Goal: Task Accomplishment & Management: Manage account settings

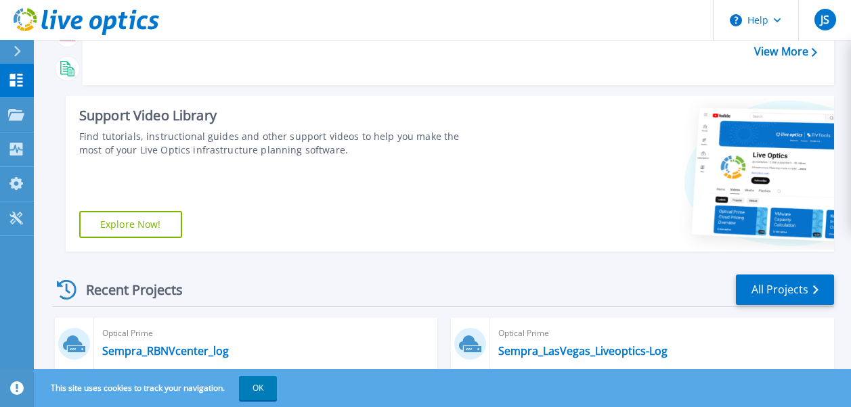
scroll to position [271, 0]
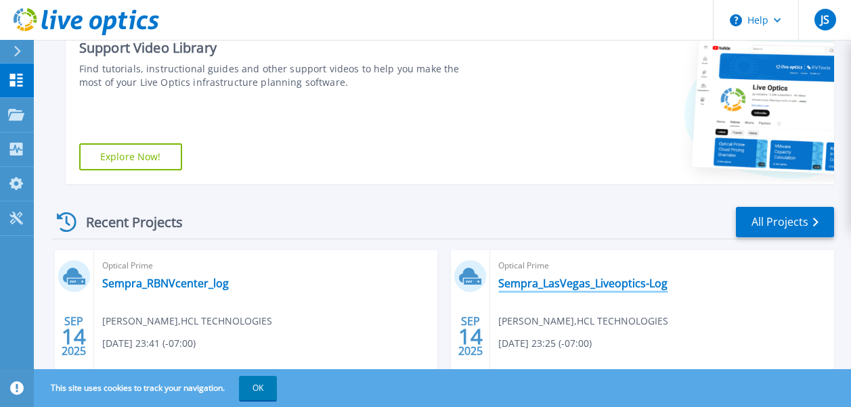
click at [612, 282] on link "Sempra_LasVegas_Liveoptics-Log" at bounding box center [582, 284] width 169 height 14
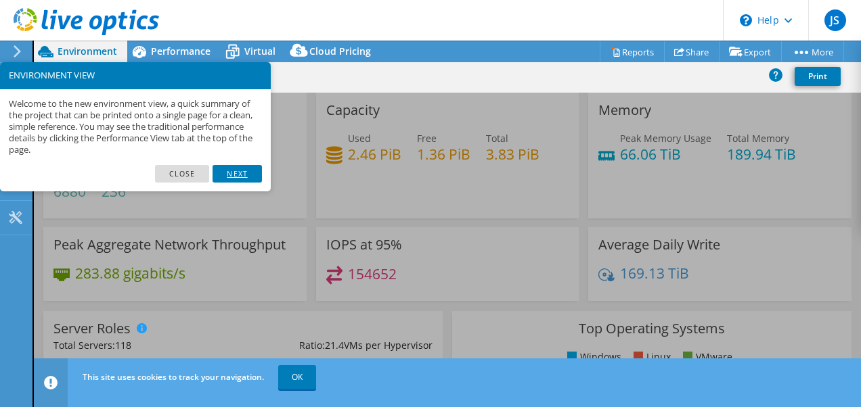
click at [236, 177] on link "Next" at bounding box center [237, 174] width 49 height 18
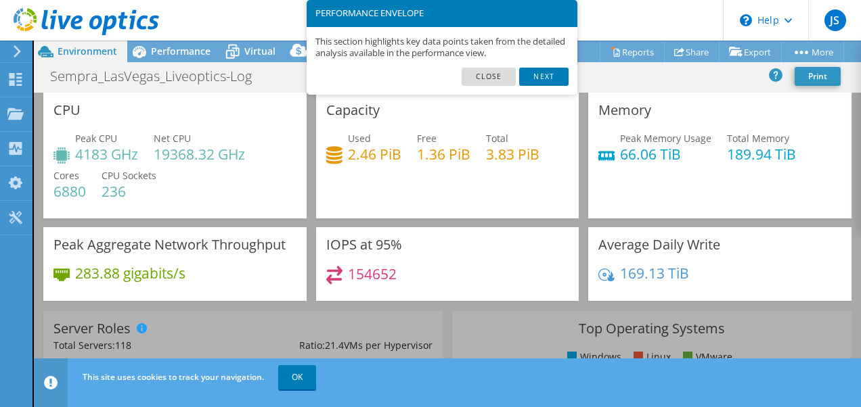
click at [546, 71] on link "Next" at bounding box center [543, 77] width 49 height 18
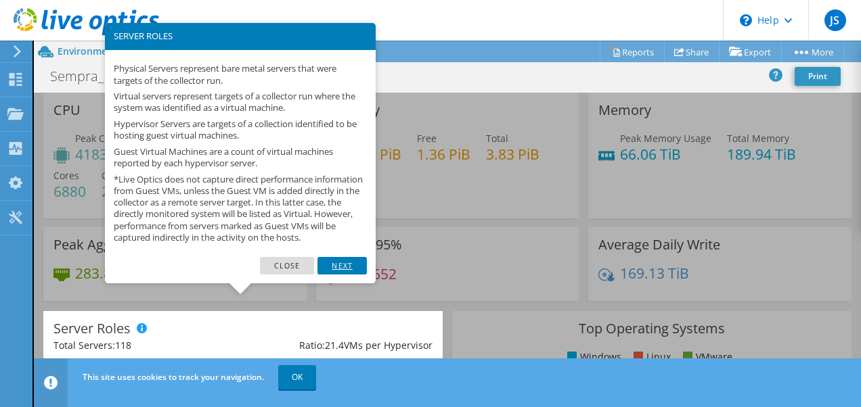
click at [344, 271] on link "Next" at bounding box center [341, 266] width 49 height 18
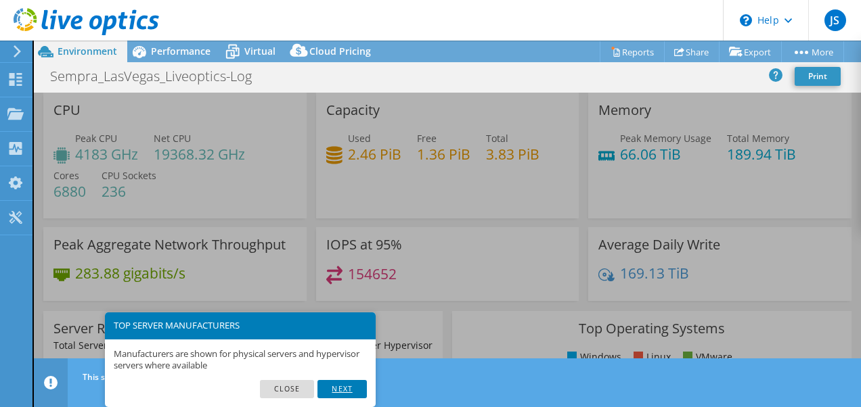
click at [330, 388] on link "Next" at bounding box center [341, 389] width 49 height 18
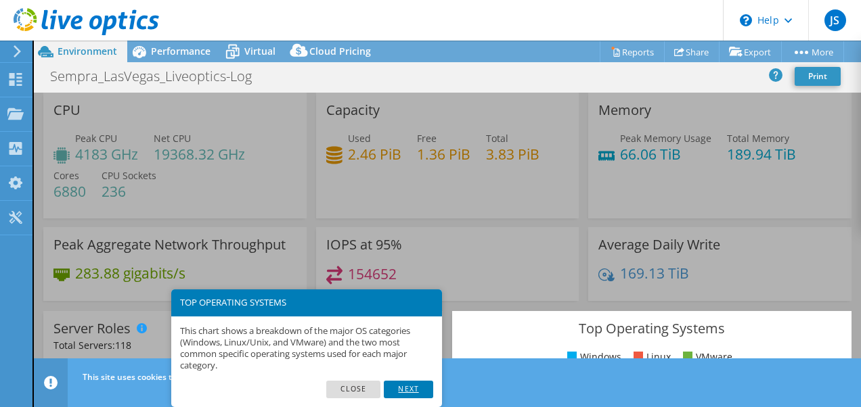
click at [398, 387] on link "Next" at bounding box center [408, 390] width 49 height 18
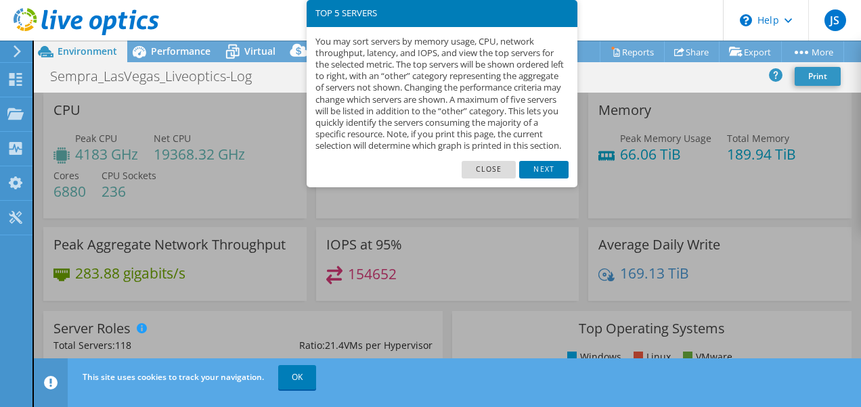
scroll to position [533, 0]
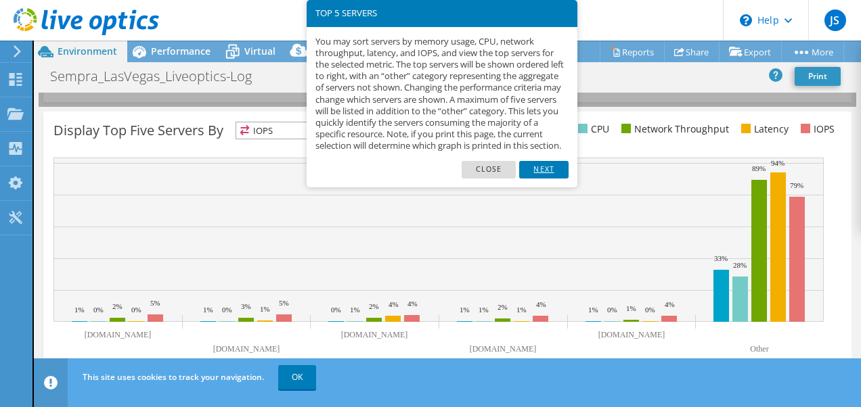
click at [551, 177] on link "Next" at bounding box center [543, 170] width 49 height 18
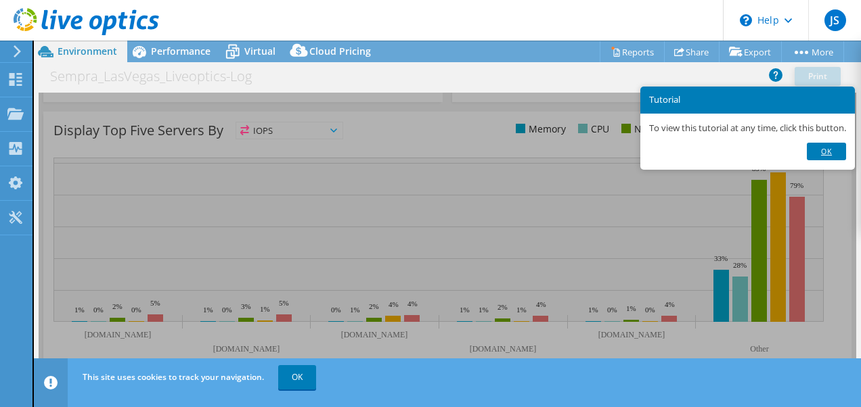
click at [833, 145] on link "Ok" at bounding box center [826, 152] width 39 height 18
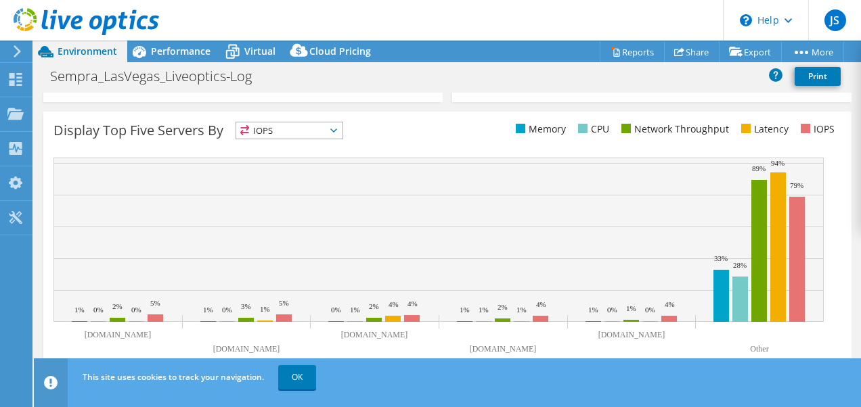
click at [337, 129] on icon at bounding box center [333, 131] width 7 height 4
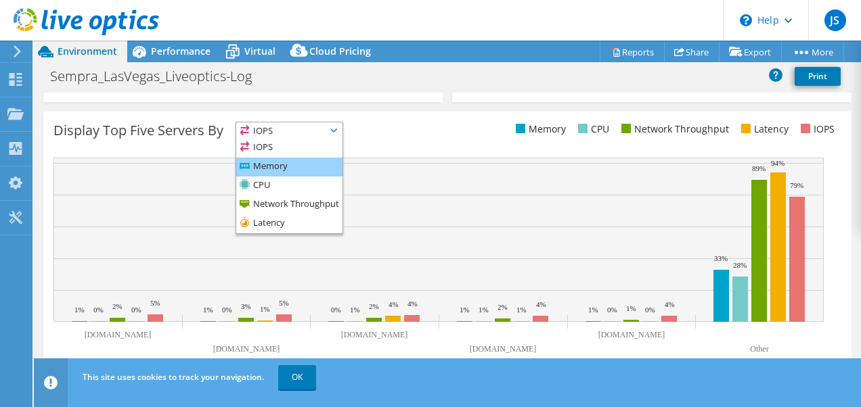
click at [275, 164] on li "Memory" at bounding box center [289, 167] width 106 height 19
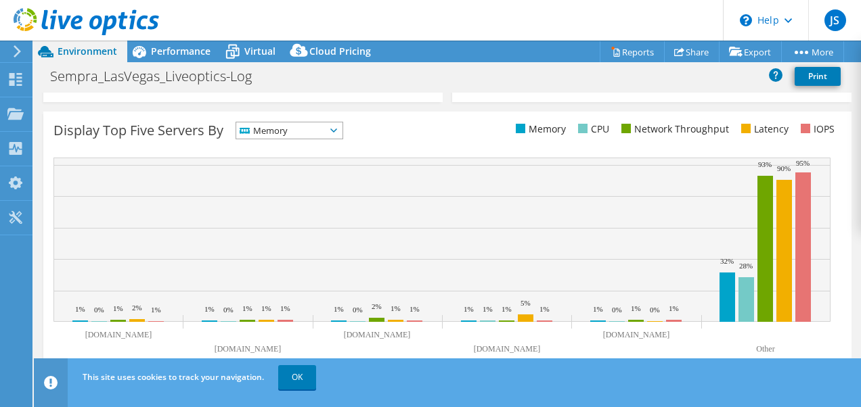
click at [337, 132] on icon at bounding box center [333, 131] width 7 height 4
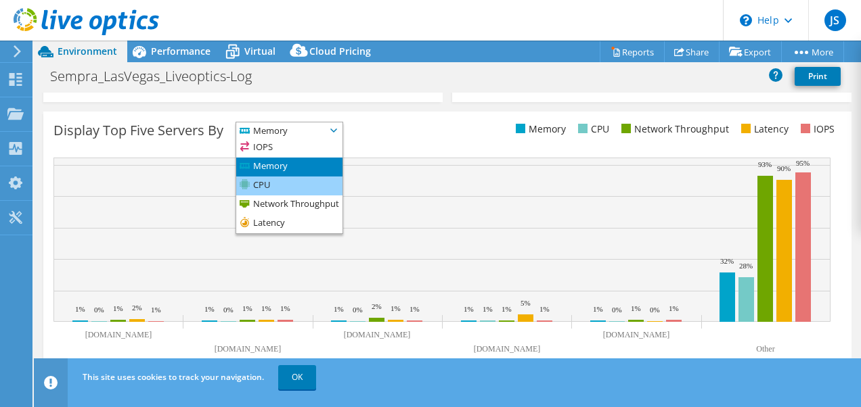
click at [276, 181] on li "CPU" at bounding box center [289, 186] width 106 height 19
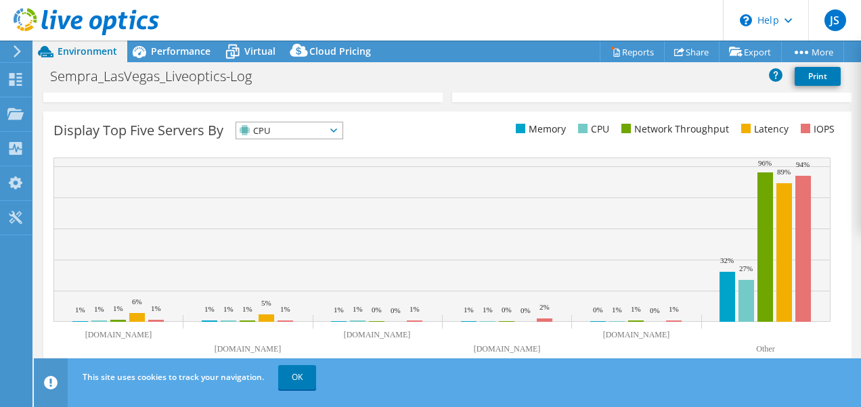
click at [337, 130] on icon at bounding box center [333, 131] width 7 height 4
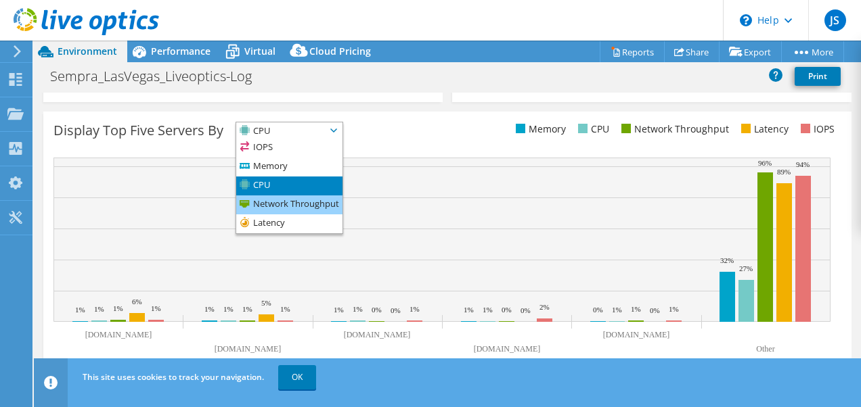
click at [315, 206] on li "Network Throughput" at bounding box center [289, 205] width 106 height 19
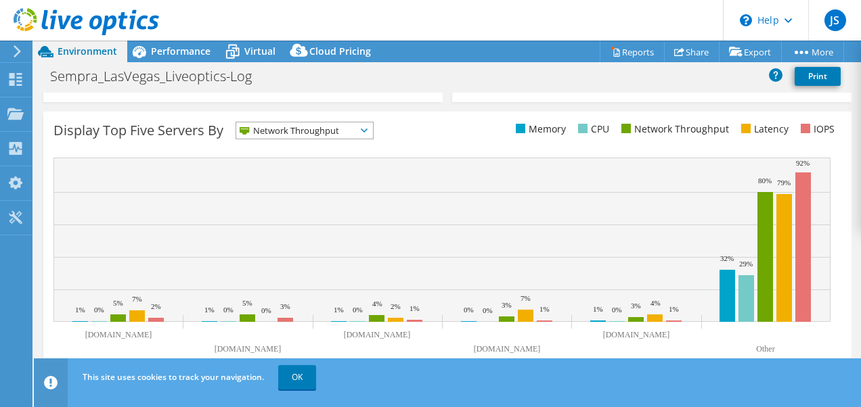
click at [366, 127] on span "Network Throughput" at bounding box center [304, 130] width 137 height 16
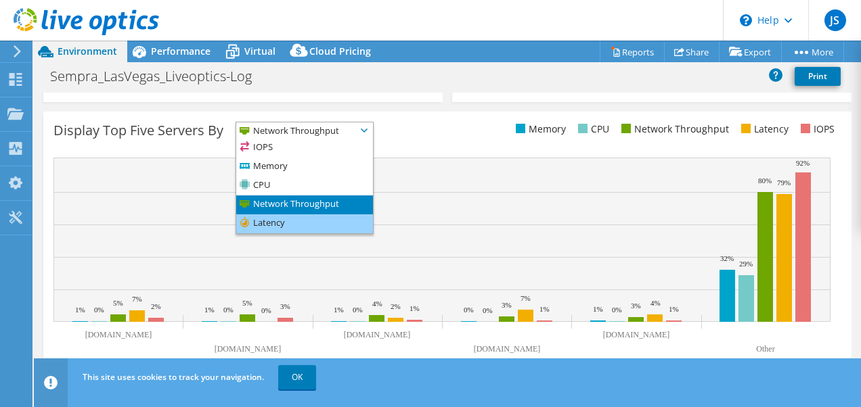
click at [276, 219] on li "Latency" at bounding box center [304, 224] width 137 height 19
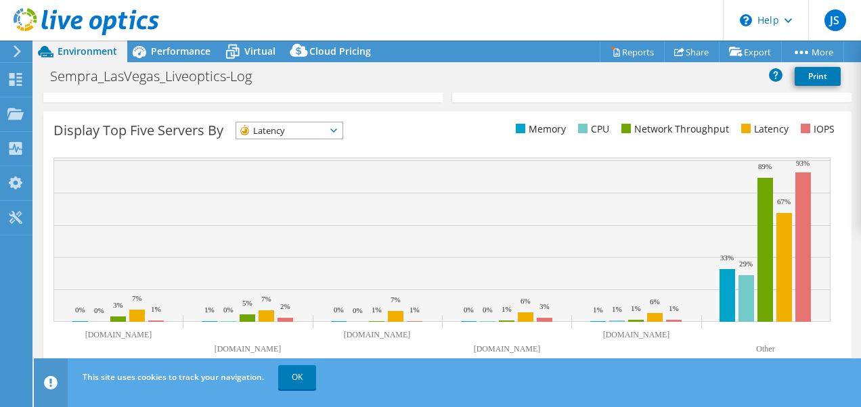
click at [466, 133] on ul "Memory CPU Network Throughput Latency IOPS" at bounding box center [644, 130] width 394 height 16
click at [337, 129] on icon at bounding box center [333, 131] width 7 height 4
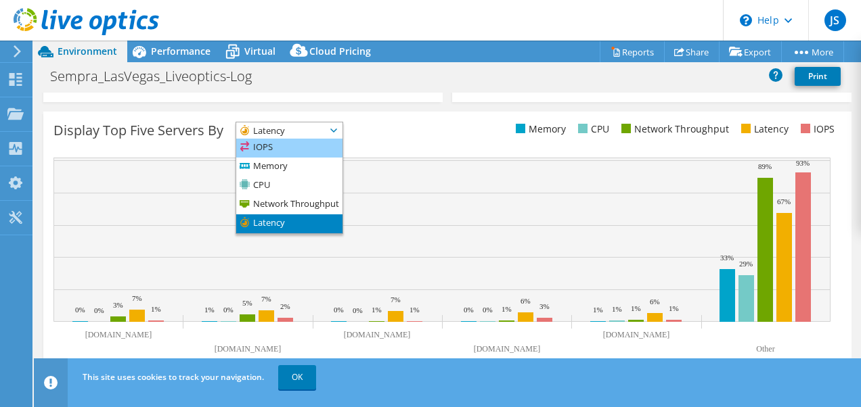
click at [288, 146] on li "IOPS" at bounding box center [289, 148] width 106 height 19
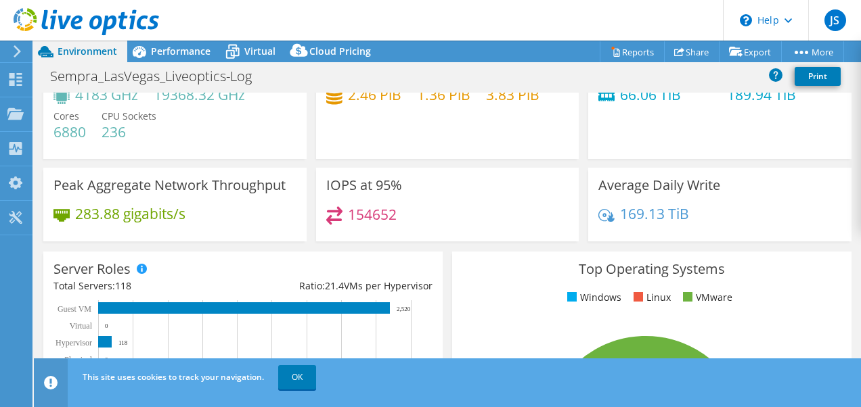
scroll to position [0, 0]
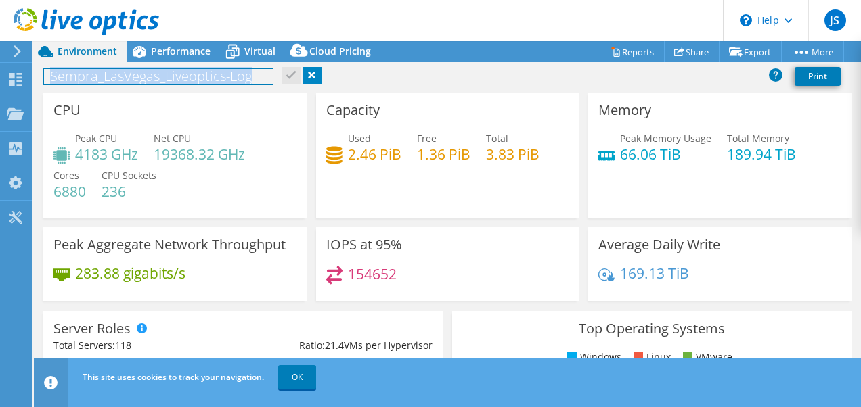
drag, startPoint x: 256, startPoint y: 76, endPoint x: -3, endPoint y: 74, distance: 259.2
click at [0, 74] on html "JS End User Joseph Samuel josephsam@hcltech.com HCL TECHNOLOGIES My Profile Log…" at bounding box center [430, 203] width 861 height 407
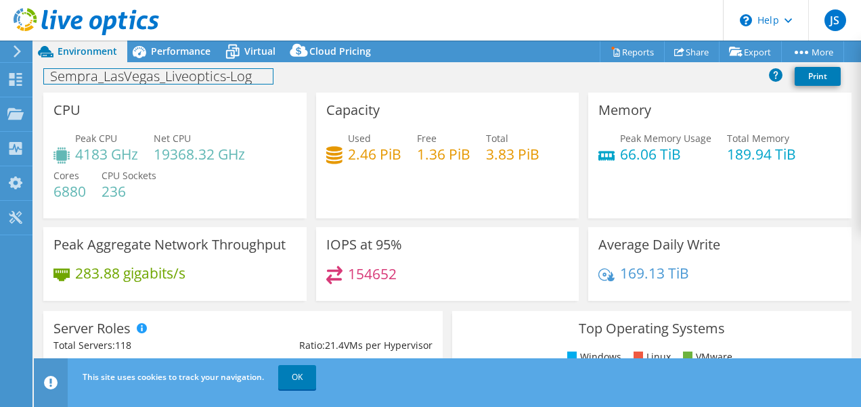
copy h1 "Sempra_LasVegas_Liveoptics-Log"
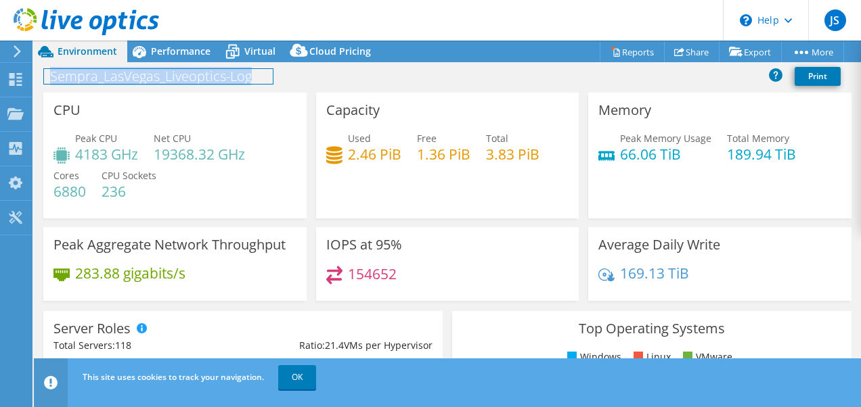
drag, startPoint x: 53, startPoint y: 74, endPoint x: 257, endPoint y: 87, distance: 204.8
click at [257, 87] on div "Sempra_LasVegas_Liveoptics-Log Print" at bounding box center [447, 76] width 827 height 25
copy h1 "Sempra_LasVegas_Liveoptics-Log"
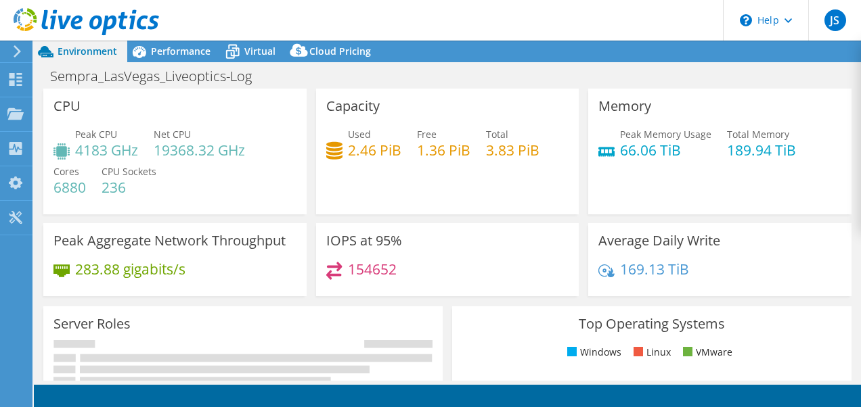
select select "USD"
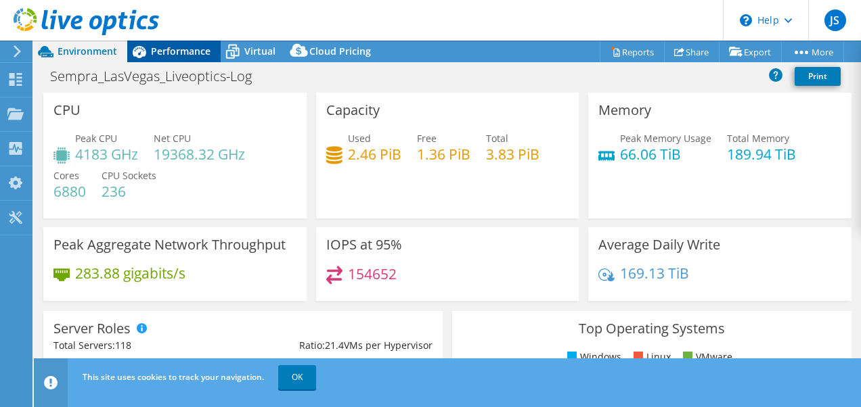
click at [171, 48] on span "Performance" at bounding box center [181, 51] width 60 height 13
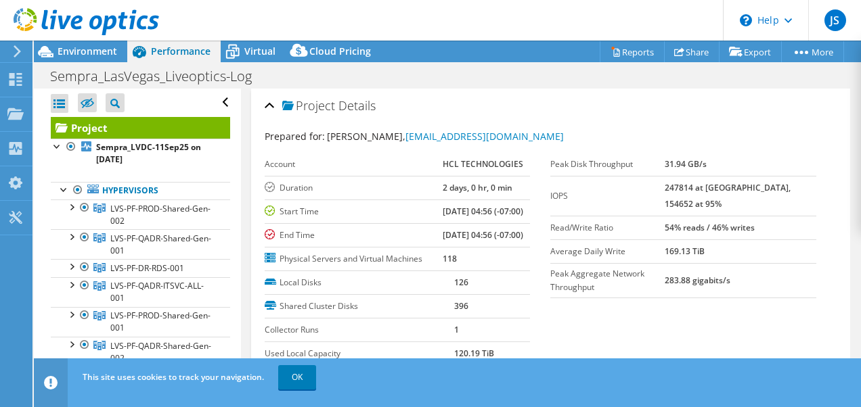
click at [11, 53] on div at bounding box center [14, 51] width 15 height 12
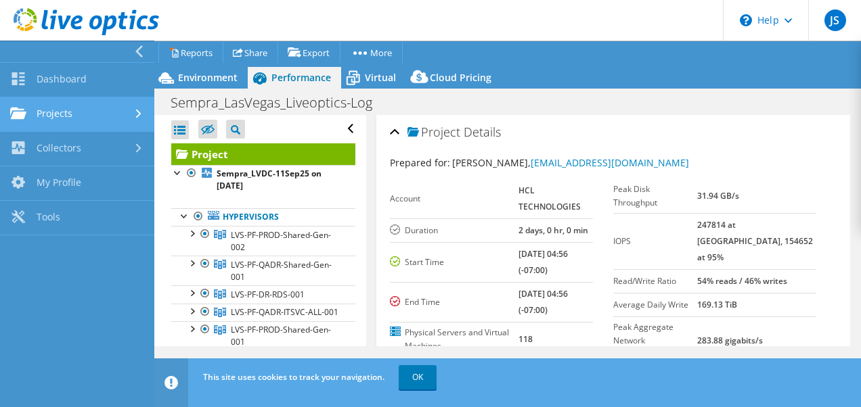
click at [137, 110] on icon at bounding box center [138, 114] width 5 height 9
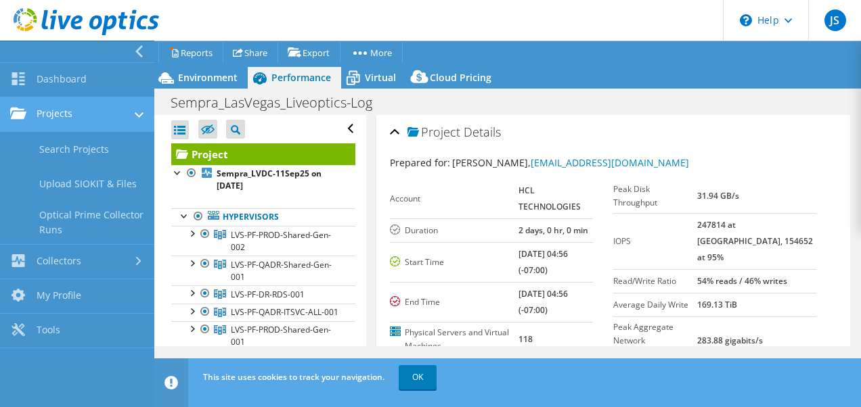
click at [134, 109] on link "Projects" at bounding box center [77, 114] width 154 height 35
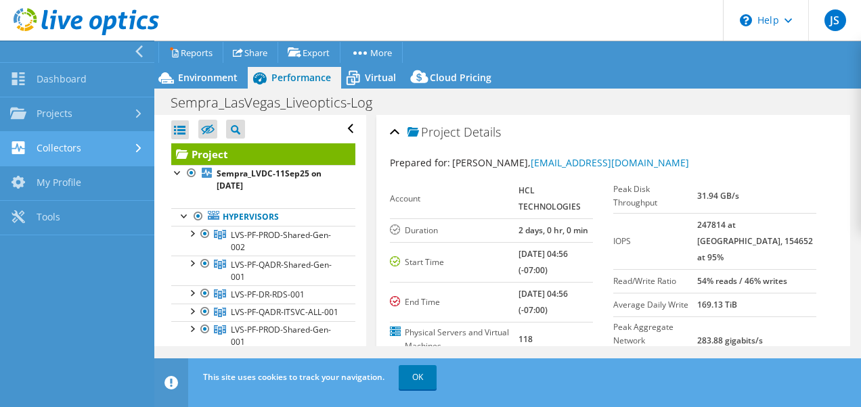
click at [140, 146] on icon at bounding box center [138, 148] width 5 height 9
click at [140, 146] on div at bounding box center [139, 150] width 9 height 15
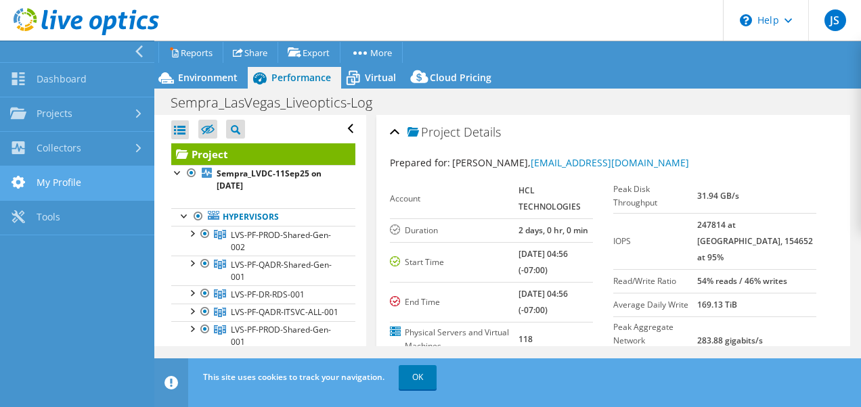
click at [74, 186] on link "My Profile" at bounding box center [77, 183] width 154 height 35
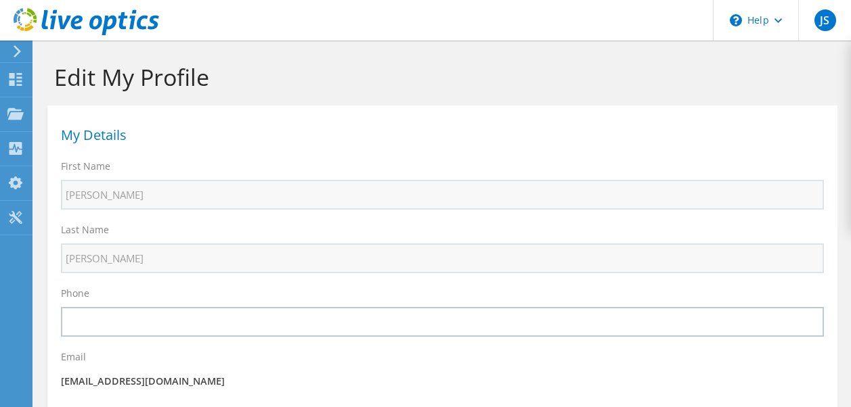
select select "101"
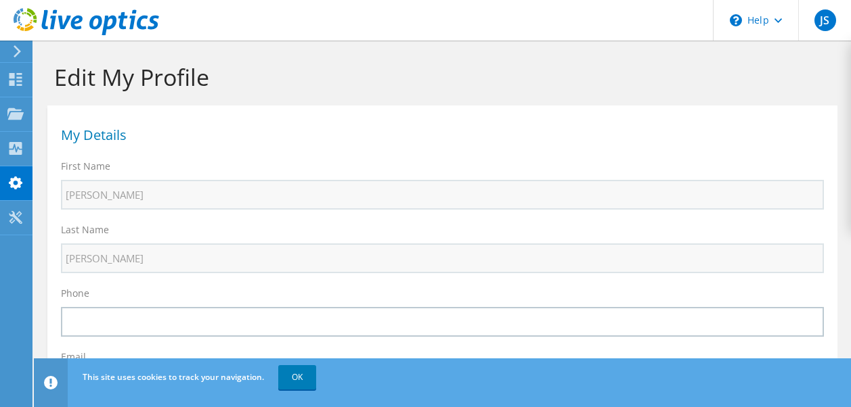
click at [12, 53] on icon at bounding box center [17, 51] width 10 height 12
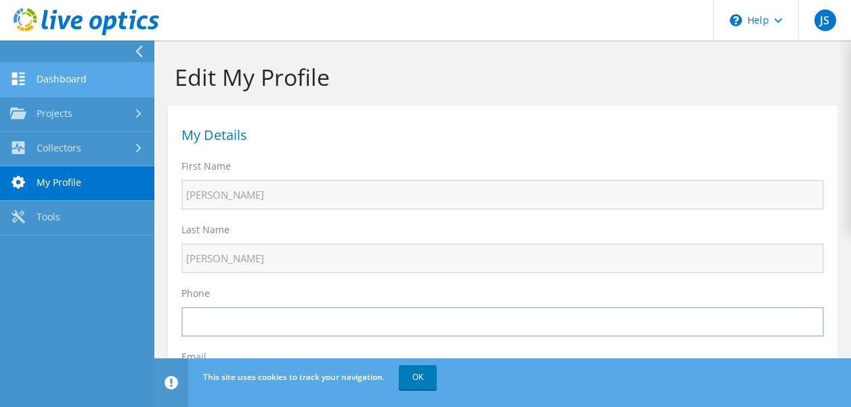
click at [21, 77] on use at bounding box center [18, 78] width 13 height 13
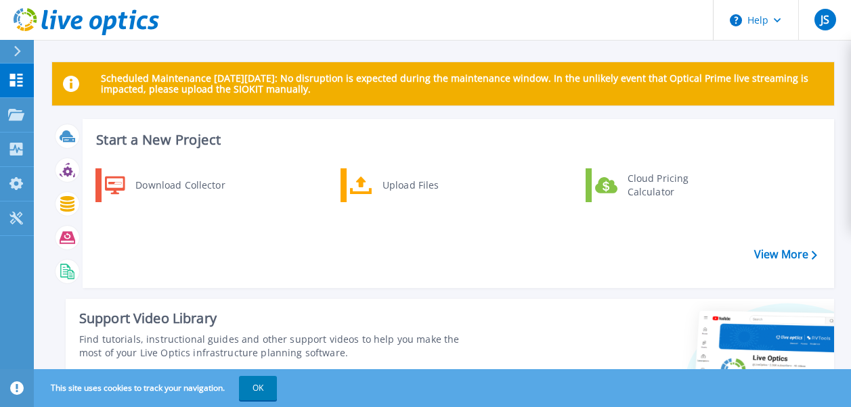
click at [20, 59] on div at bounding box center [23, 51] width 22 height 23
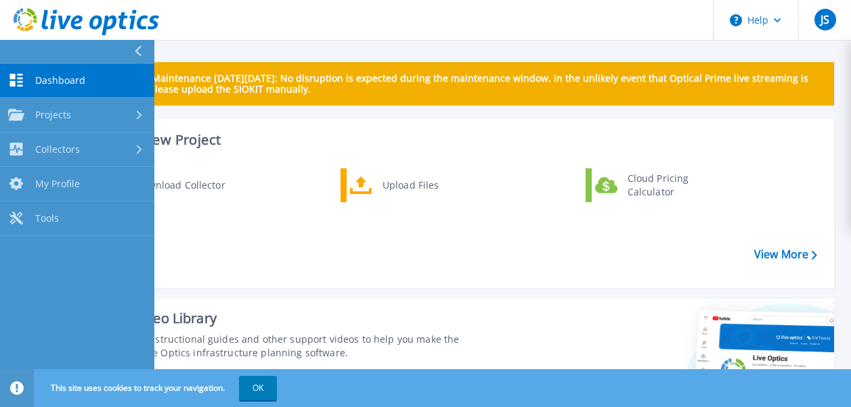
click at [333, 275] on div "Download Collector Upload Files Cloud Pricing Calculator" at bounding box center [456, 223] width 742 height 116
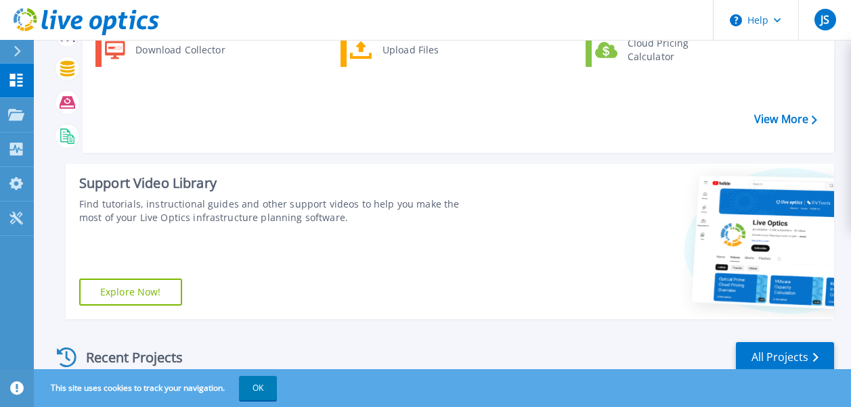
scroll to position [406, 0]
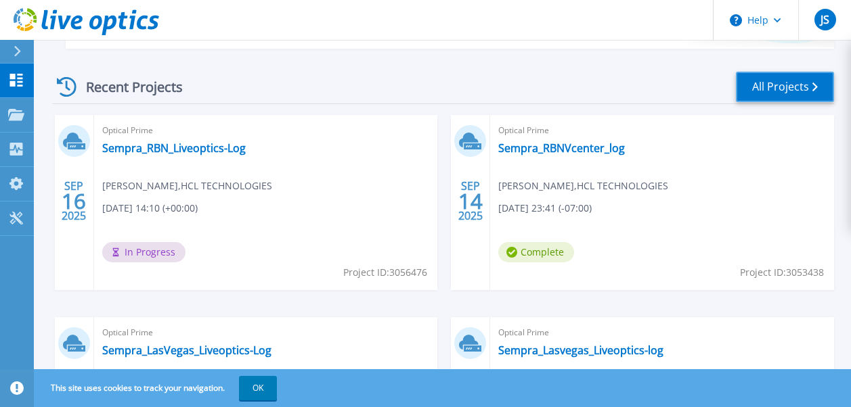
click at [814, 87] on icon at bounding box center [814, 87] width 5 height 9
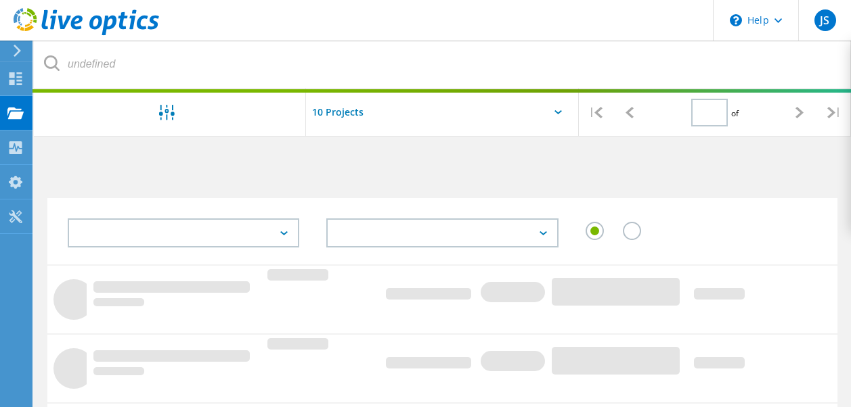
type input "1"
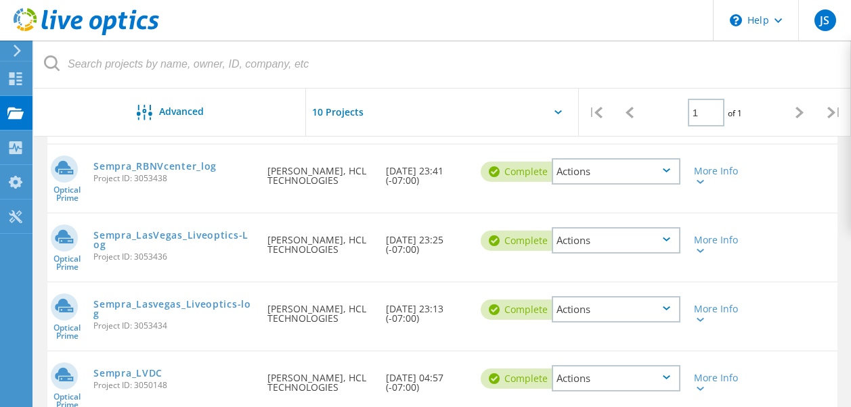
scroll to position [154, 0]
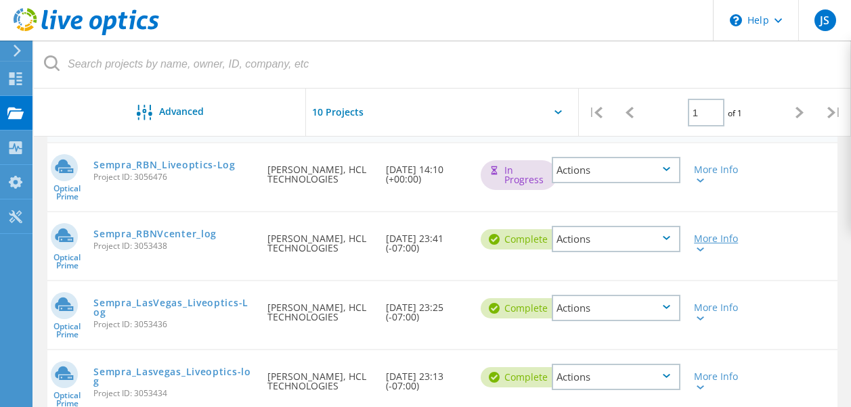
click at [701, 244] on lo-svg-helper at bounding box center [699, 249] width 10 height 12
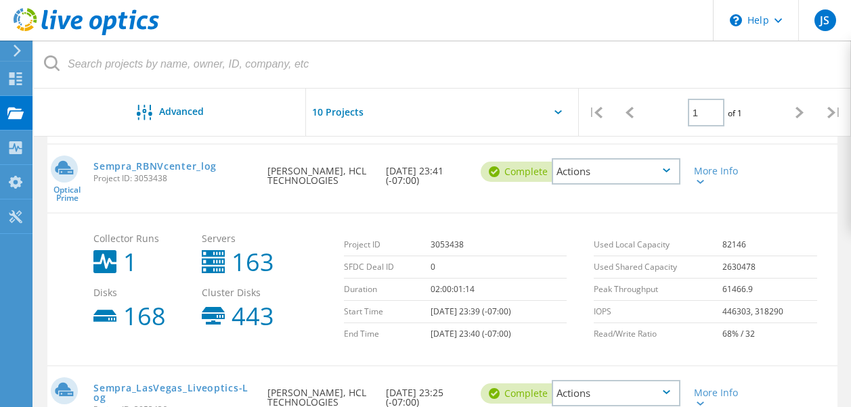
scroll to position [424, 0]
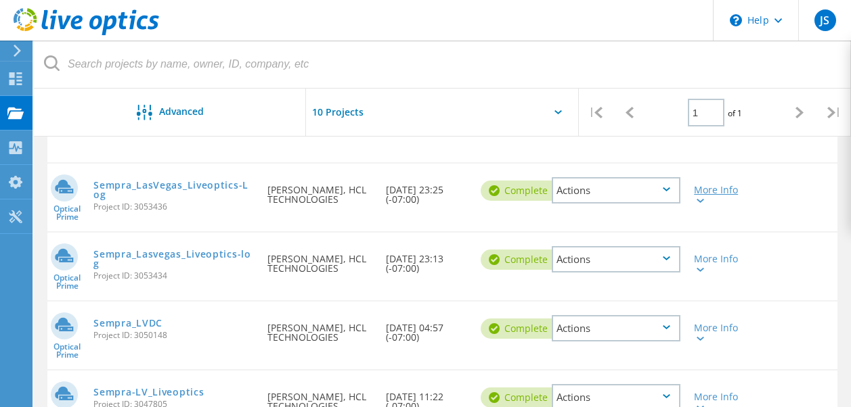
click at [698, 200] on icon at bounding box center [699, 201] width 7 height 4
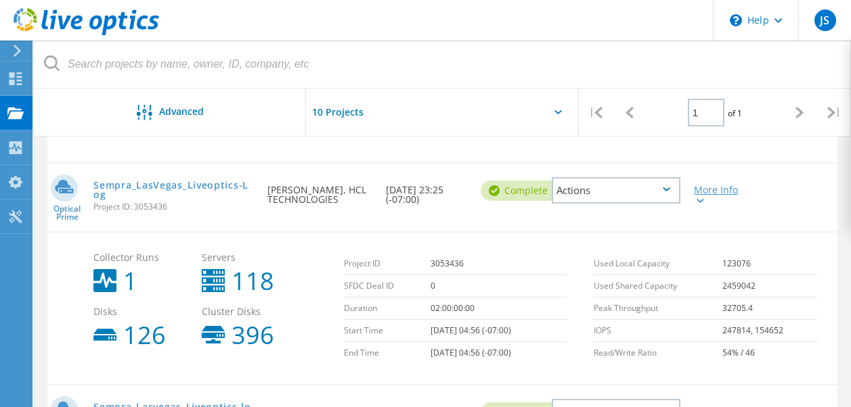
click at [698, 194] on div "More Info" at bounding box center [718, 194] width 49 height 19
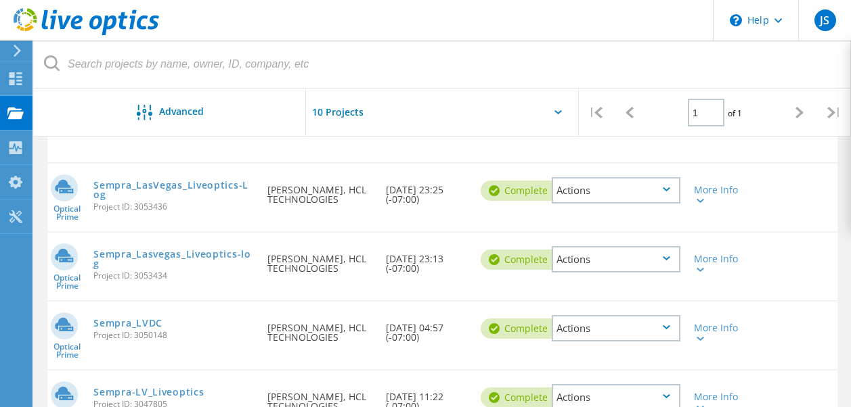
scroll to position [510, 0]
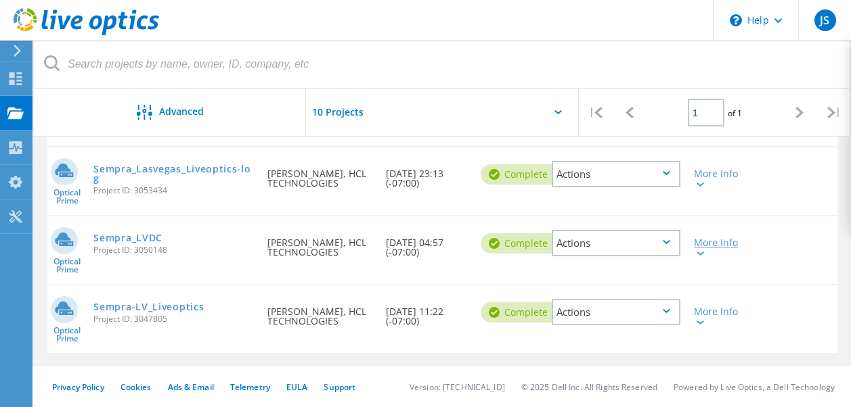
click at [700, 254] on icon at bounding box center [699, 254] width 7 height 4
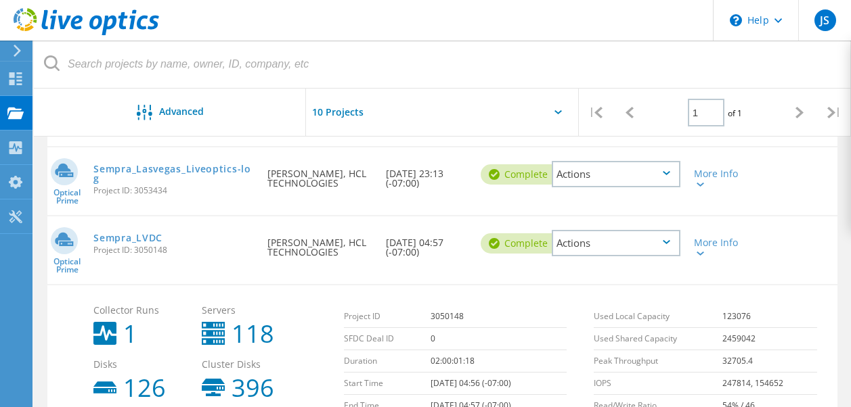
scroll to position [577, 0]
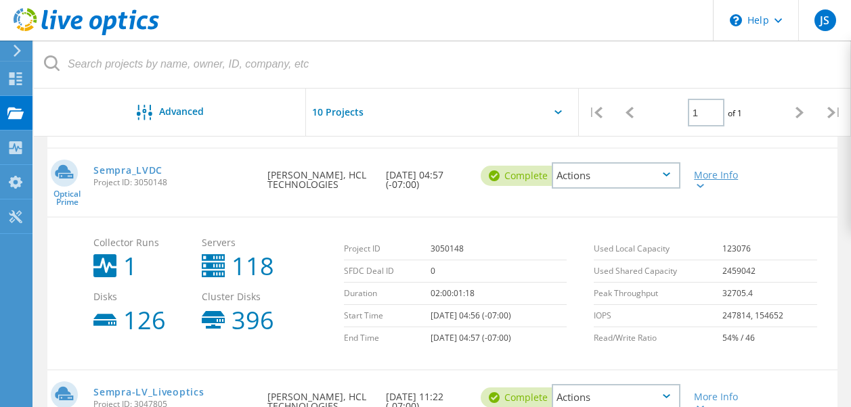
click at [698, 184] on icon at bounding box center [699, 186] width 7 height 4
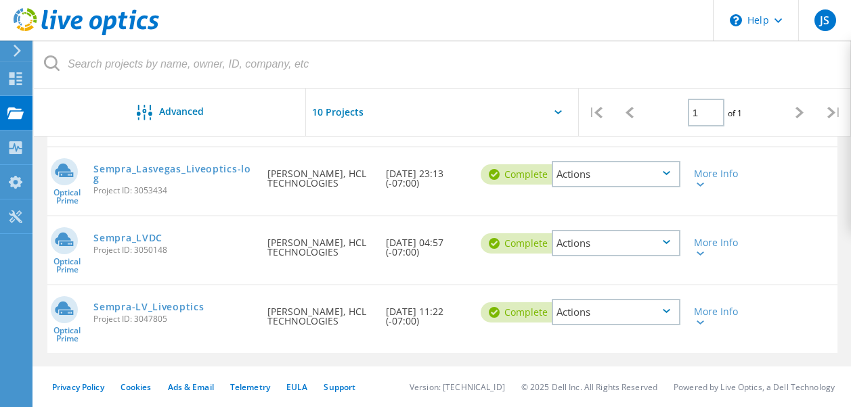
scroll to position [510, 0]
click at [698, 323] on icon at bounding box center [699, 323] width 7 height 4
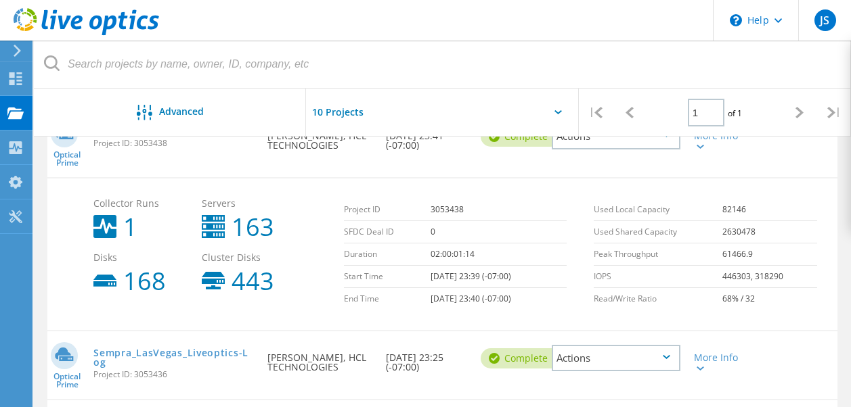
scroll to position [121, 0]
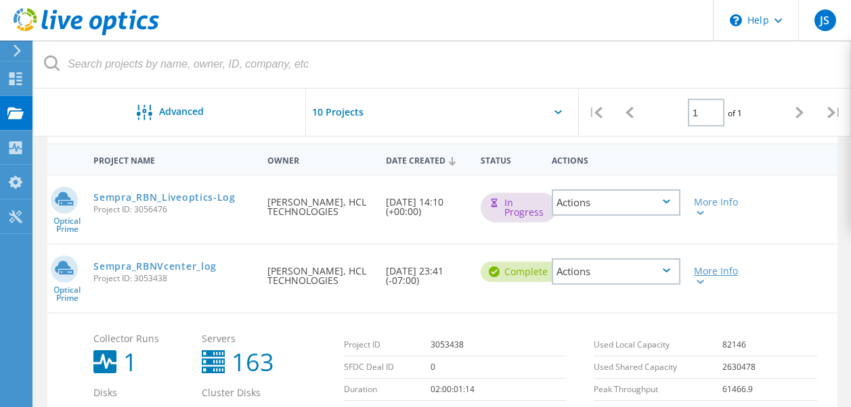
click at [700, 284] on icon at bounding box center [699, 282] width 7 height 4
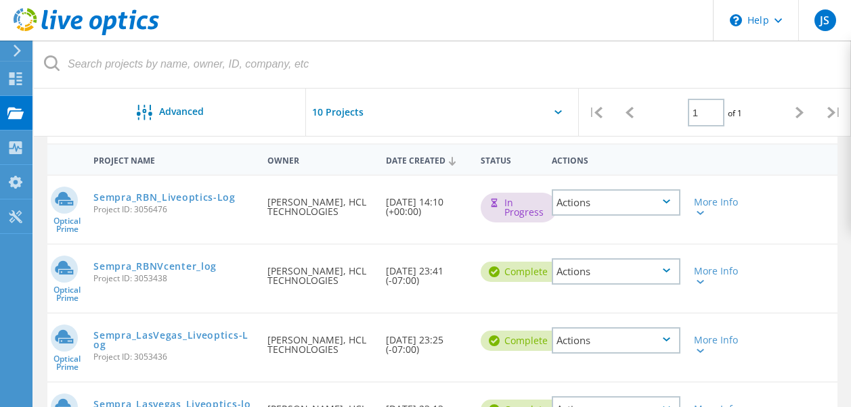
scroll to position [0, 0]
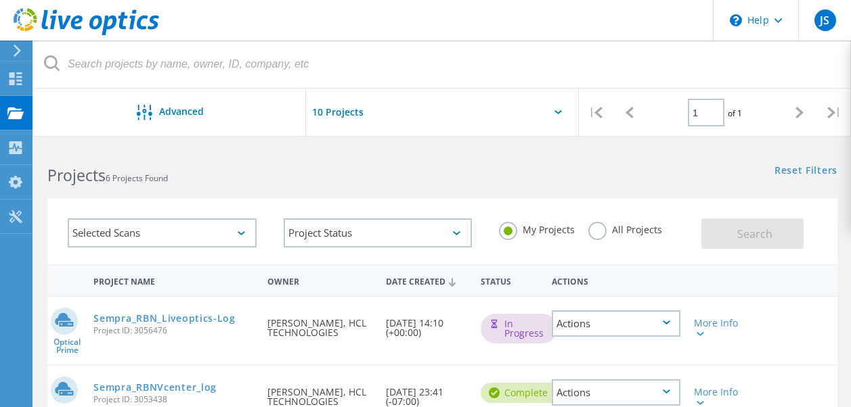
click at [598, 234] on label "All Projects" at bounding box center [625, 228] width 74 height 13
click at [0, 0] on input "All Projects" at bounding box center [0, 0] width 0 height 0
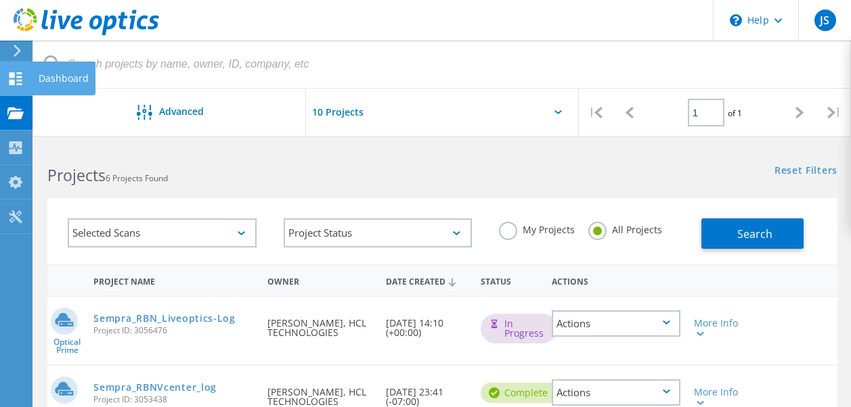
click at [16, 85] on icon at bounding box center [15, 78] width 16 height 13
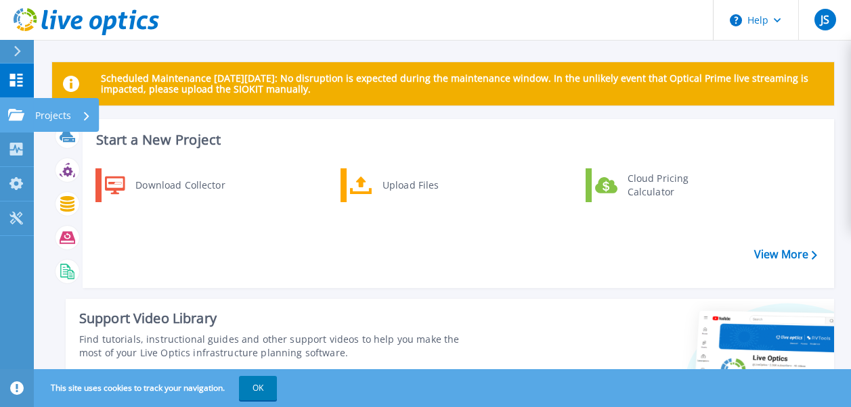
click at [11, 119] on icon at bounding box center [16, 115] width 16 height 12
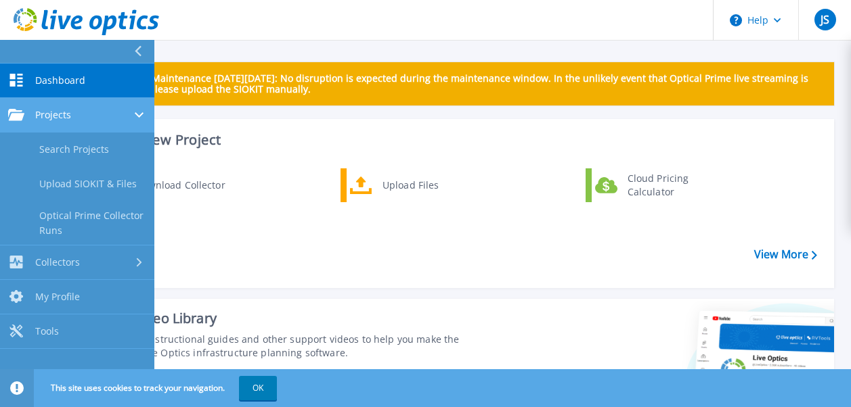
click at [140, 112] on icon at bounding box center [139, 114] width 9 height 5
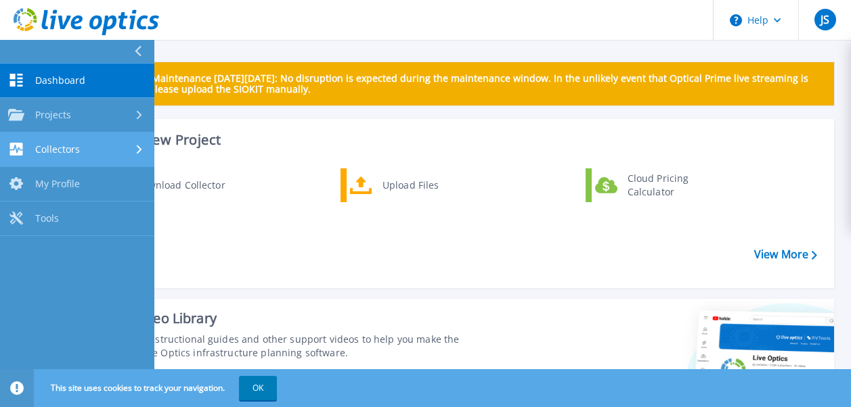
click at [109, 152] on div "Collectors" at bounding box center [77, 149] width 138 height 13
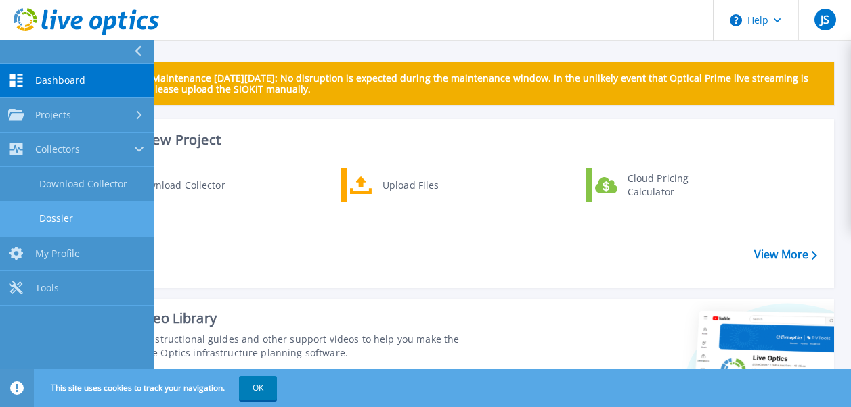
click at [58, 220] on link "Dossier" at bounding box center [77, 219] width 154 height 35
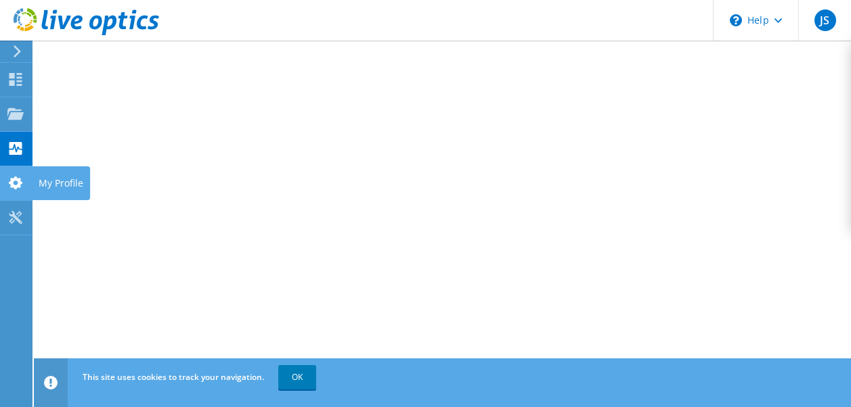
click at [14, 189] on icon at bounding box center [15, 183] width 16 height 13
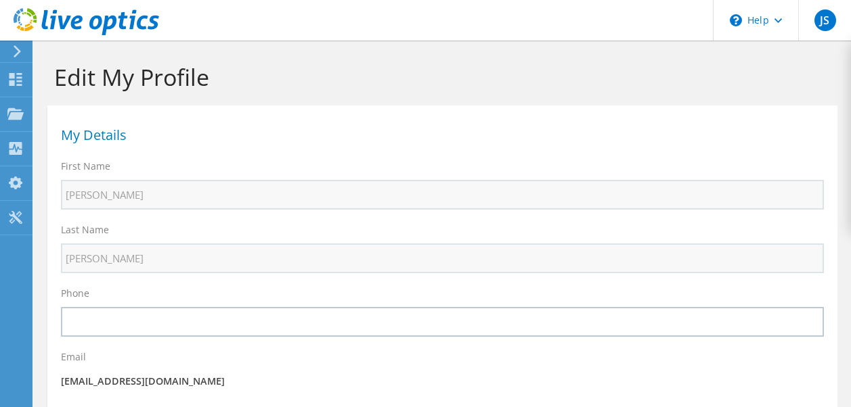
select select "101"
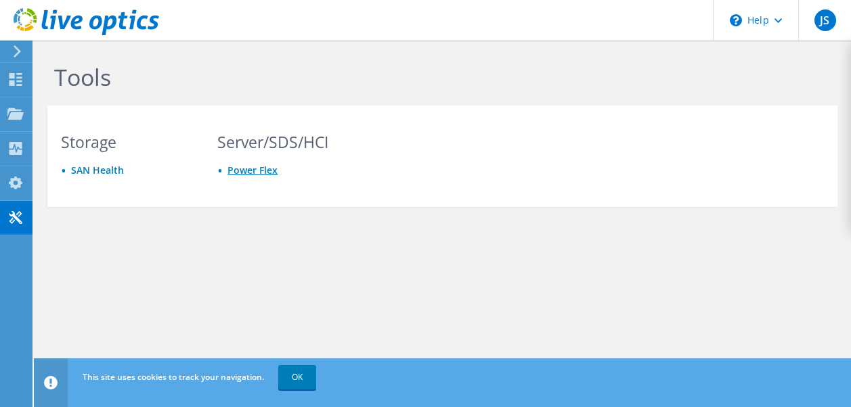
click at [245, 171] on link "Power Flex" at bounding box center [252, 170] width 50 height 13
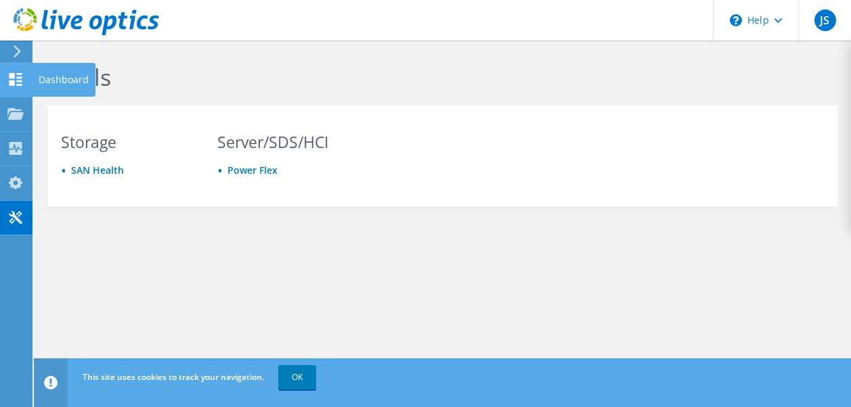
click at [16, 76] on icon at bounding box center [15, 79] width 16 height 13
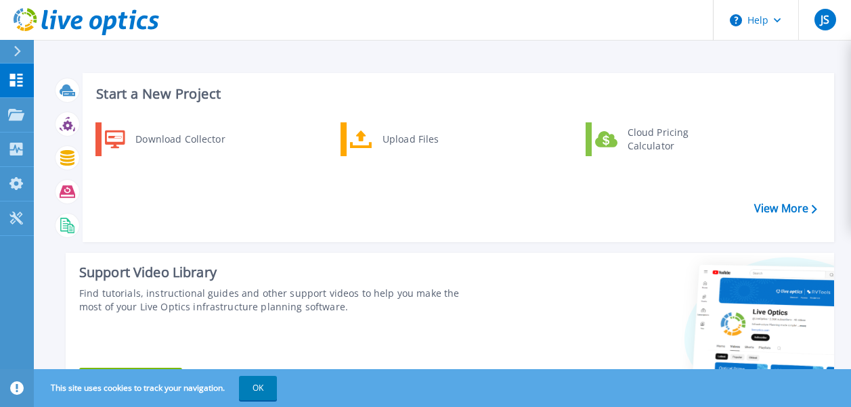
click at [18, 52] on icon at bounding box center [17, 51] width 7 height 11
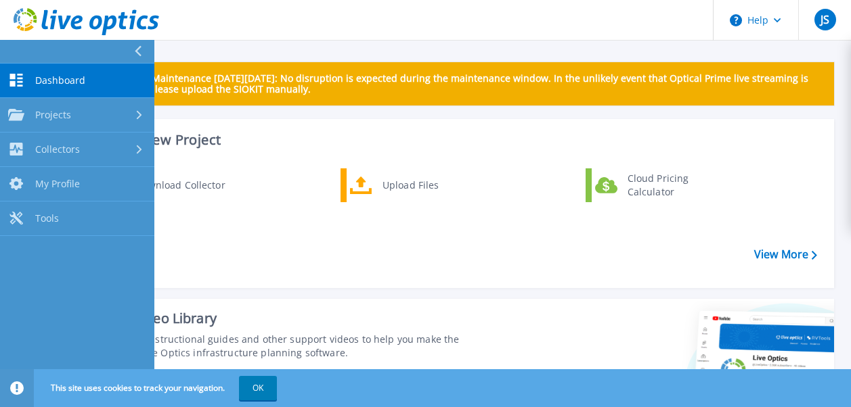
click at [93, 74] on link "Dashboard Dashboard" at bounding box center [77, 81] width 154 height 35
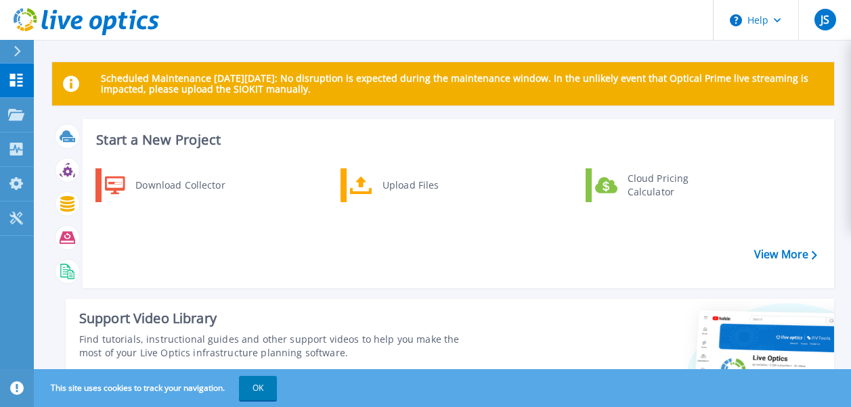
click at [18, 43] on div at bounding box center [23, 51] width 22 height 23
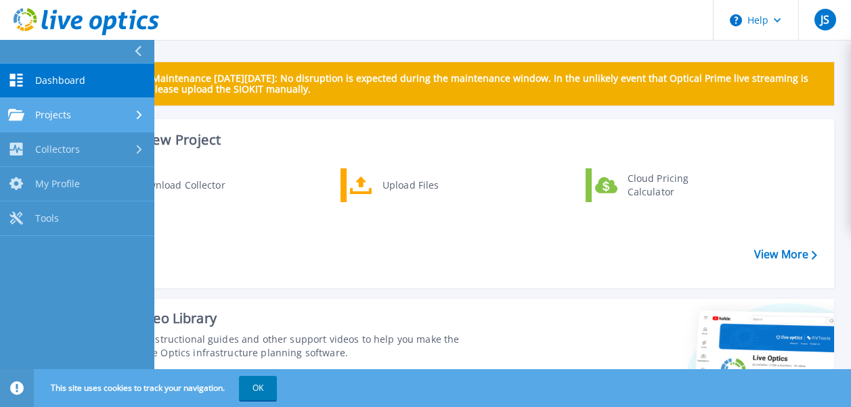
click at [46, 110] on span "Projects" at bounding box center [53, 115] width 36 height 12
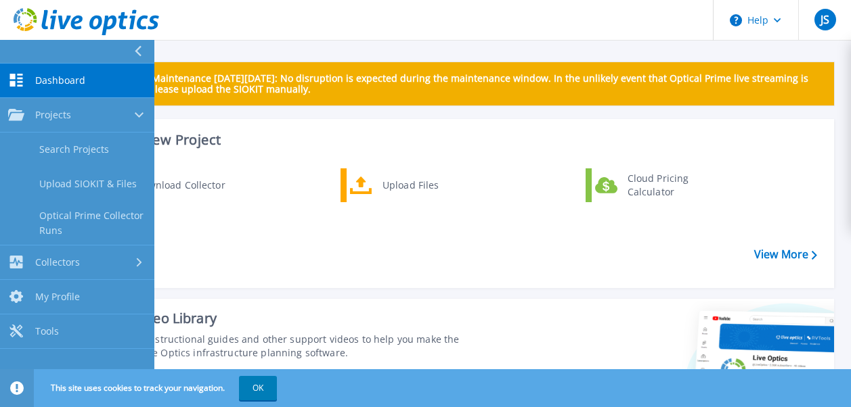
click at [372, 273] on div "Download Collector Upload Files Cloud Pricing Calculator" at bounding box center [456, 223] width 742 height 116
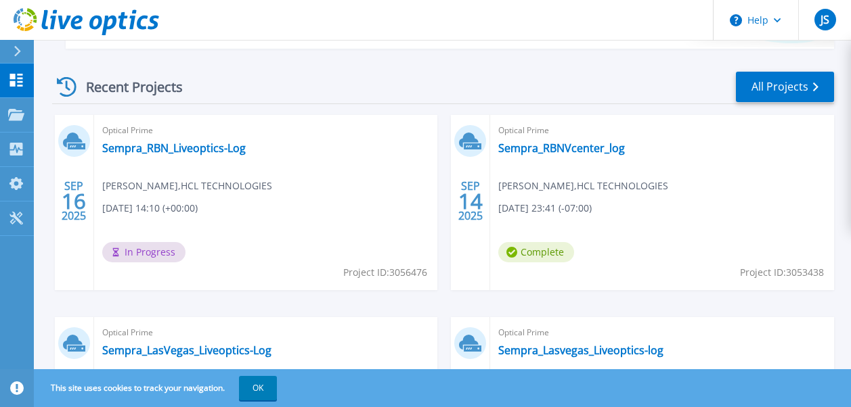
scroll to position [609, 0]
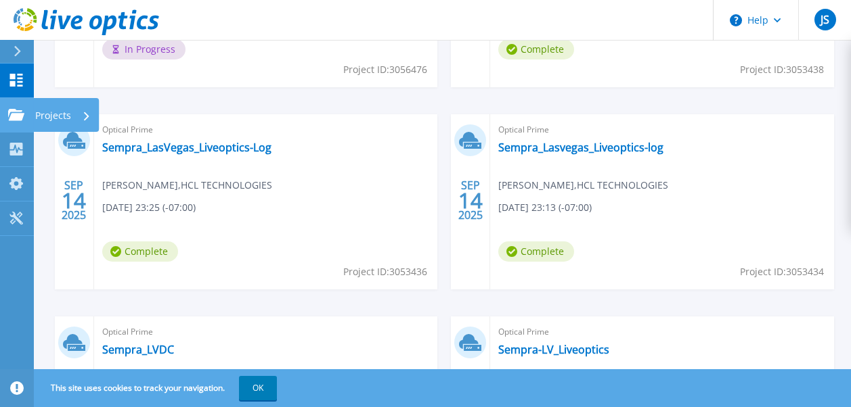
click at [23, 122] on link "Projects Projects" at bounding box center [17, 115] width 34 height 35
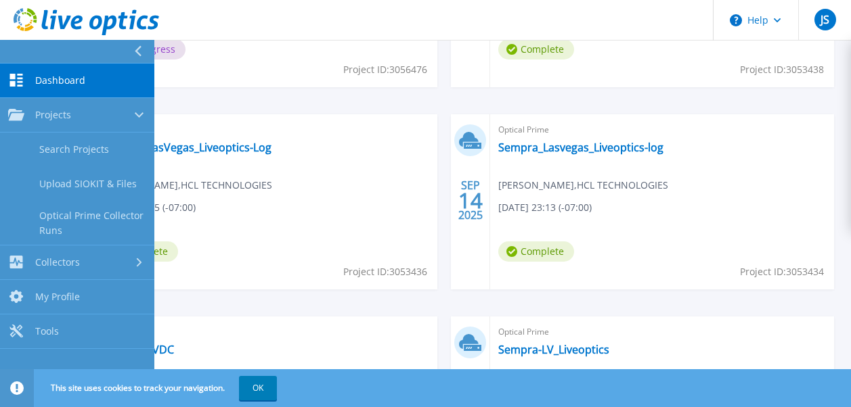
click at [65, 80] on span "Dashboard" at bounding box center [60, 80] width 50 height 12
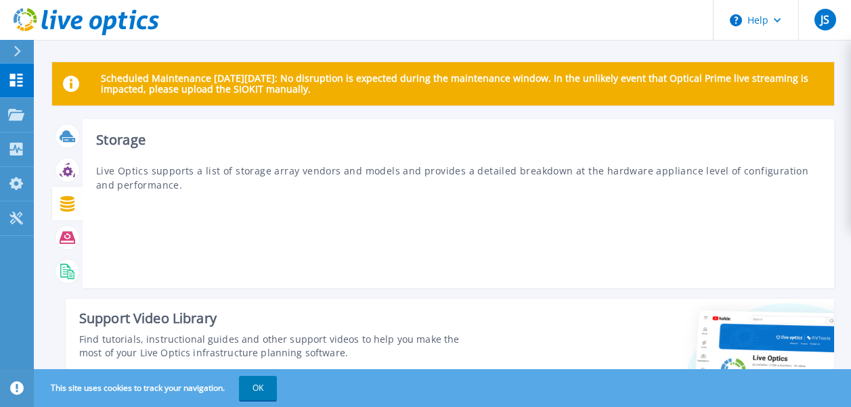
click at [68, 208] on icon at bounding box center [68, 204] width 16 height 16
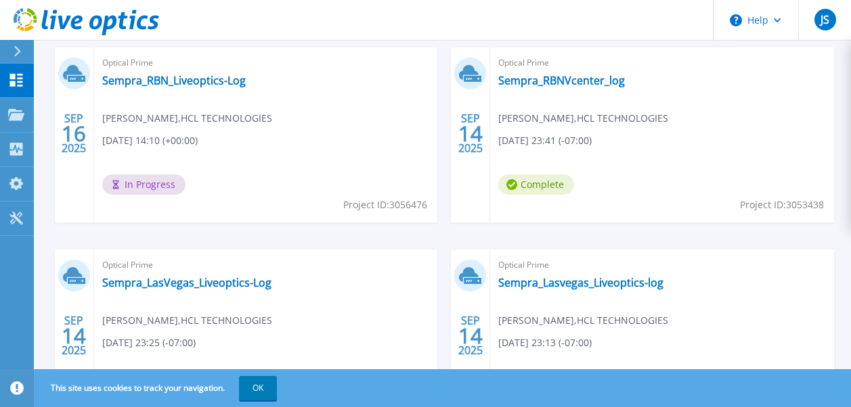
scroll to position [338, 0]
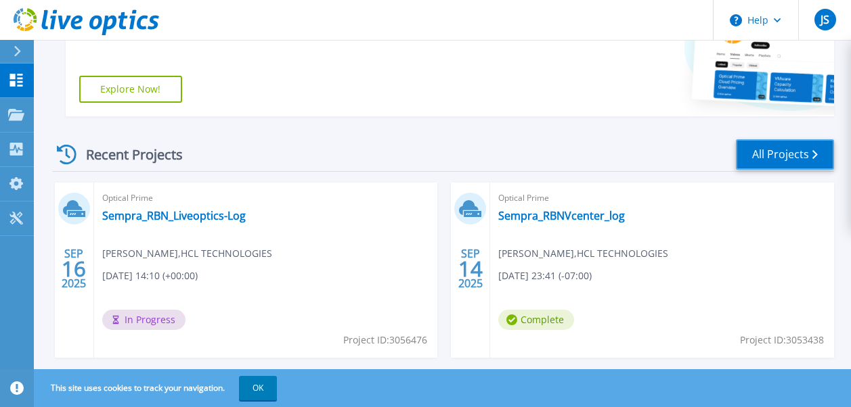
click at [812, 149] on link "All Projects" at bounding box center [785, 154] width 98 height 30
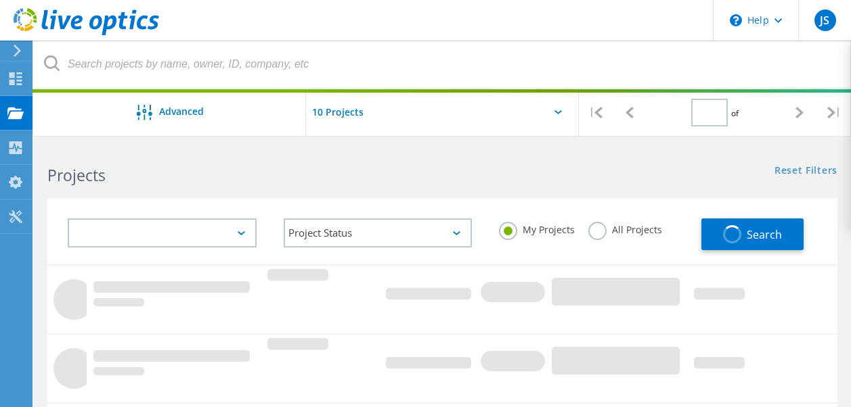
type input "1"
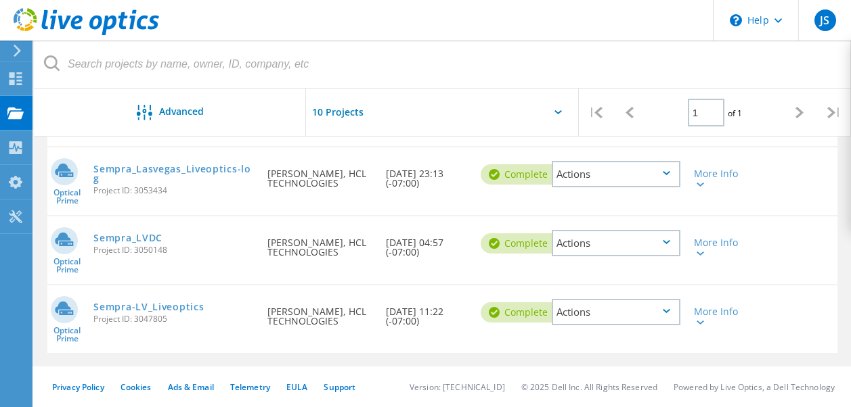
scroll to position [289, 0]
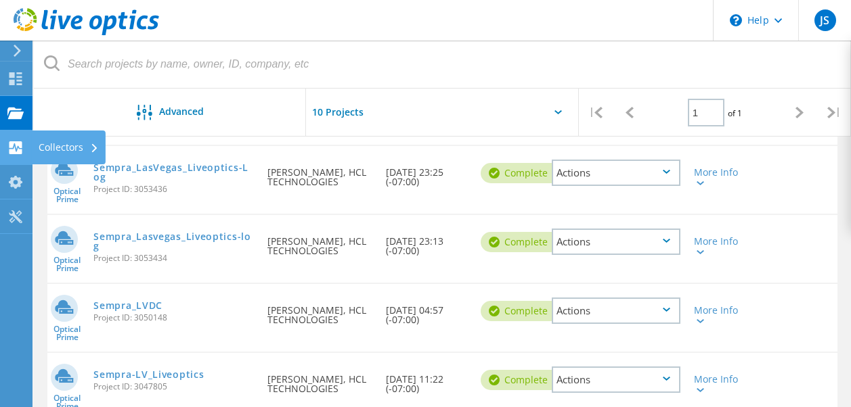
click at [14, 152] on use at bounding box center [15, 147] width 13 height 13
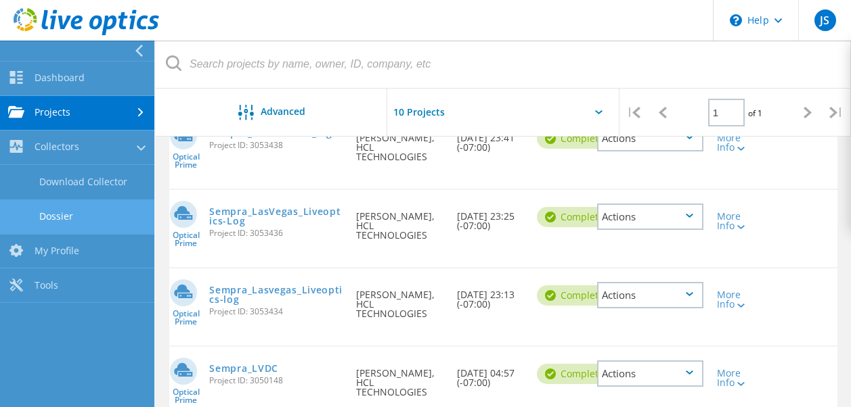
click at [54, 221] on link "Dossier" at bounding box center [77, 217] width 154 height 35
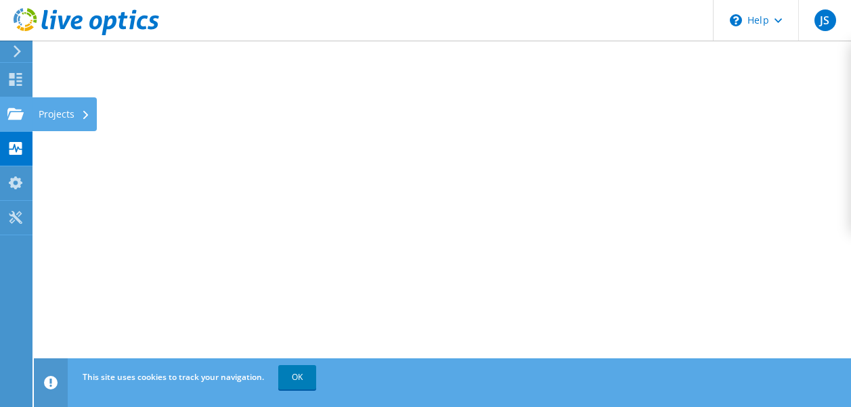
click at [83, 114] on icon at bounding box center [85, 115] width 5 height 9
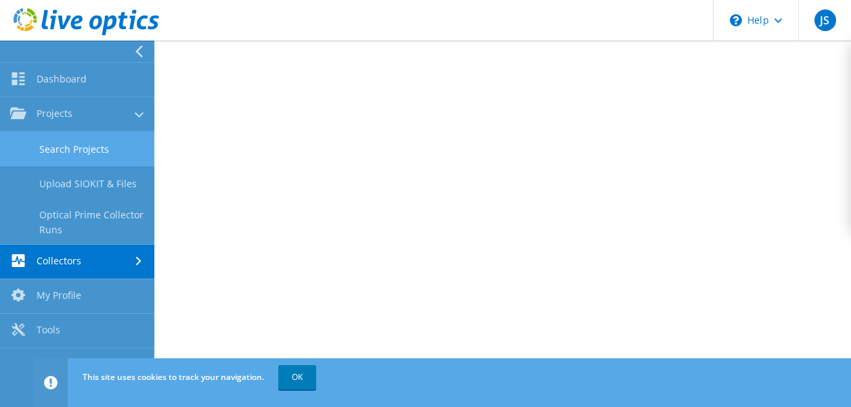
click at [81, 137] on link "Search Projects" at bounding box center [77, 149] width 154 height 35
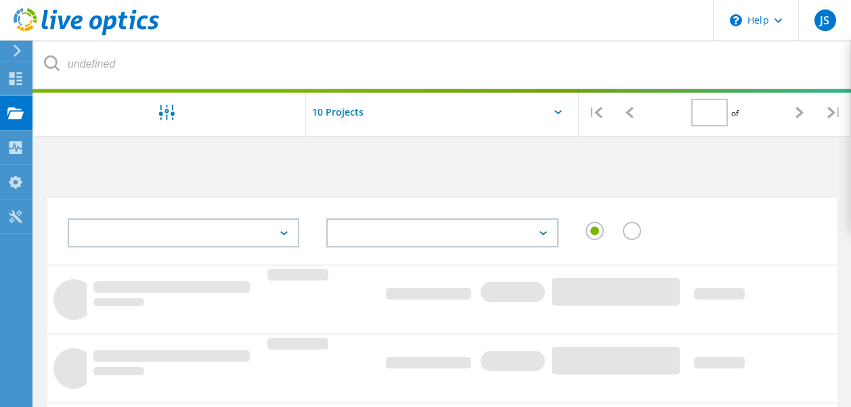
type input "1"
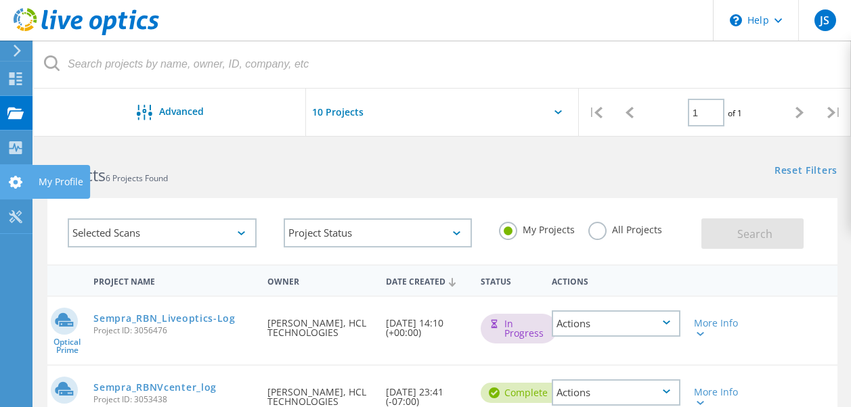
click at [20, 176] on icon at bounding box center [15, 182] width 16 height 13
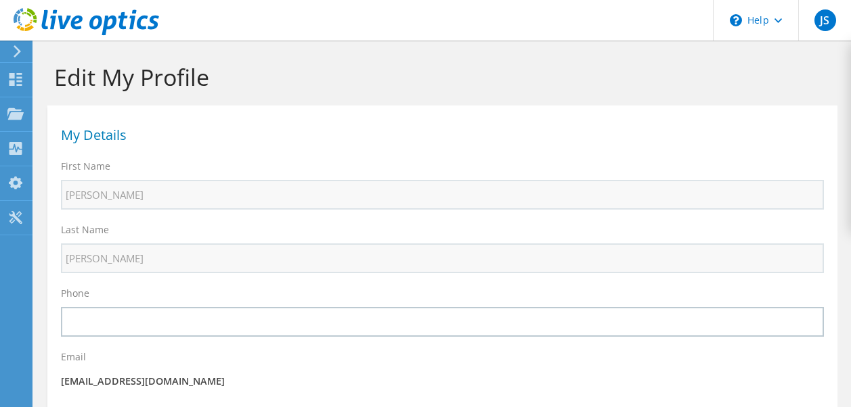
select select "101"
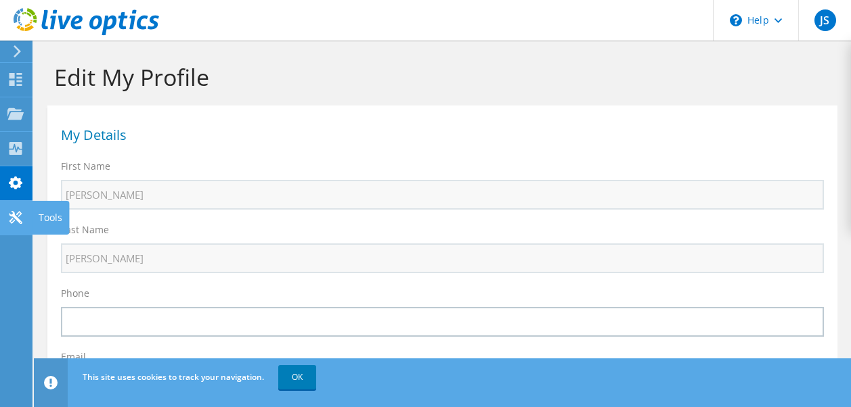
click at [20, 217] on icon at bounding box center [15, 217] width 16 height 13
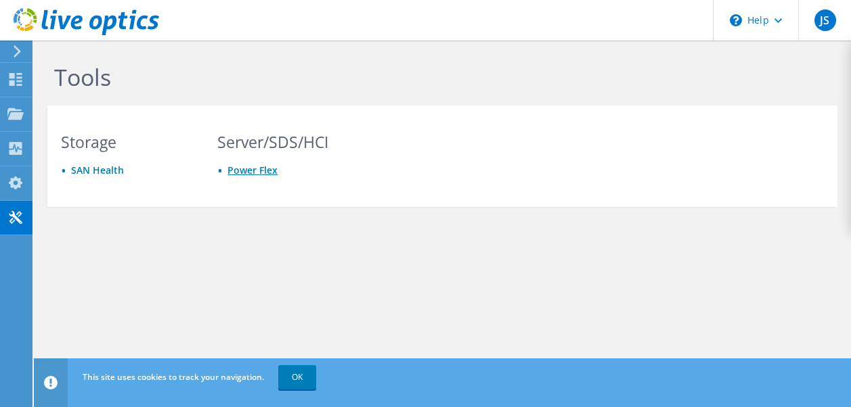
click at [266, 169] on link "Power Flex" at bounding box center [252, 170] width 50 height 13
click at [104, 170] on link "SAN Health" at bounding box center [97, 170] width 53 height 13
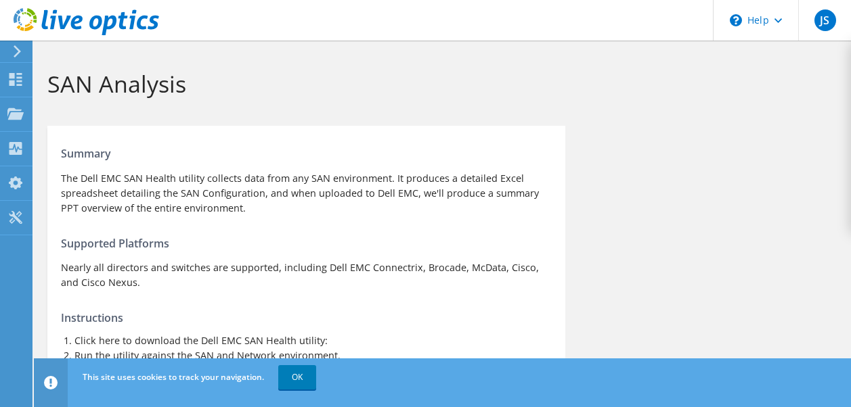
click at [12, 51] on icon at bounding box center [17, 51] width 10 height 12
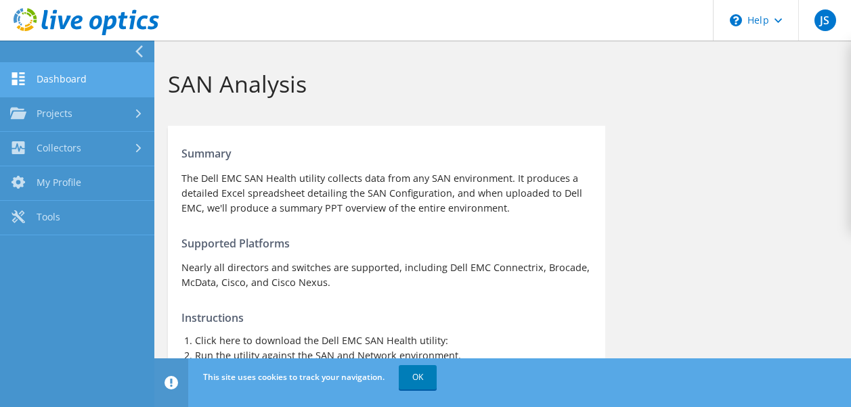
click at [64, 74] on link "Dashboard" at bounding box center [77, 80] width 154 height 35
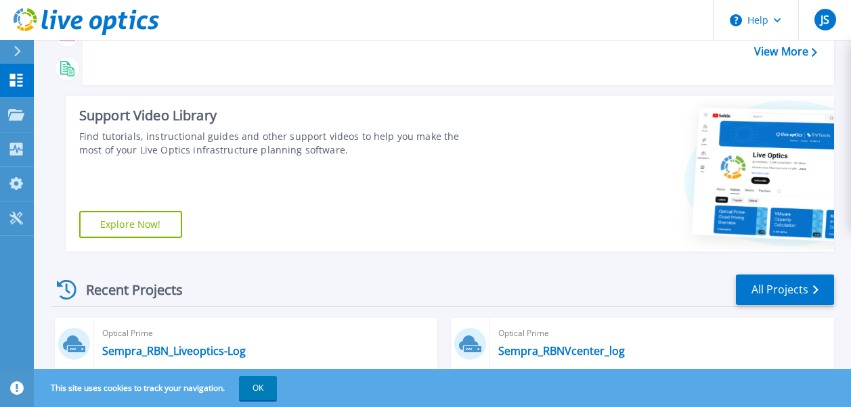
scroll to position [406, 0]
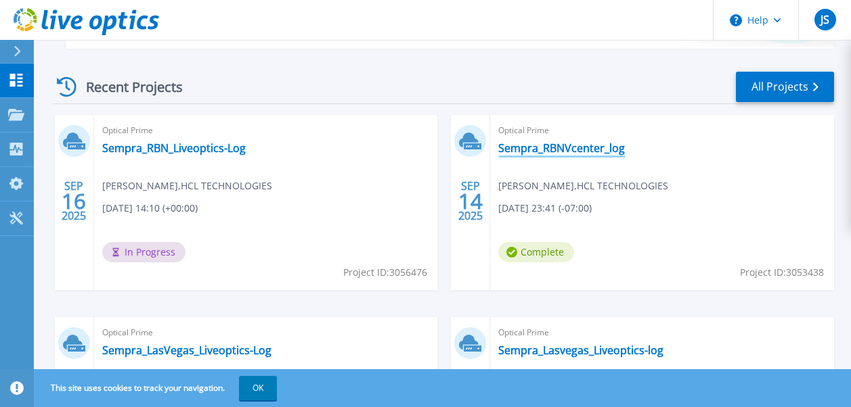
click at [575, 150] on link "Sempra_RBNVcenter_log" at bounding box center [561, 148] width 127 height 14
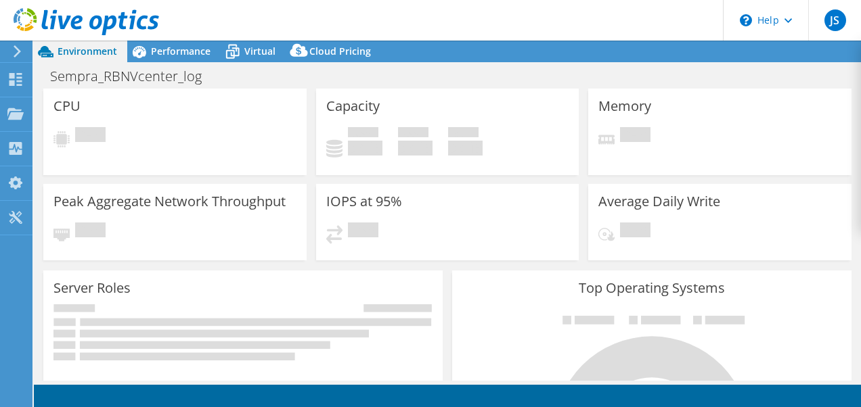
select select "USD"
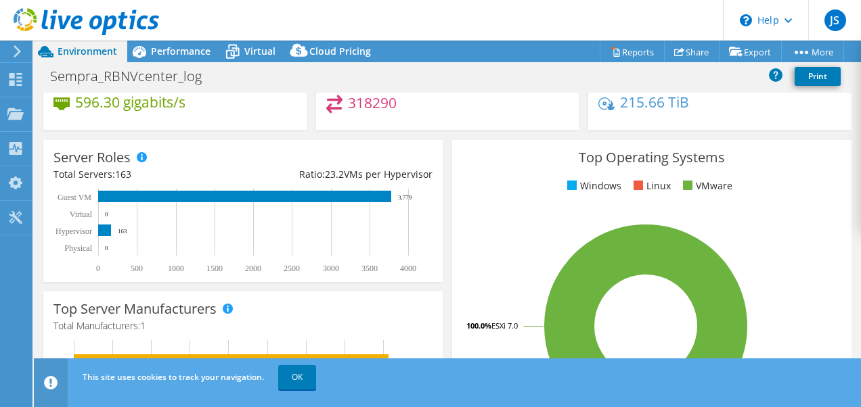
scroll to position [174, 0]
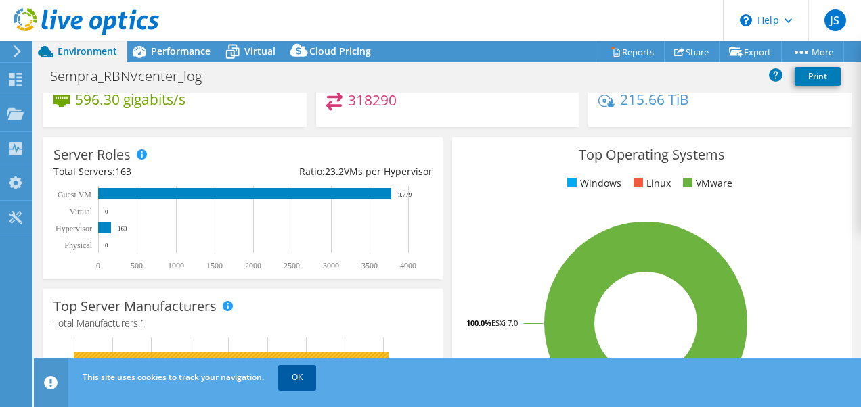
click at [305, 376] on link "OK" at bounding box center [297, 377] width 38 height 24
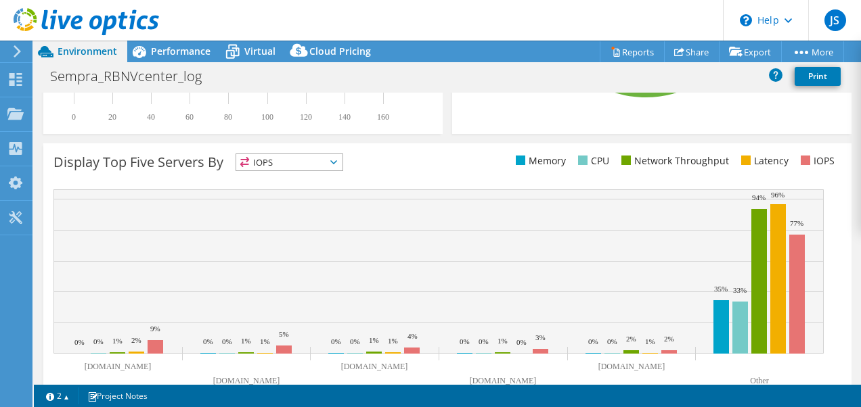
scroll to position [533, 0]
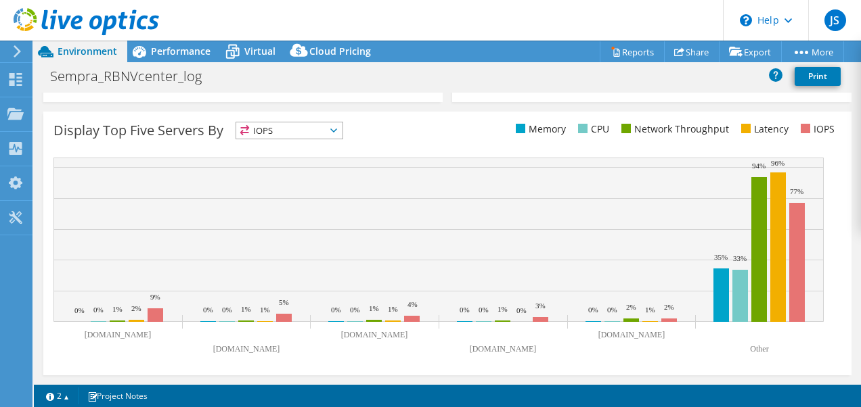
click at [340, 132] on span "IOPS" at bounding box center [289, 130] width 106 height 16
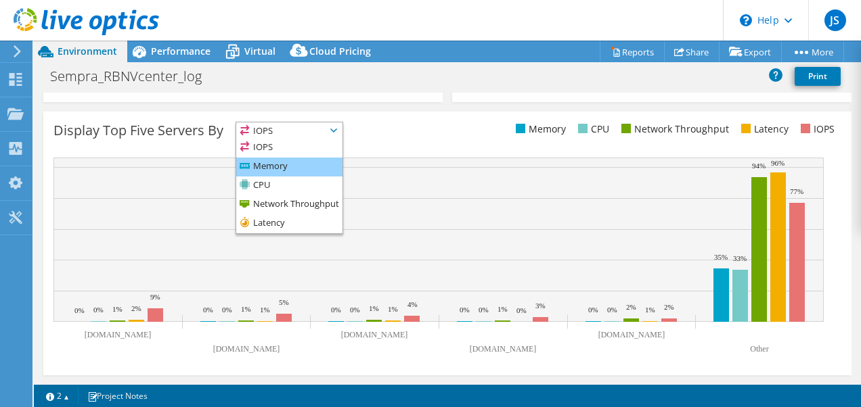
click at [264, 169] on li "Memory" at bounding box center [289, 167] width 106 height 19
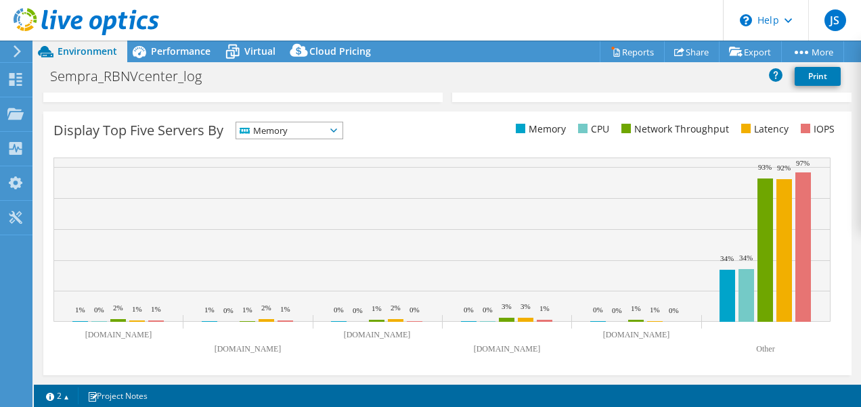
click at [317, 133] on span "Memory" at bounding box center [280, 130] width 89 height 16
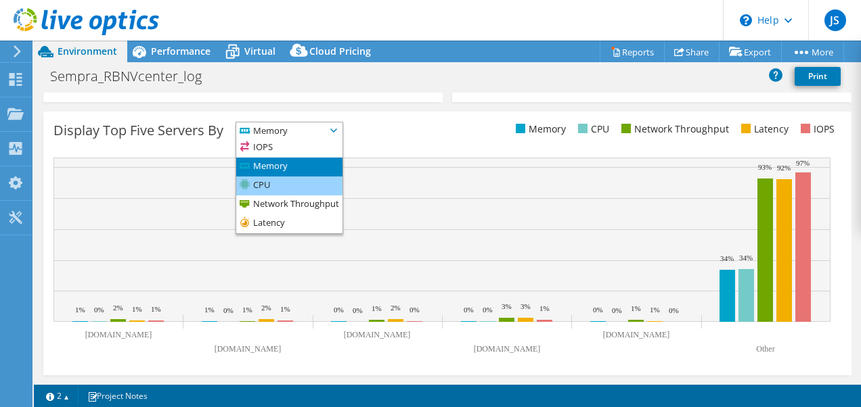
click at [273, 183] on li "CPU" at bounding box center [289, 186] width 106 height 19
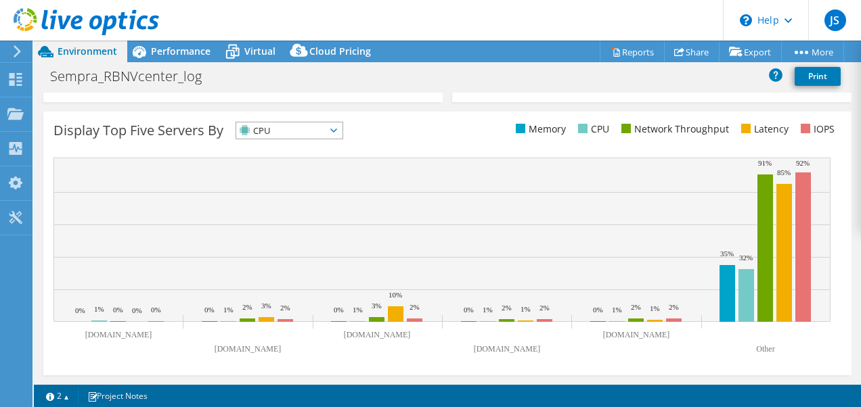
click at [293, 129] on span "CPU" at bounding box center [280, 130] width 89 height 16
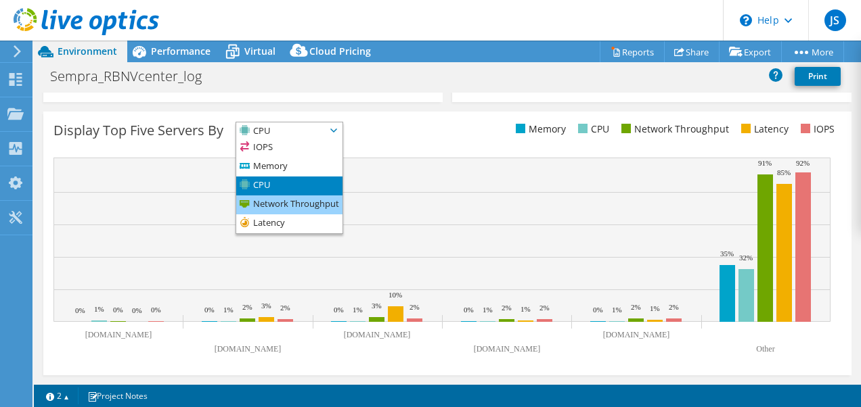
click at [269, 199] on li "Network Throughput" at bounding box center [289, 205] width 106 height 19
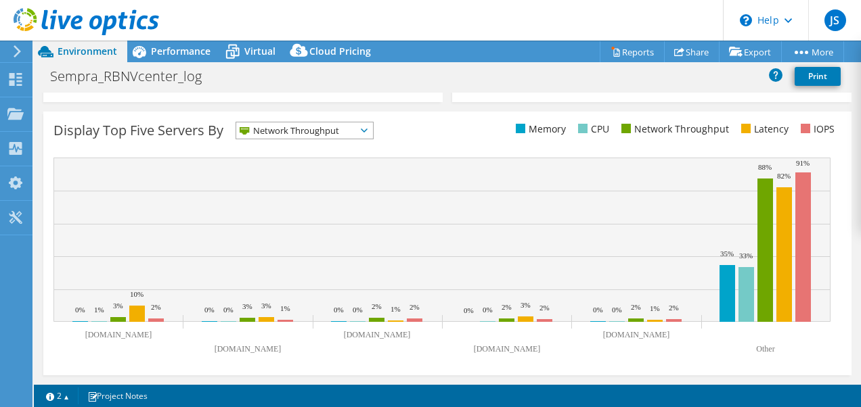
click at [294, 133] on span "Network Throughput" at bounding box center [296, 130] width 120 height 16
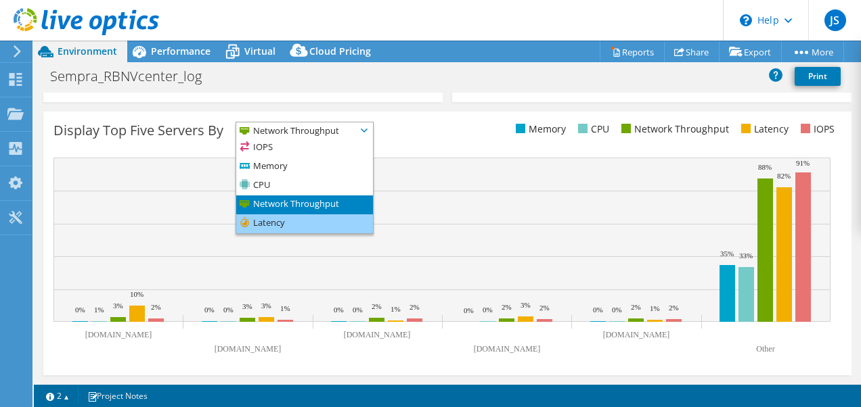
click at [279, 219] on li "Latency" at bounding box center [304, 224] width 137 height 19
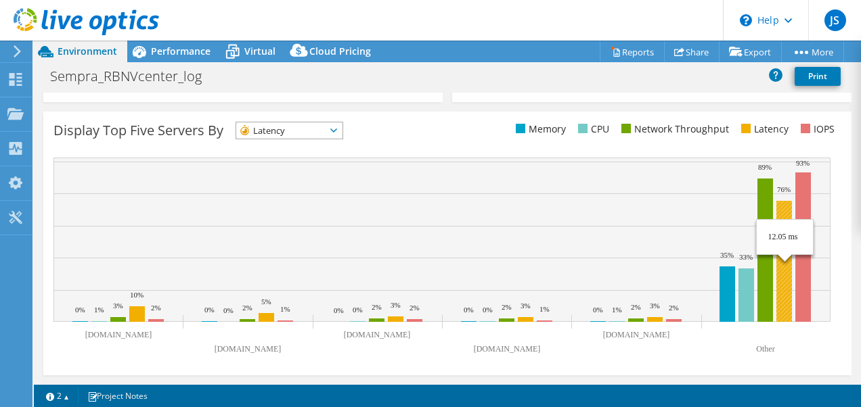
click at [782, 266] on rect at bounding box center [784, 261] width 16 height 121
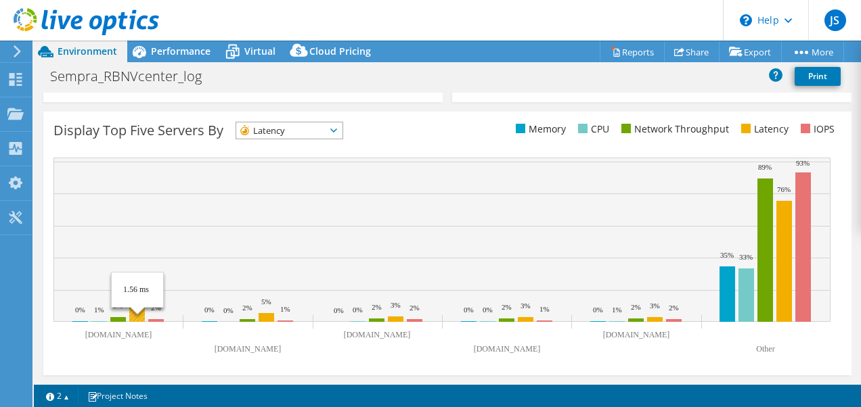
click at [138, 312] on rect at bounding box center [137, 315] width 16 height 16
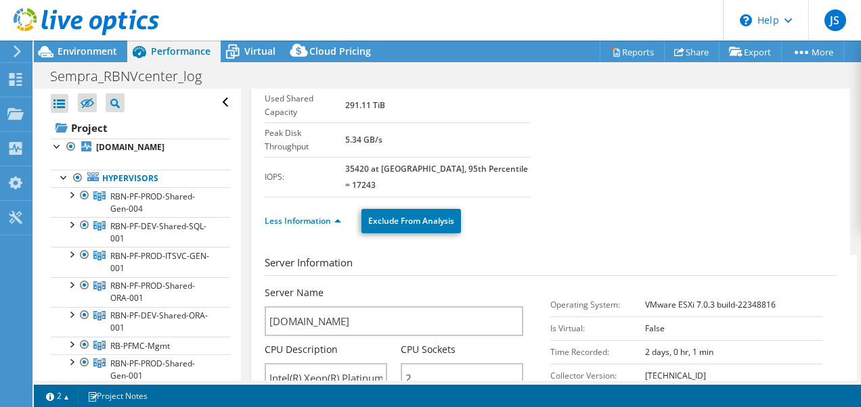
scroll to position [0, 0]
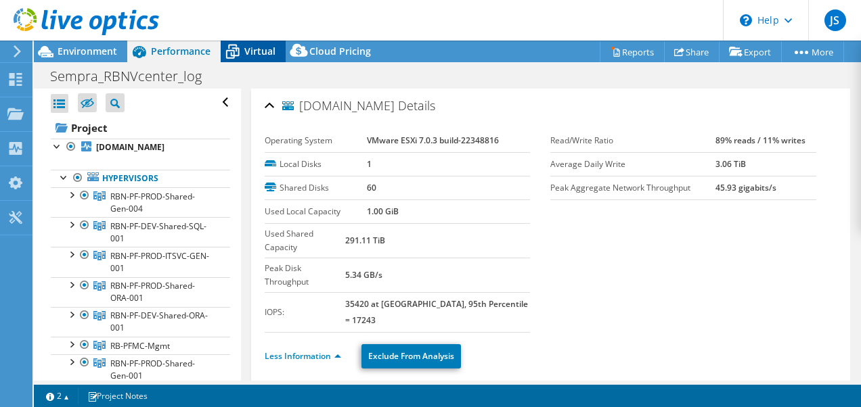
click at [250, 51] on span "Virtual" at bounding box center [259, 51] width 31 height 13
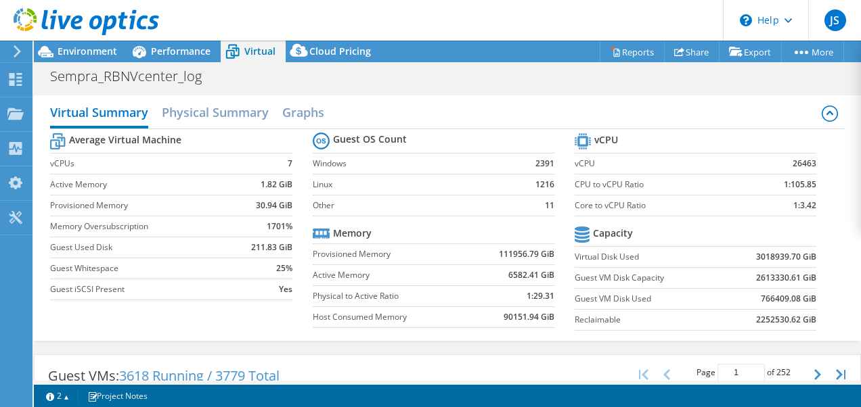
click at [14, 49] on icon at bounding box center [17, 51] width 10 height 12
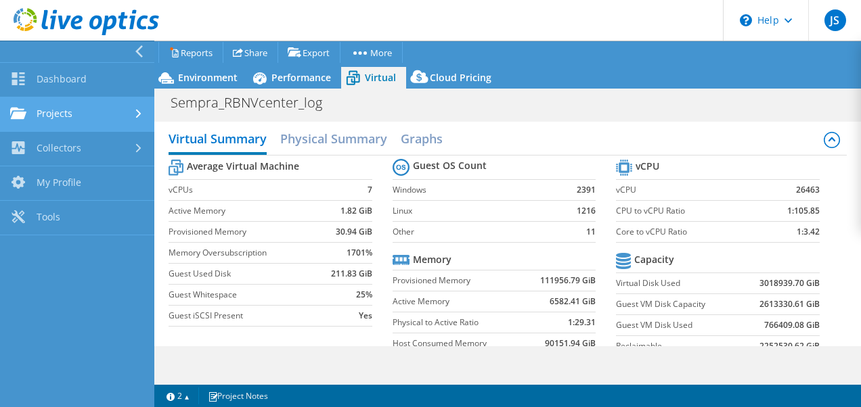
click at [90, 106] on link "Projects" at bounding box center [77, 114] width 154 height 35
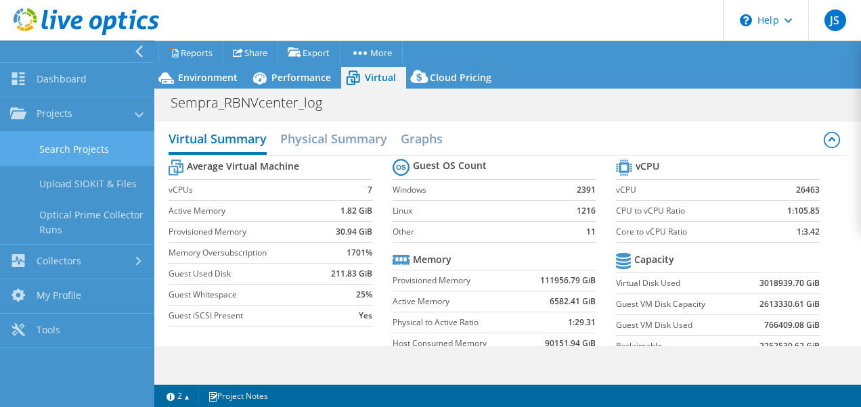
click at [85, 150] on link "Search Projects" at bounding box center [77, 149] width 154 height 35
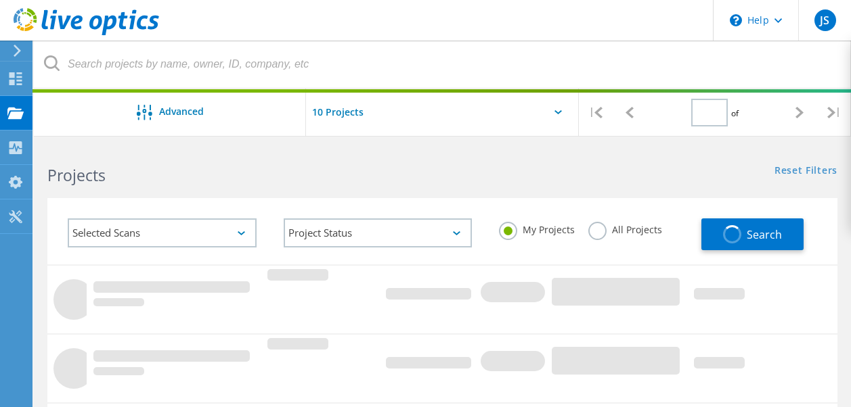
type input "1"
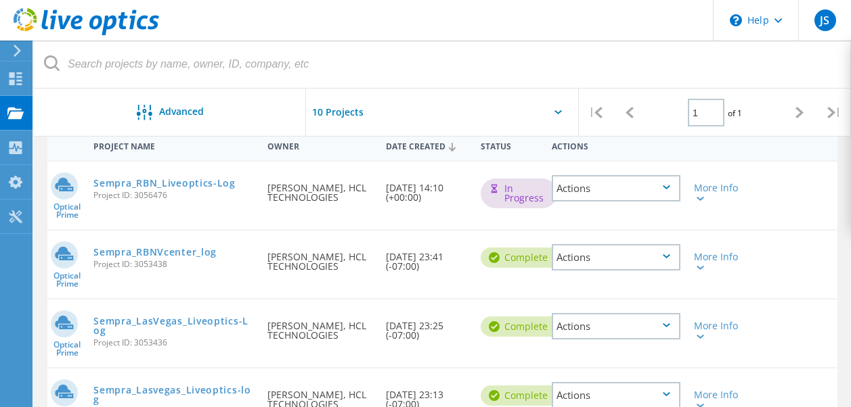
scroll to position [203, 0]
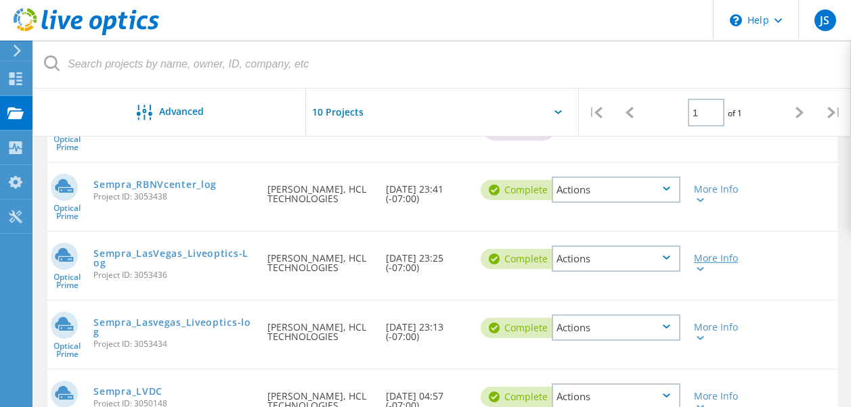
click at [702, 267] on div at bounding box center [699, 269] width 10 height 8
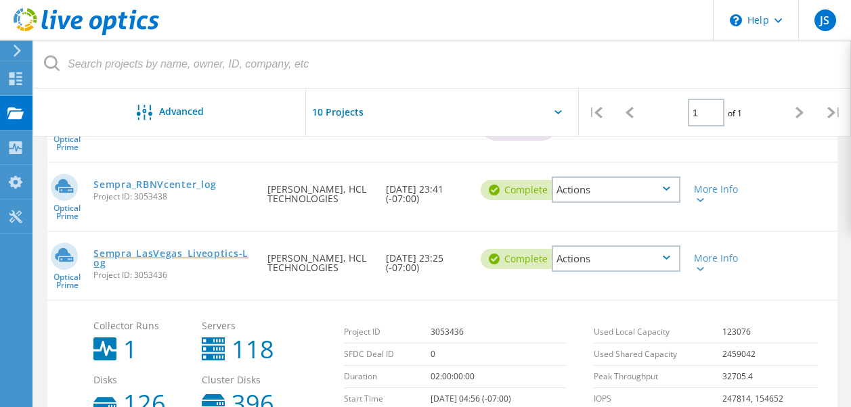
click at [166, 256] on link "Sempra_LasVegas_Liveoptics-Log" at bounding box center [173, 258] width 160 height 19
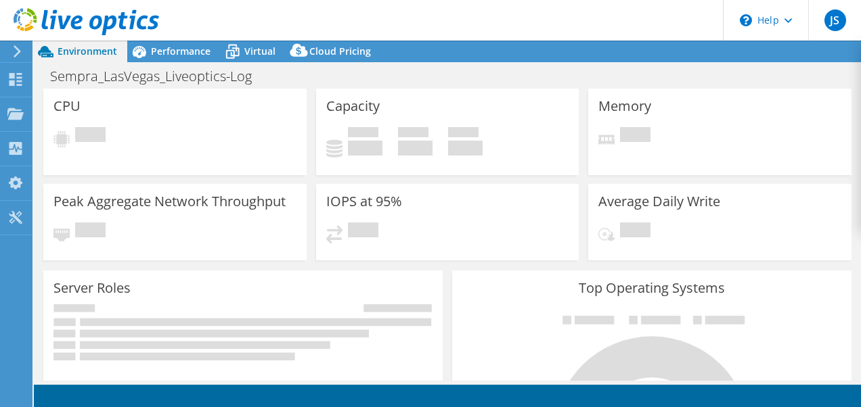
select select "USD"
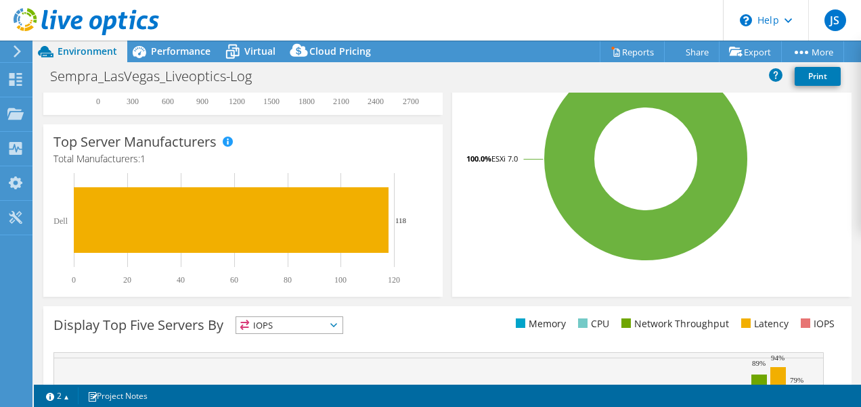
scroll to position [533, 0]
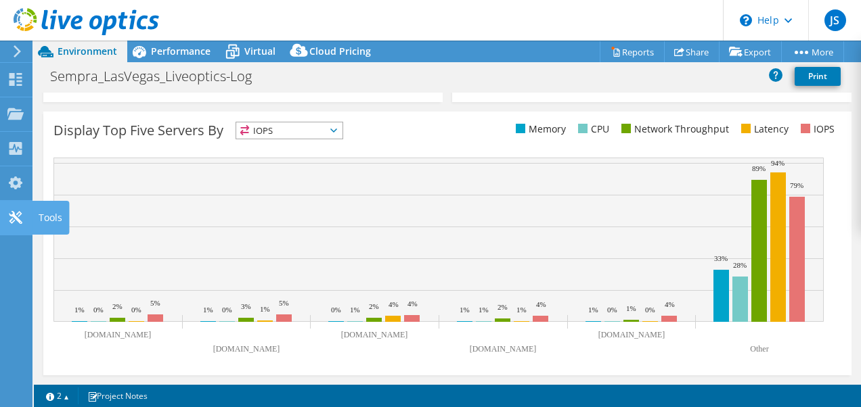
click at [12, 213] on icon at bounding box center [15, 217] width 16 height 13
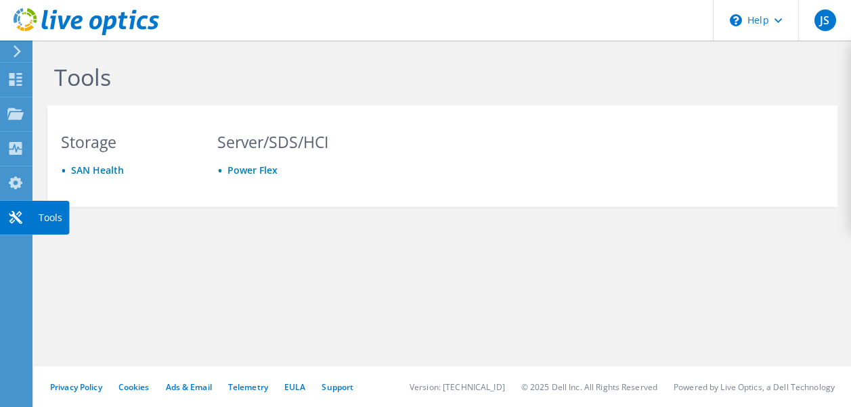
click at [17, 220] on use at bounding box center [15, 217] width 13 height 13
click at [234, 170] on link "Power Flex" at bounding box center [252, 170] width 50 height 13
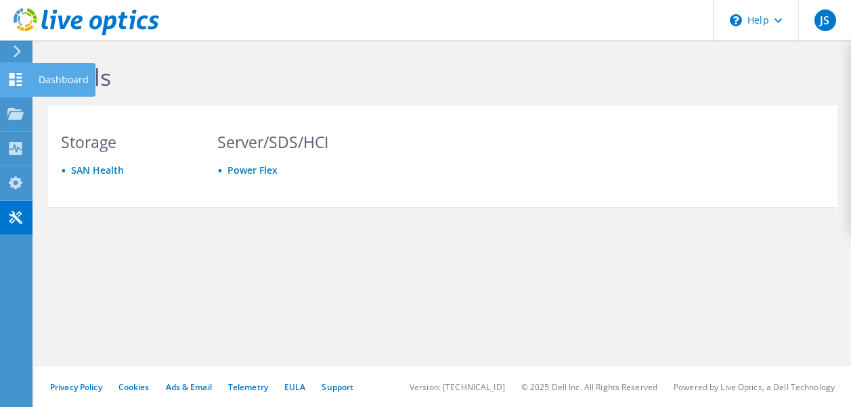
click at [14, 83] on use at bounding box center [15, 79] width 13 height 13
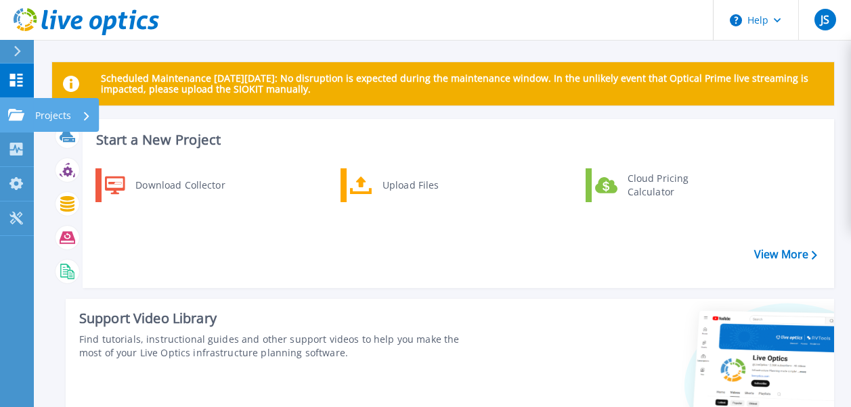
click at [21, 106] on link "Projects Projects" at bounding box center [17, 115] width 34 height 35
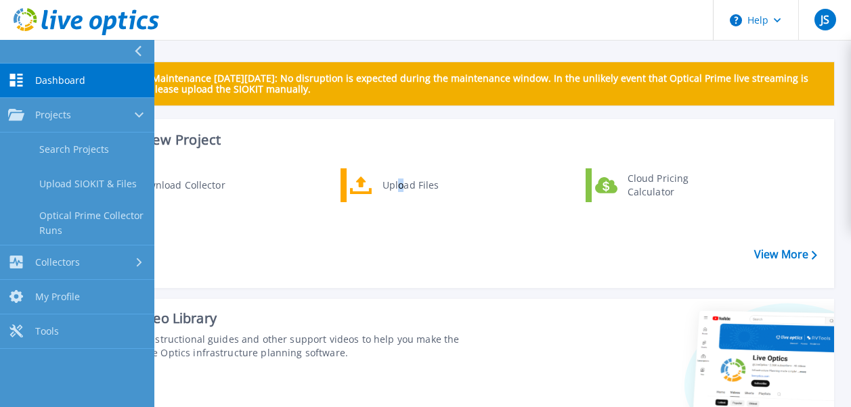
click at [401, 266] on div "Download Collector Upload Files Cloud Pricing Calculator" at bounding box center [456, 223] width 742 height 116
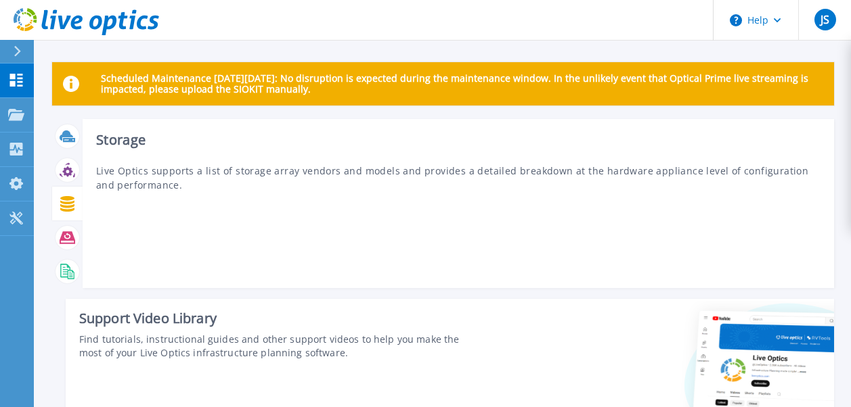
click at [67, 200] on icon at bounding box center [67, 204] width 14 height 16
click at [70, 201] on icon at bounding box center [68, 204] width 16 height 16
click at [63, 200] on icon at bounding box center [68, 204] width 16 height 16
click at [68, 244] on icon at bounding box center [68, 237] width 16 height 12
click at [68, 271] on icon at bounding box center [68, 272] width 16 height 16
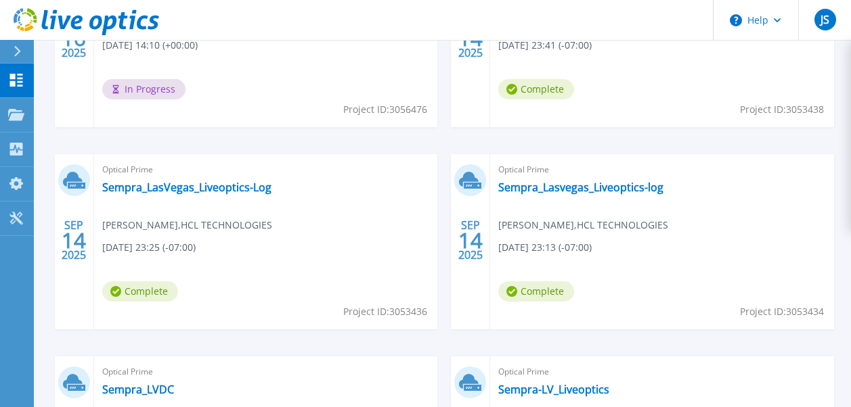
scroll to position [434, 0]
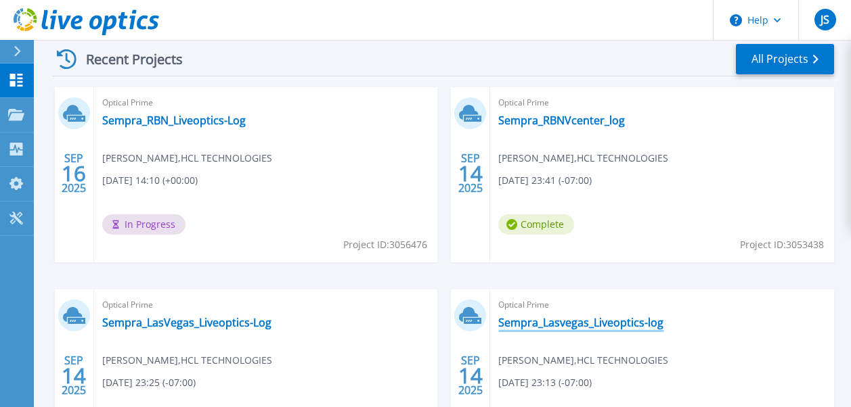
click at [542, 324] on link "Sempra_Lasvegas_Liveoptics-log" at bounding box center [580, 323] width 165 height 14
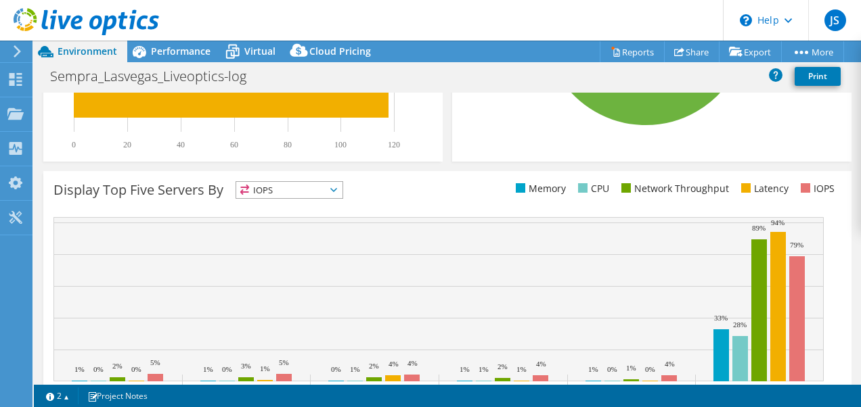
scroll to position [533, 0]
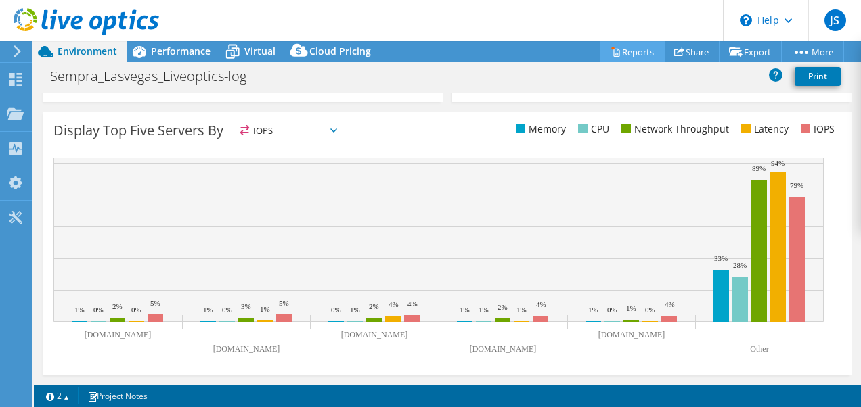
click at [615, 55] on link "Reports" at bounding box center [632, 51] width 65 height 21
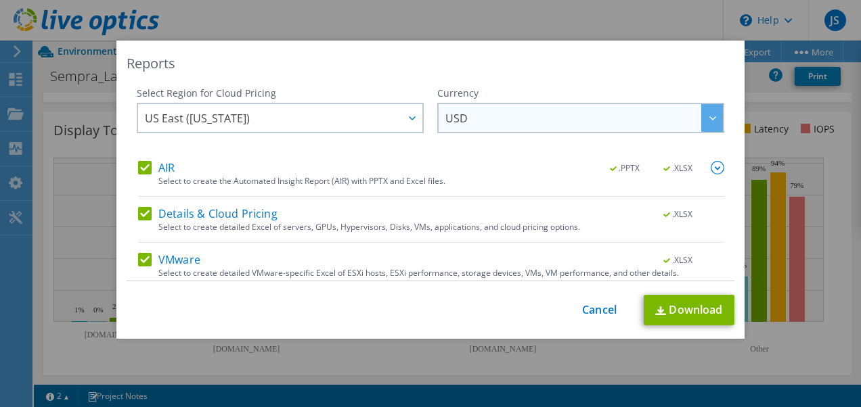
click at [516, 116] on span "USD" at bounding box center [583, 118] width 277 height 28
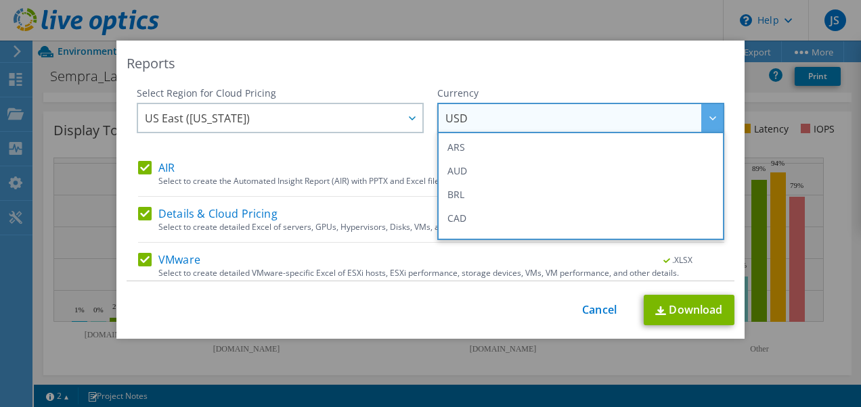
click at [516, 116] on span "USD" at bounding box center [583, 118] width 277 height 28
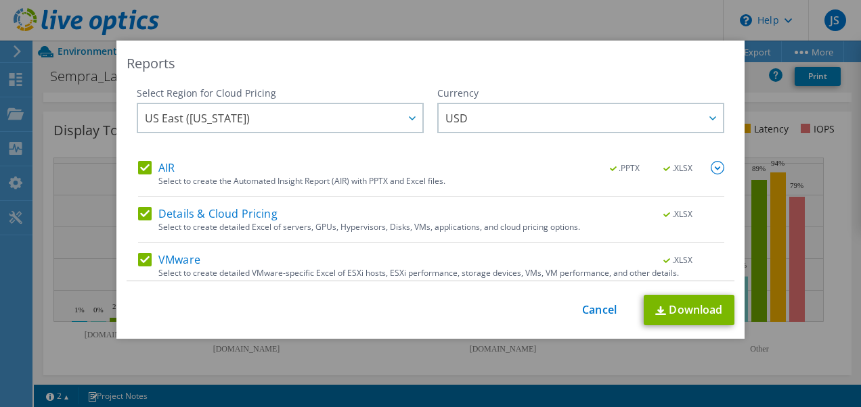
drag, startPoint x: 144, startPoint y: 164, endPoint x: 141, endPoint y: 189, distance: 25.9
click at [143, 164] on label "AIR" at bounding box center [156, 168] width 37 height 14
click at [0, 0] on input "AIR" at bounding box center [0, 0] width 0 height 0
click at [140, 216] on label "Details & Cloud Pricing" at bounding box center [207, 214] width 139 height 14
click at [0, 0] on input "Details & Cloud Pricing" at bounding box center [0, 0] width 0 height 0
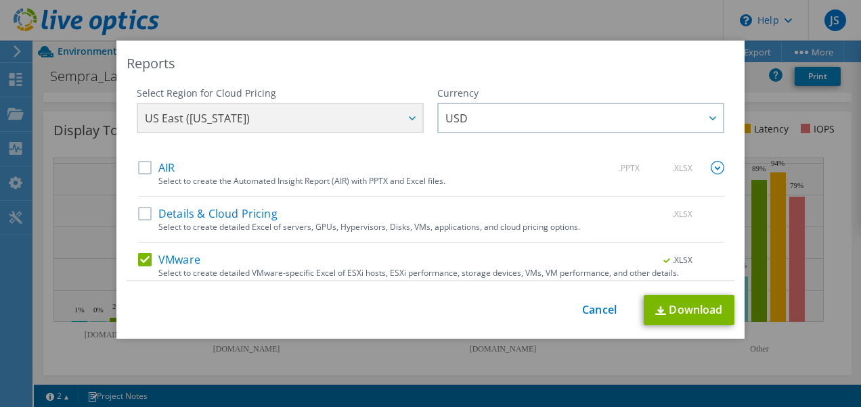
click at [143, 256] on label "VMware" at bounding box center [169, 260] width 62 height 14
click at [0, 0] on input "VMware" at bounding box center [0, 0] width 0 height 0
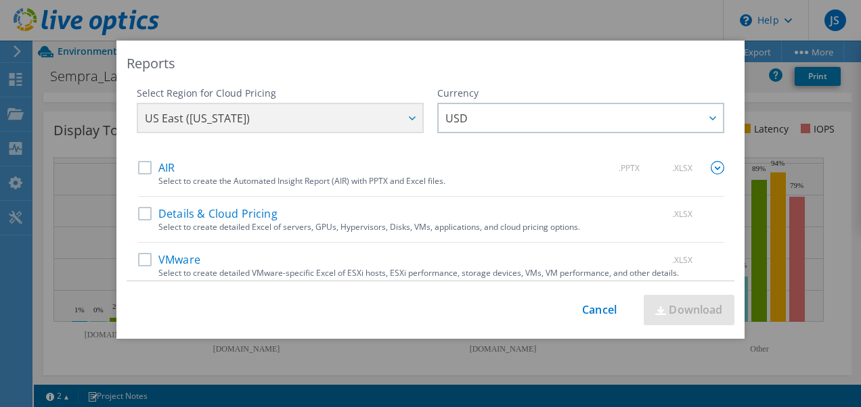
drag, startPoint x: 143, startPoint y: 257, endPoint x: 196, endPoint y: 253, distance: 52.9
click at [143, 256] on label "VMware" at bounding box center [169, 260] width 62 height 14
click at [0, 0] on input "VMware" at bounding box center [0, 0] width 0 height 0
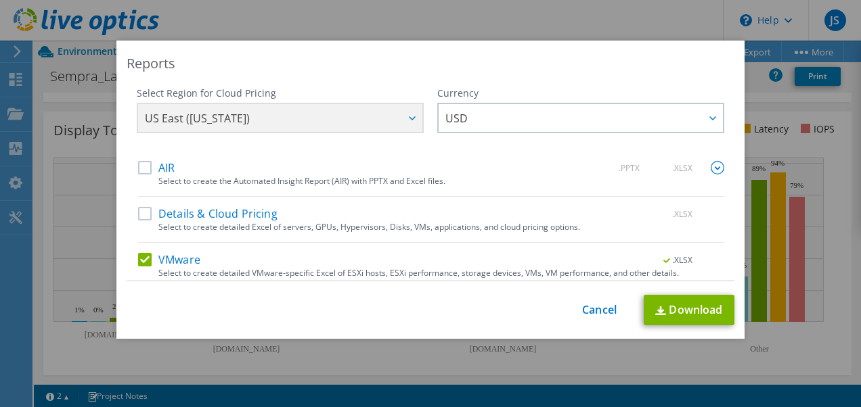
scroll to position [53, 0]
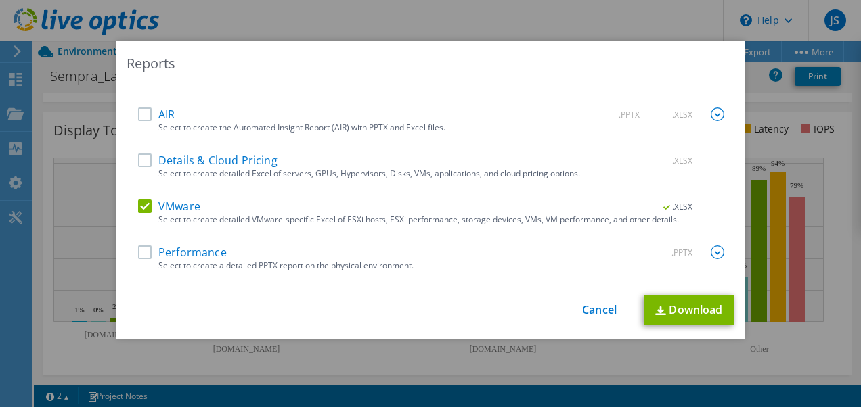
click at [139, 257] on label "Performance" at bounding box center [182, 253] width 89 height 14
click at [0, 0] on input "Performance" at bounding box center [0, 0] width 0 height 0
drag, startPoint x: 145, startPoint y: 208, endPoint x: 209, endPoint y: 259, distance: 81.9
click at [145, 209] on label "VMware" at bounding box center [169, 207] width 62 height 14
click at [0, 0] on input "VMware" at bounding box center [0, 0] width 0 height 0
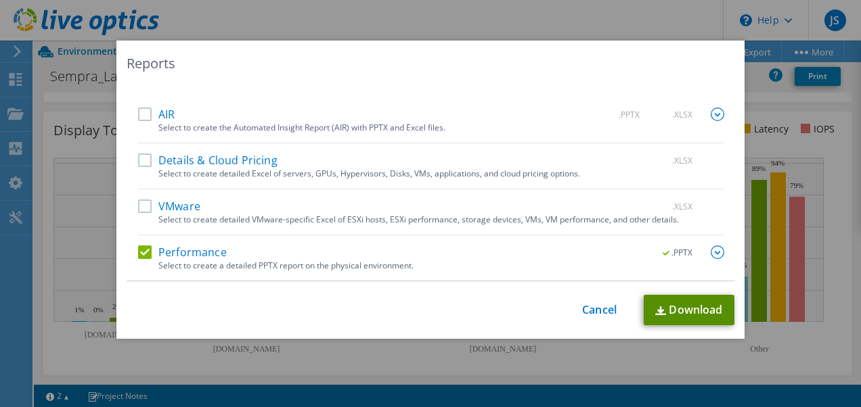
click at [661, 311] on img at bounding box center [660, 311] width 11 height 9
click at [583, 310] on link "Cancel" at bounding box center [599, 310] width 35 height 13
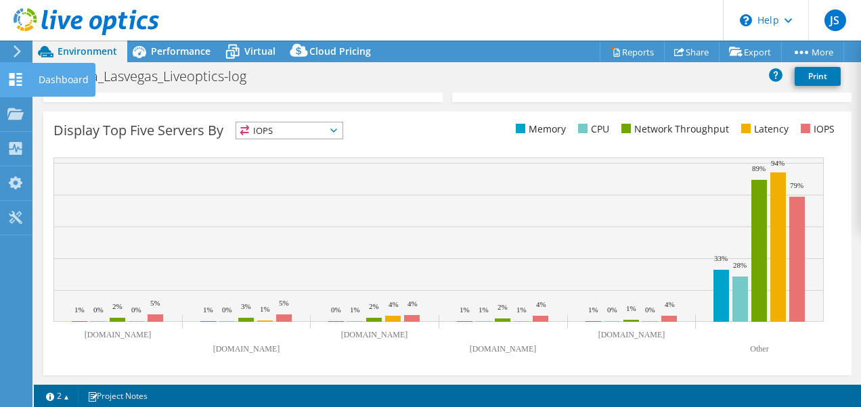
click at [16, 76] on icon at bounding box center [15, 79] width 16 height 13
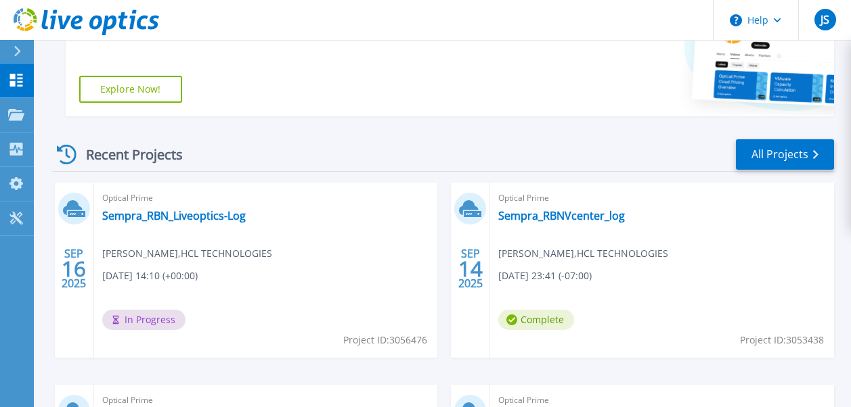
scroll to position [474, 0]
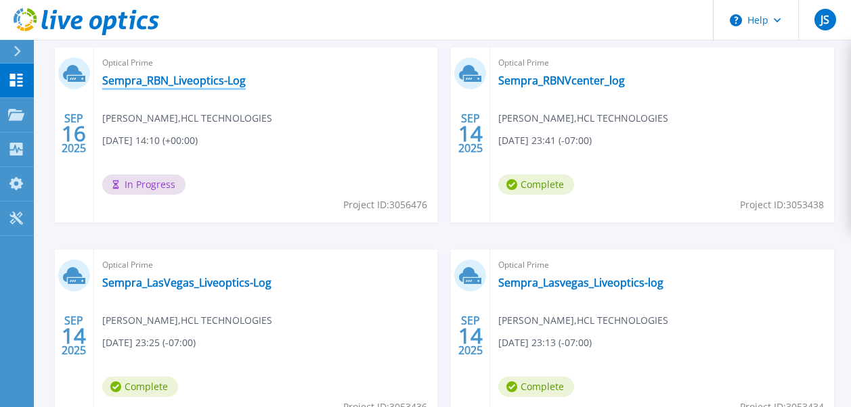
click at [182, 84] on link "Sempra_RBN_Liveoptics-Log" at bounding box center [173, 81] width 143 height 14
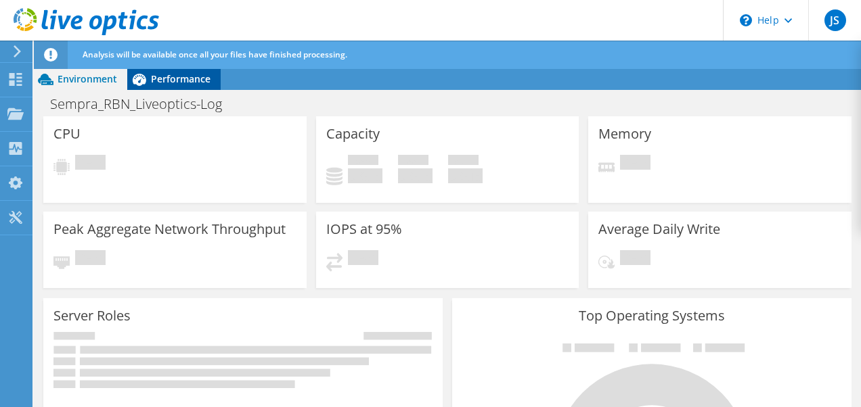
click at [164, 85] on div "Performance" at bounding box center [173, 79] width 93 height 22
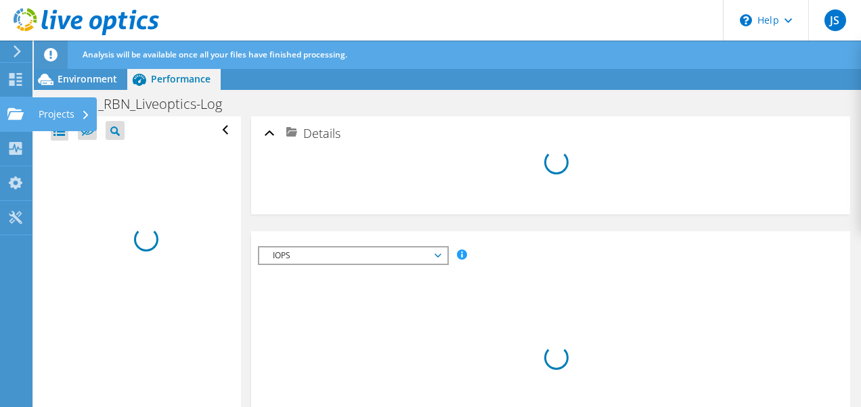
click at [12, 111] on icon at bounding box center [15, 114] width 16 height 13
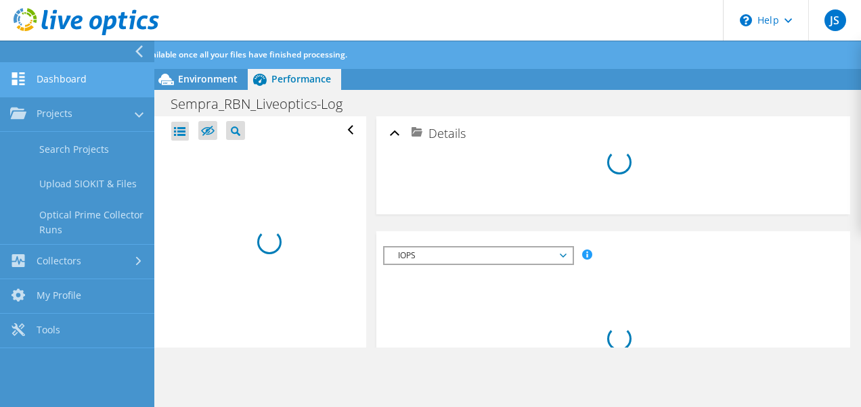
click at [18, 81] on icon at bounding box center [18, 78] width 16 height 13
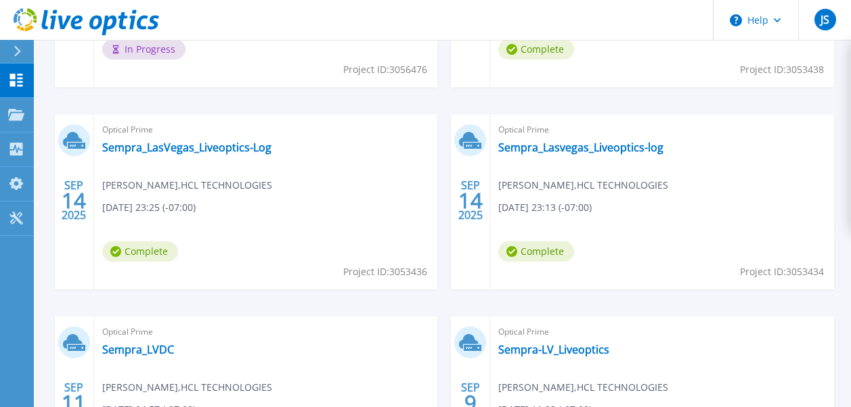
scroll to position [474, 0]
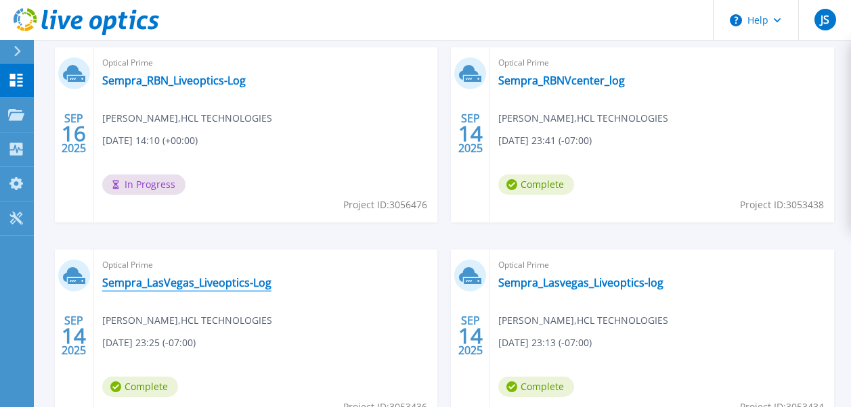
click at [185, 279] on link "Sempra_LasVegas_Liveoptics-Log" at bounding box center [186, 283] width 169 height 14
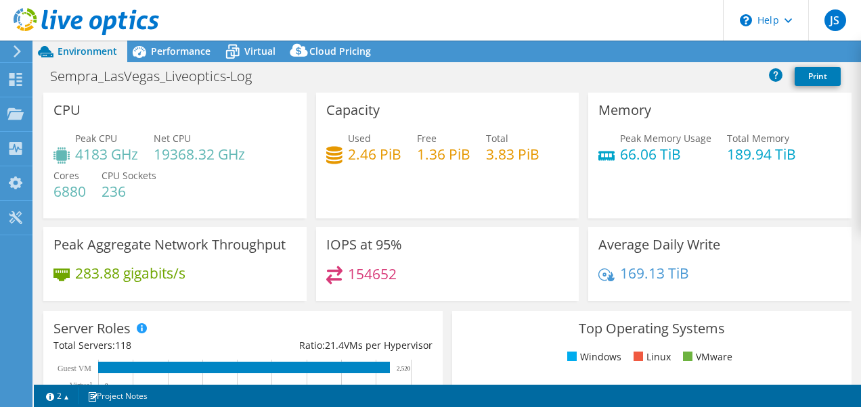
select select "USD"
click at [616, 49] on link "Reports" at bounding box center [632, 51] width 65 height 21
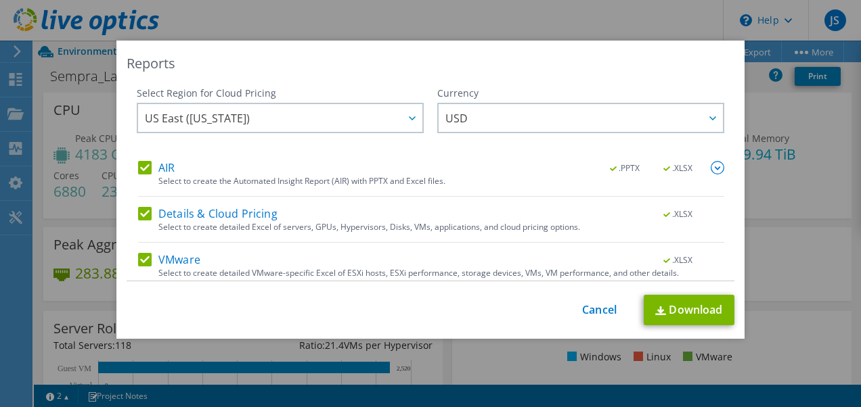
click at [146, 171] on label "AIR" at bounding box center [156, 168] width 37 height 14
click at [0, 0] on input "AIR" at bounding box center [0, 0] width 0 height 0
click at [141, 217] on label "Details & Cloud Pricing" at bounding box center [207, 214] width 139 height 14
click at [0, 0] on input "Details & Cloud Pricing" at bounding box center [0, 0] width 0 height 0
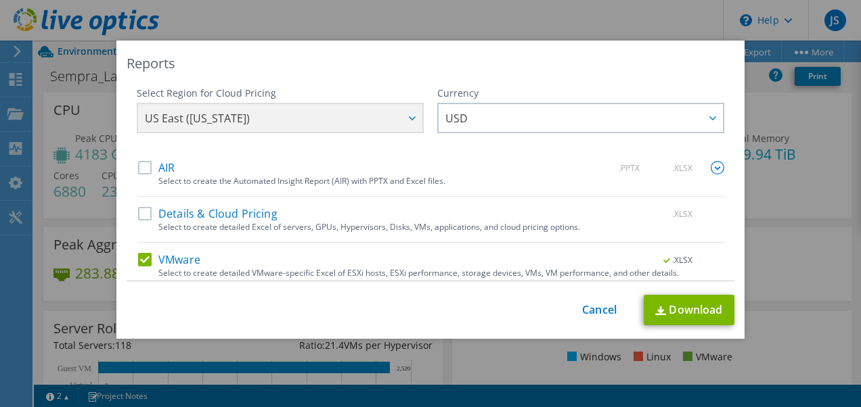
click at [143, 261] on label "VMware" at bounding box center [169, 260] width 62 height 14
click at [0, 0] on input "VMware" at bounding box center [0, 0] width 0 height 0
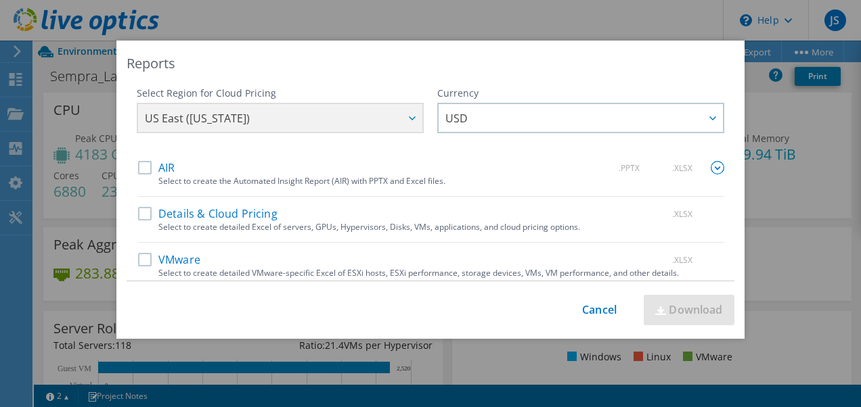
scroll to position [53, 0]
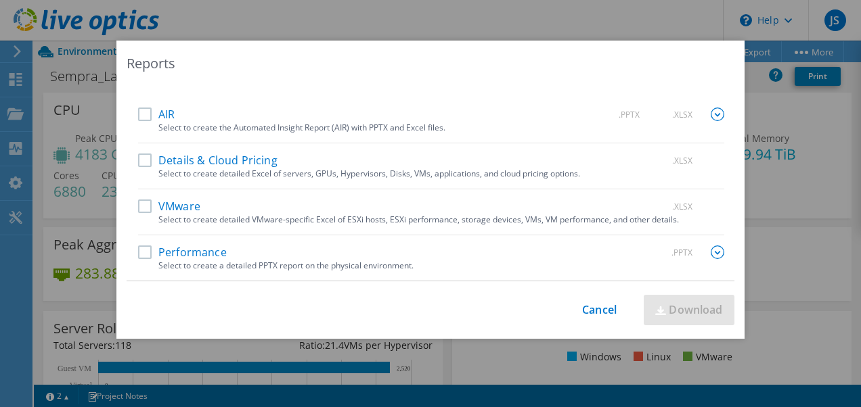
click at [140, 248] on label "Performance" at bounding box center [182, 253] width 89 height 14
click at [0, 0] on input "Performance" at bounding box center [0, 0] width 0 height 0
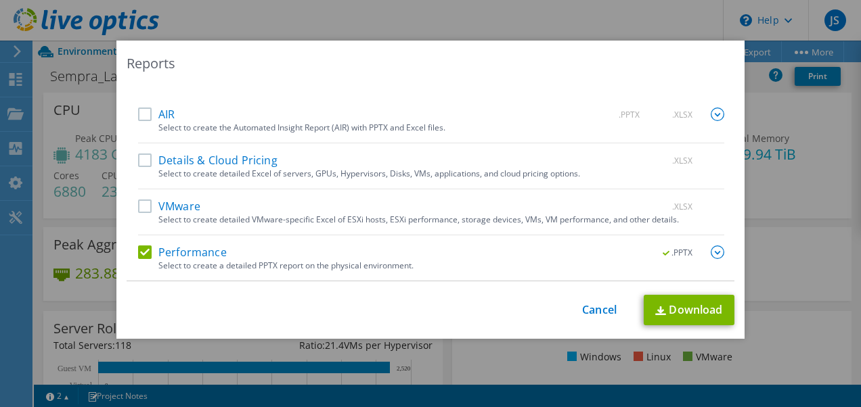
click at [711, 252] on img at bounding box center [718, 253] width 14 height 14
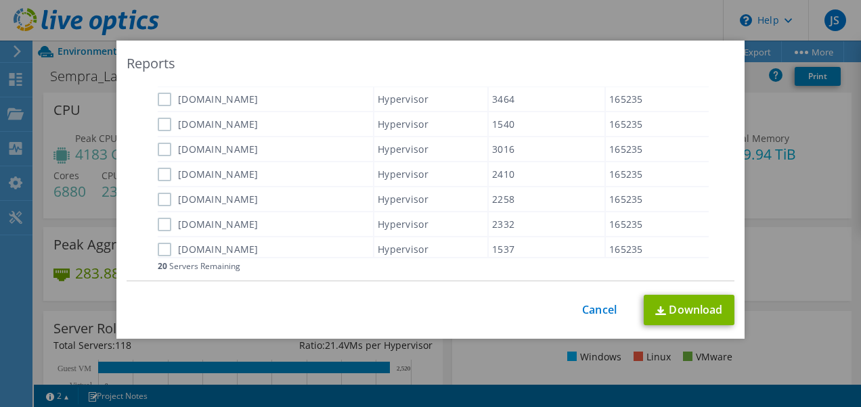
scroll to position [601, 0]
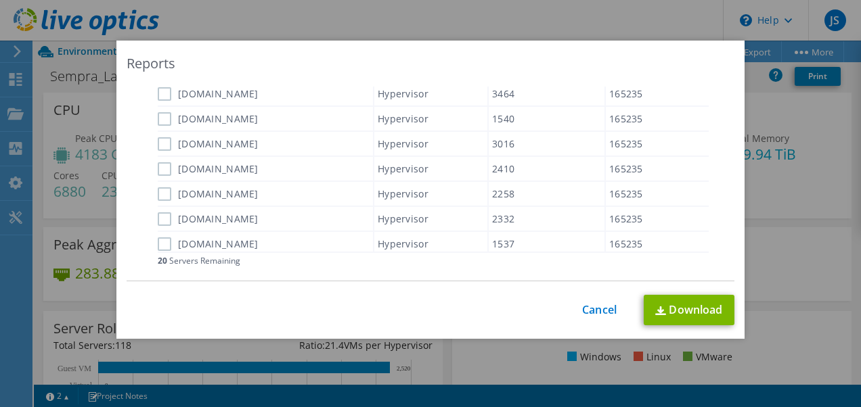
click at [162, 119] on label "[DOMAIN_NAME]" at bounding box center [208, 119] width 101 height 14
click at [0, 0] on input "[DOMAIN_NAME]" at bounding box center [0, 0] width 0 height 0
click at [158, 171] on label "[DOMAIN_NAME]" at bounding box center [208, 169] width 101 height 14
click at [0, 0] on input "[DOMAIN_NAME]" at bounding box center [0, 0] width 0 height 0
click at [158, 219] on label "[DOMAIN_NAME]" at bounding box center [208, 220] width 101 height 14
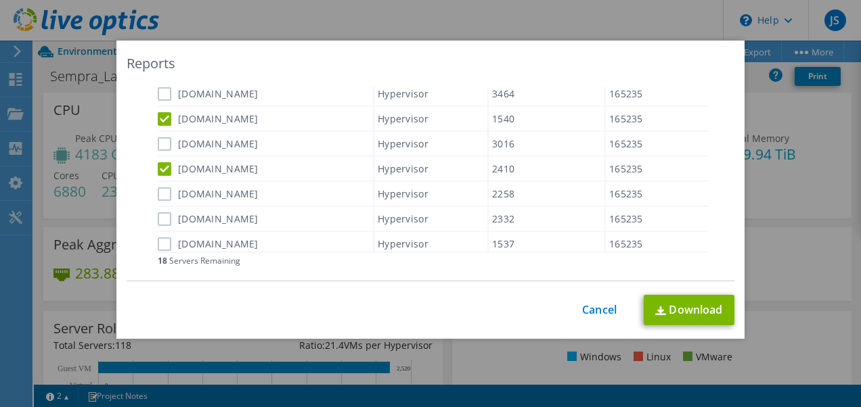
click at [0, 0] on input "[DOMAIN_NAME]" at bounding box center [0, 0] width 0 height 0
click at [160, 246] on label "[DOMAIN_NAME]" at bounding box center [208, 245] width 101 height 14
click at [0, 0] on input "[DOMAIN_NAME]" at bounding box center [0, 0] width 0 height 0
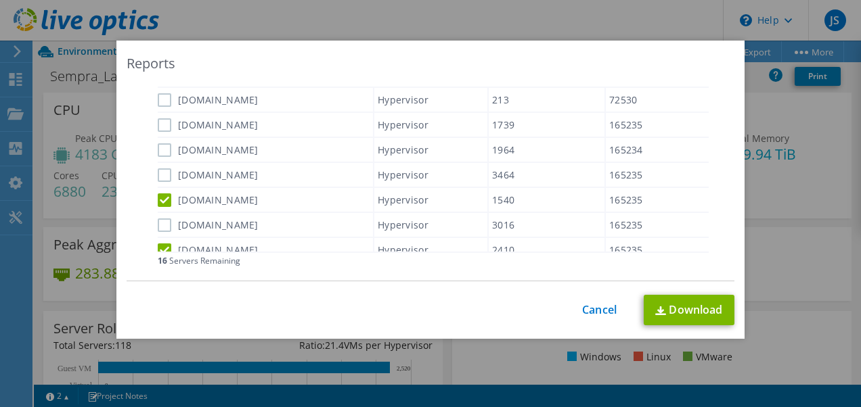
scroll to position [533, 0]
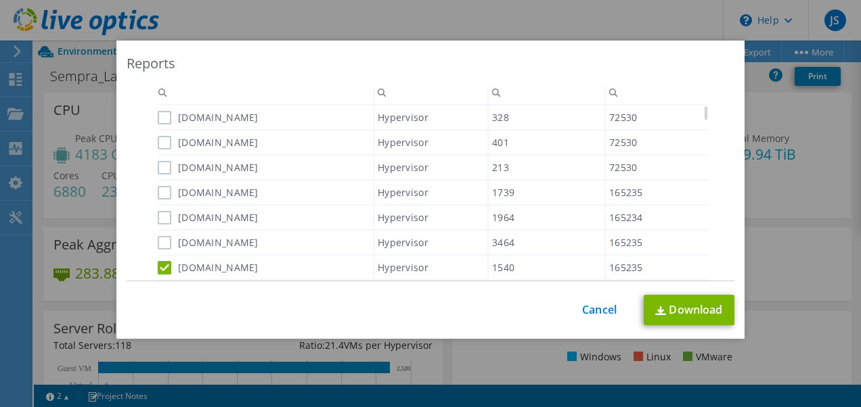
click at [158, 191] on label "[DOMAIN_NAME]" at bounding box center [208, 193] width 101 height 14
click at [0, 0] on input "[DOMAIN_NAME]" at bounding box center [0, 0] width 0 height 0
click at [670, 307] on link "Download" at bounding box center [689, 310] width 91 height 30
click at [594, 309] on link "Cancel" at bounding box center [599, 310] width 35 height 13
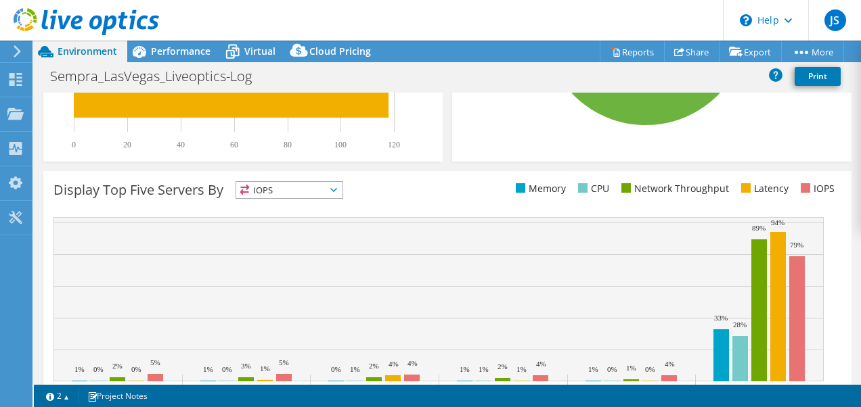
scroll to position [203, 0]
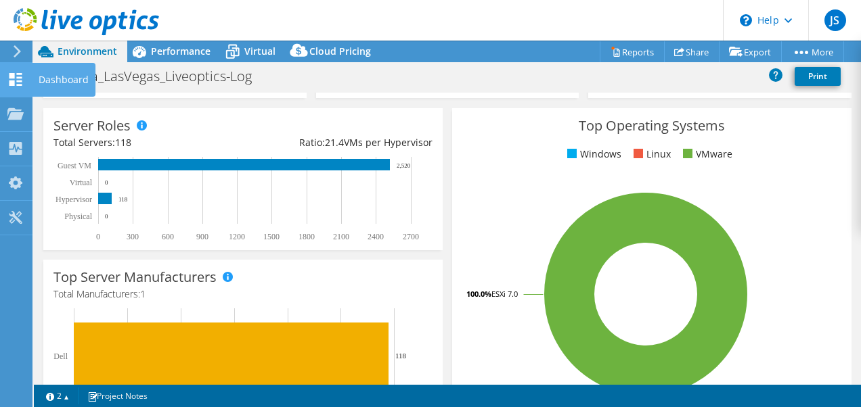
click at [12, 81] on use at bounding box center [15, 79] width 13 height 13
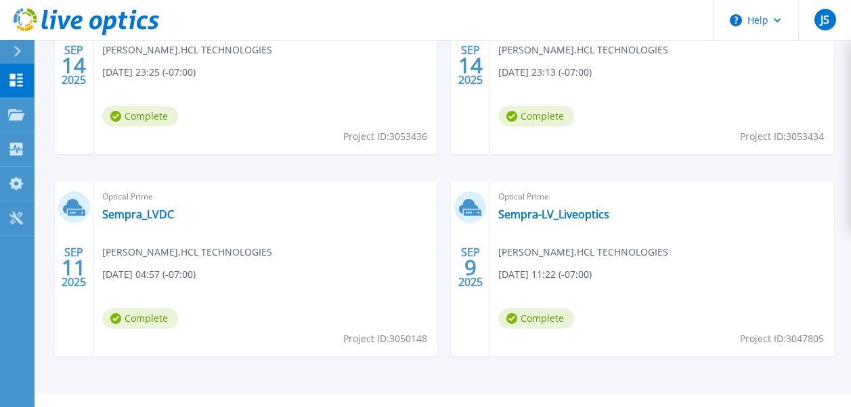
scroll to position [772, 0]
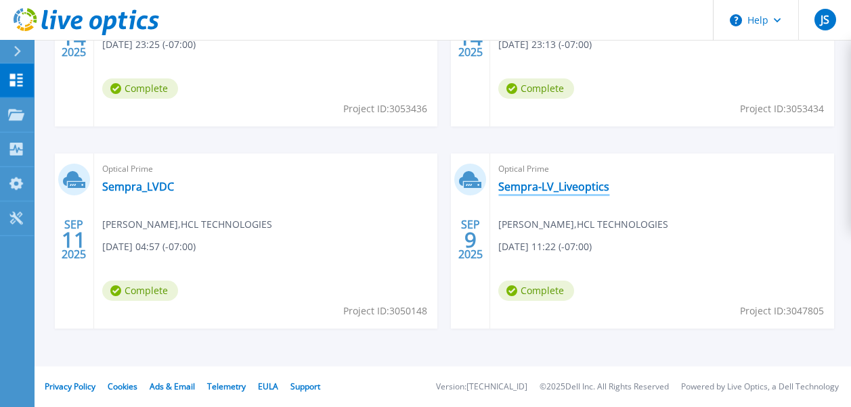
click at [545, 182] on link "Sempra-LV_Liveoptics" at bounding box center [553, 187] width 111 height 14
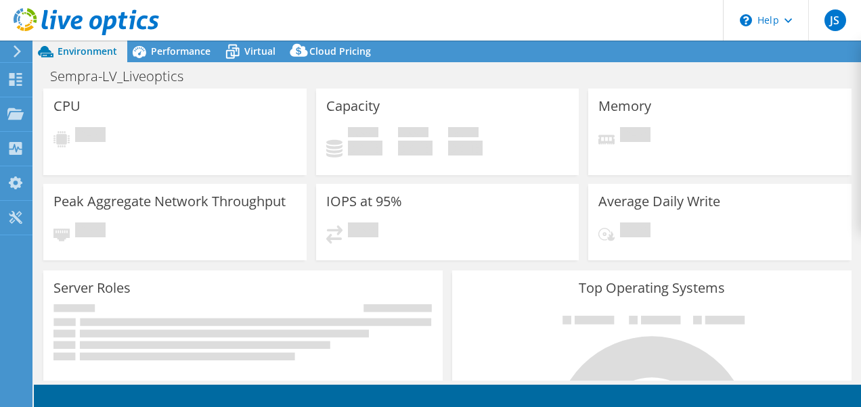
select select "USD"
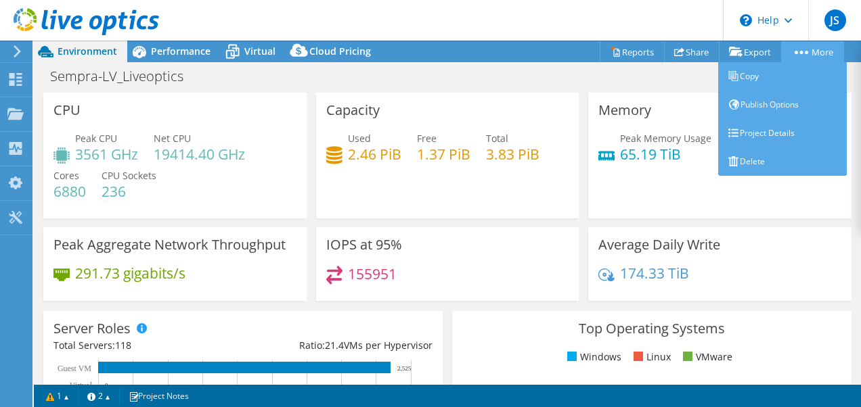
click at [800, 53] on circle at bounding box center [801, 52] width 3 height 3
click at [762, 133] on link "Project Details" at bounding box center [782, 133] width 129 height 28
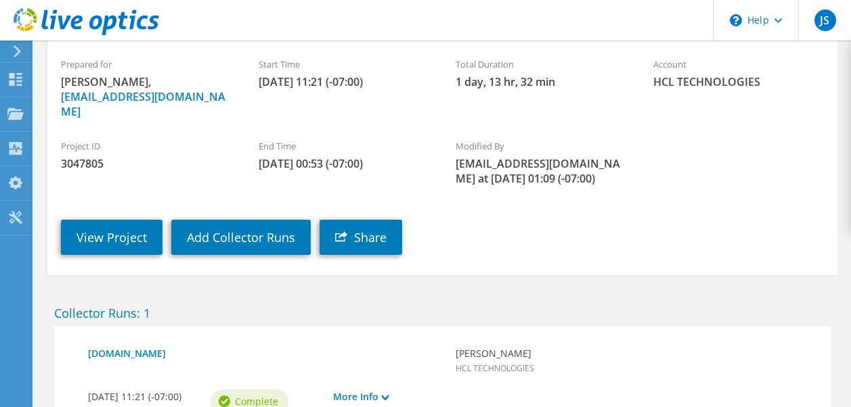
scroll to position [234, 0]
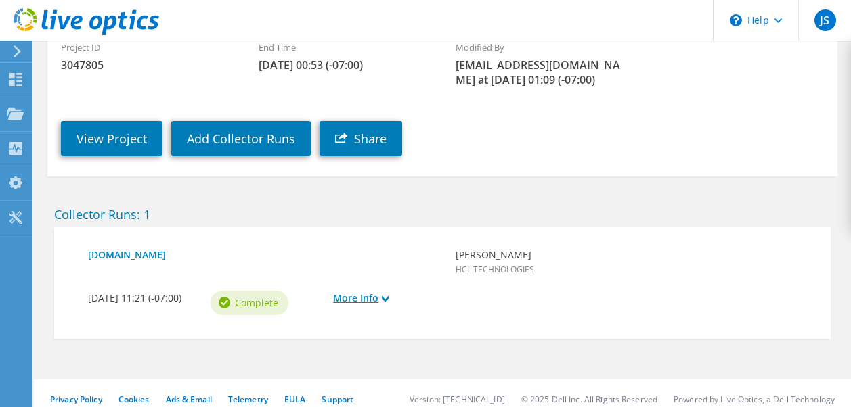
click at [387, 291] on link "More Info" at bounding box center [387, 298] width 109 height 15
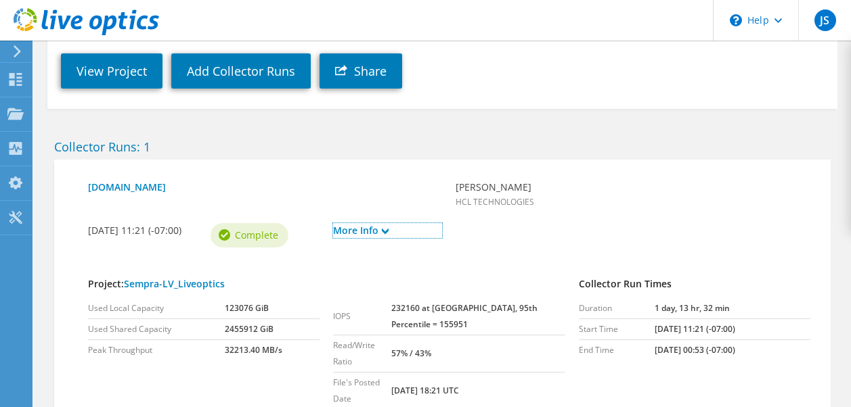
scroll to position [344, 0]
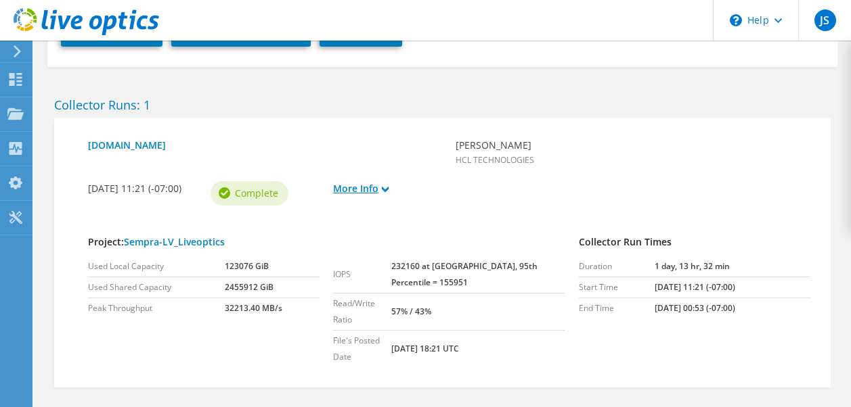
click at [387, 186] on icon at bounding box center [385, 189] width 7 height 7
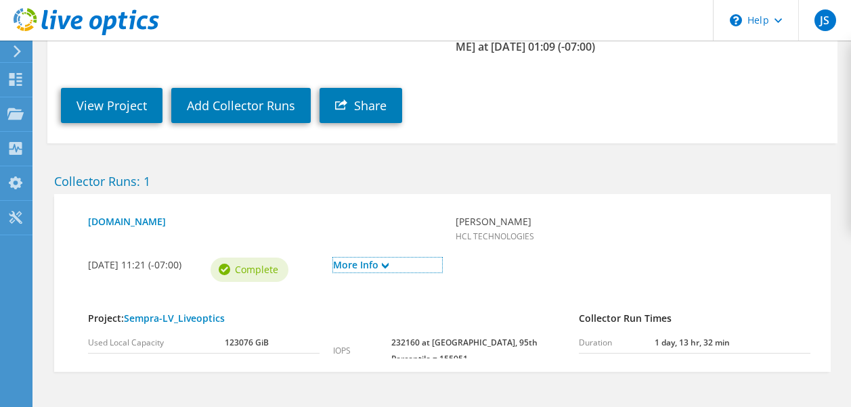
scroll to position [234, 0]
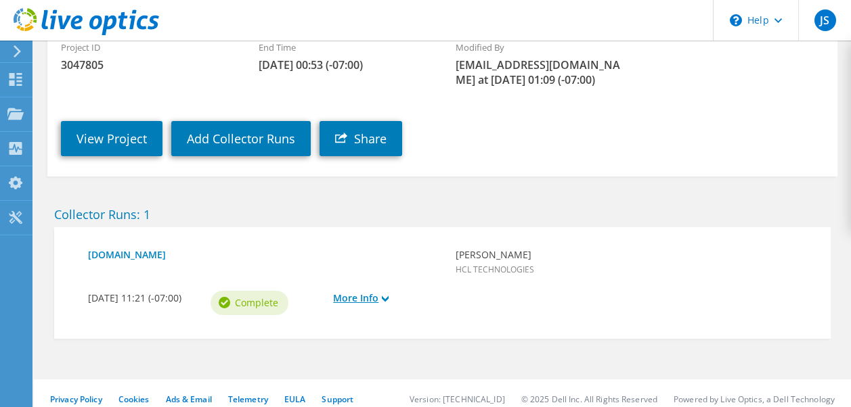
click at [388, 291] on link "More Info" at bounding box center [387, 298] width 109 height 15
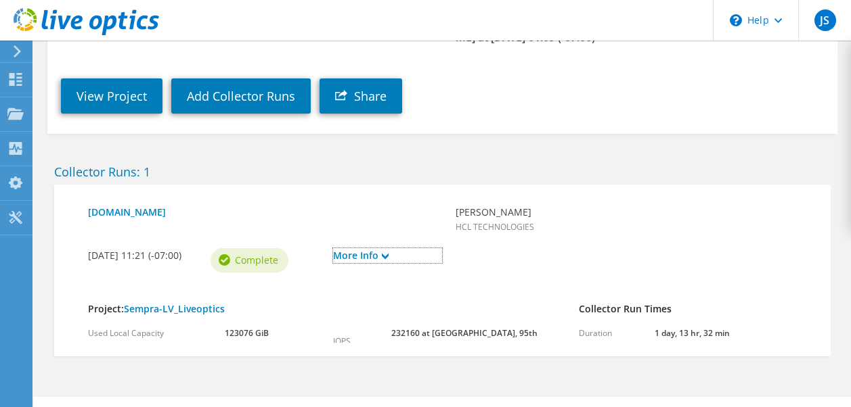
scroll to position [344, 0]
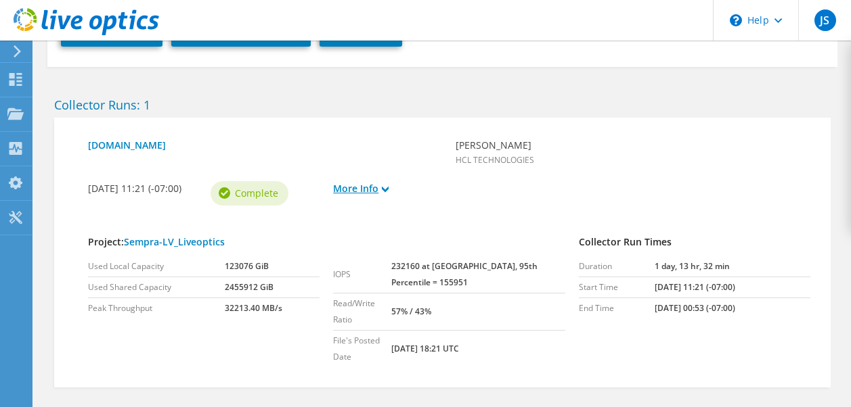
click at [388, 186] on icon at bounding box center [385, 189] width 7 height 7
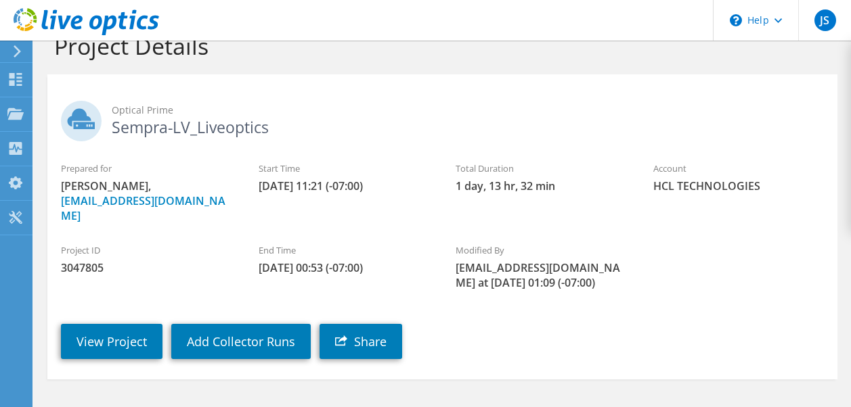
scroll to position [0, 0]
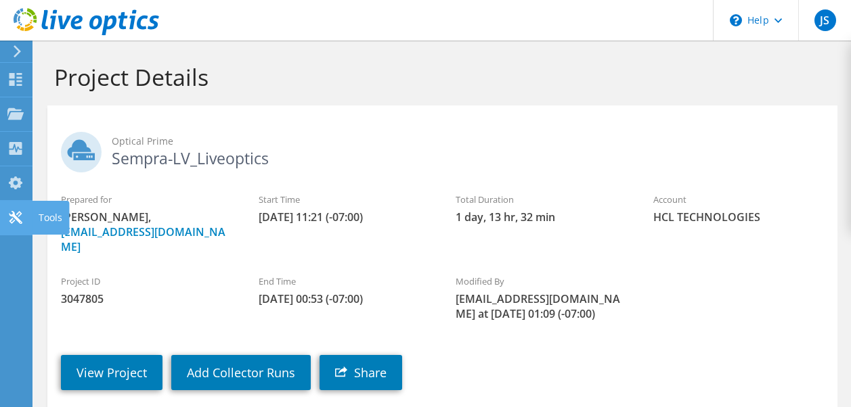
click at [20, 212] on icon at bounding box center [15, 217] width 16 height 13
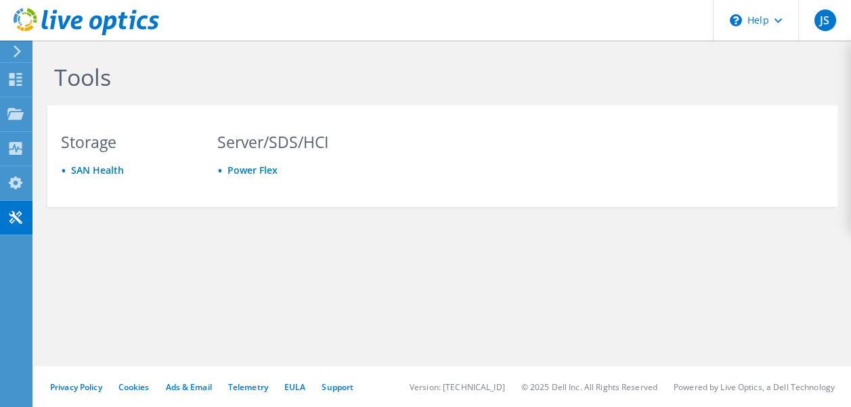
click at [15, 46] on use at bounding box center [17, 51] width 7 height 12
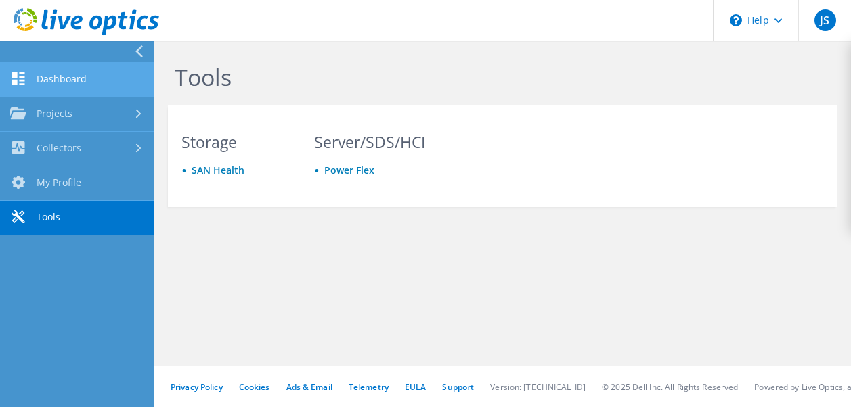
click at [73, 79] on link "Dashboard" at bounding box center [77, 80] width 154 height 35
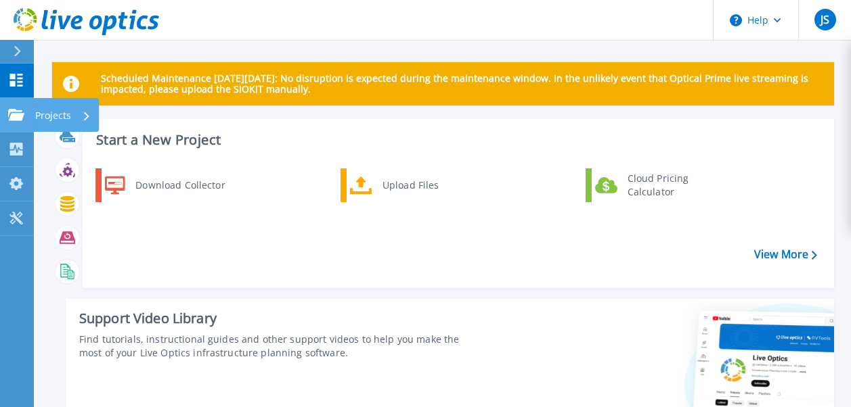
click at [26, 117] on link "Projects Projects" at bounding box center [17, 115] width 34 height 35
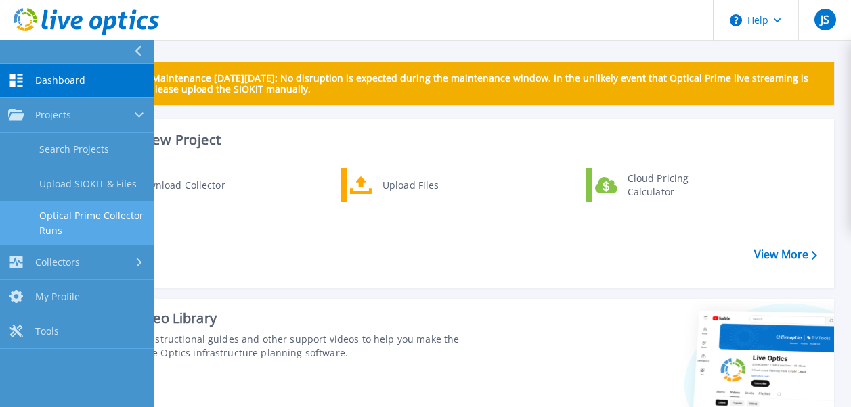
click at [80, 222] on link "Optical Prime Collector Runs" at bounding box center [77, 223] width 154 height 43
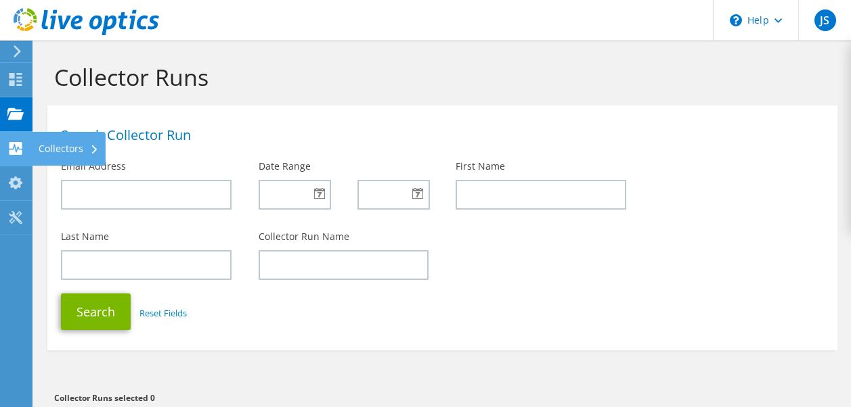
click at [18, 149] on icon at bounding box center [15, 148] width 16 height 13
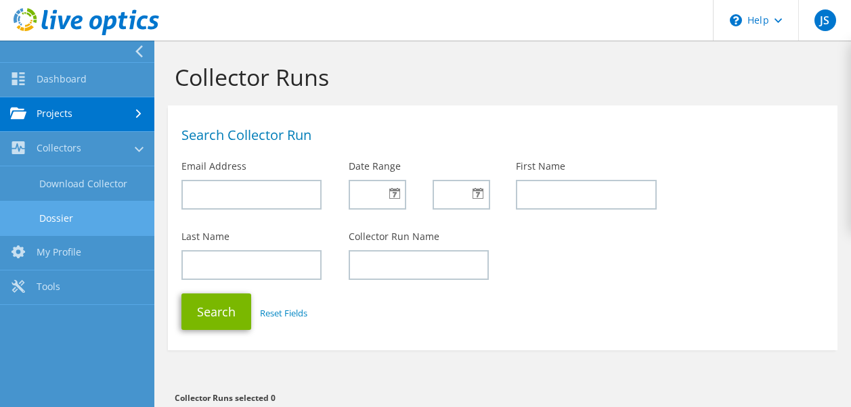
click at [58, 217] on link "Dossier" at bounding box center [77, 218] width 154 height 35
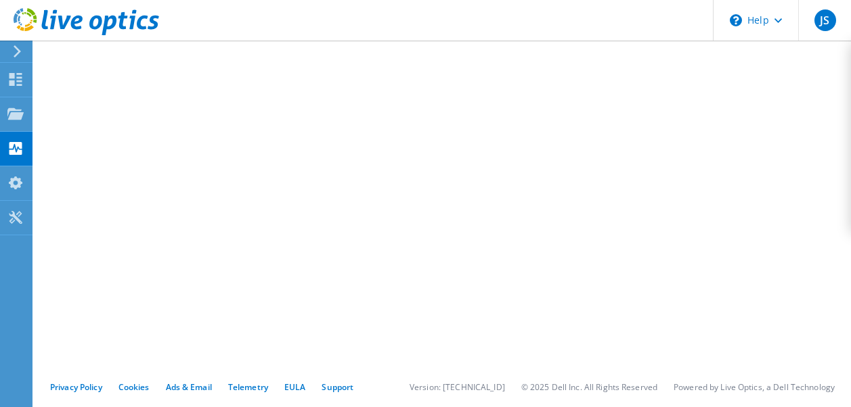
click at [18, 48] on icon at bounding box center [17, 51] width 10 height 12
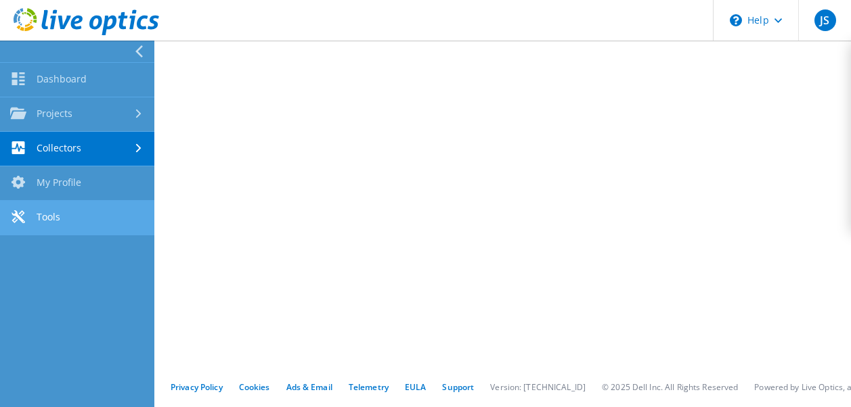
click at [61, 212] on link "Tools" at bounding box center [77, 218] width 154 height 35
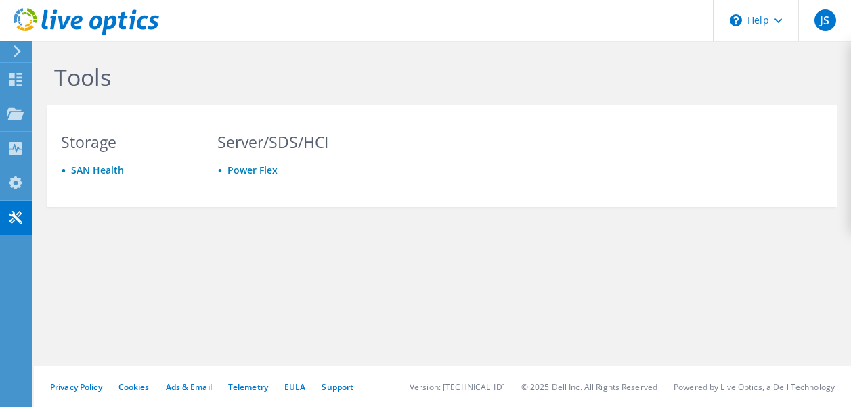
click at [14, 55] on icon at bounding box center [17, 51] width 10 height 12
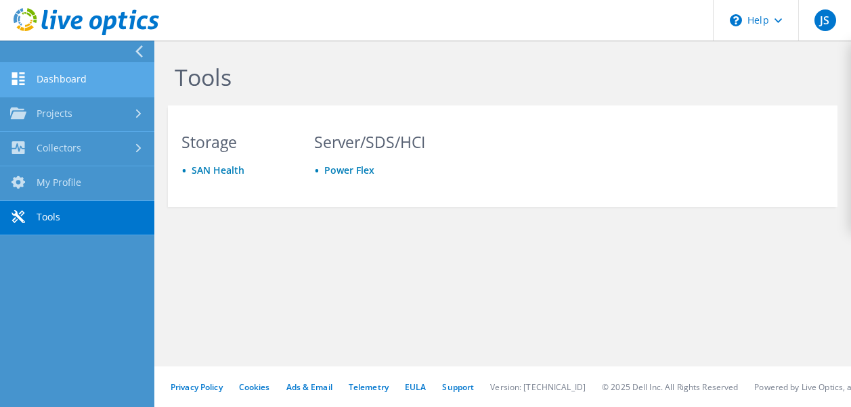
click at [61, 83] on link "Dashboard" at bounding box center [77, 80] width 154 height 35
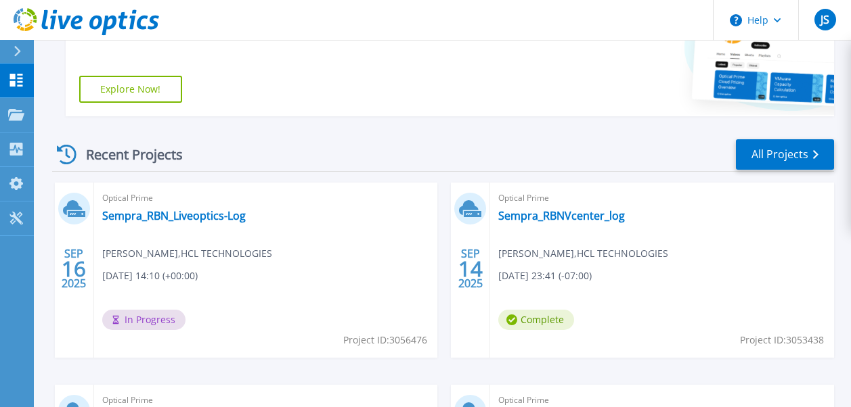
scroll to position [474, 0]
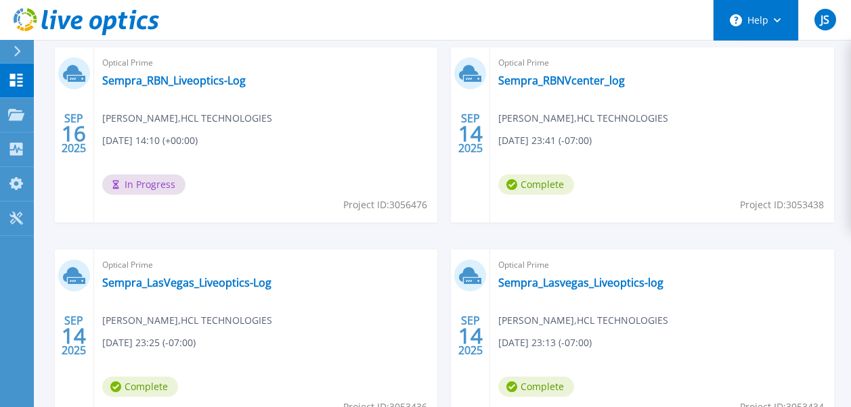
click at [773, 25] on button "Help" at bounding box center [755, 20] width 85 height 41
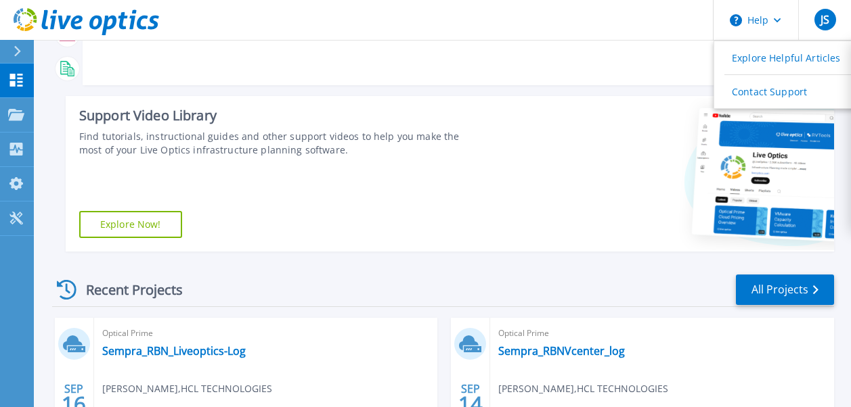
scroll to position [0, 0]
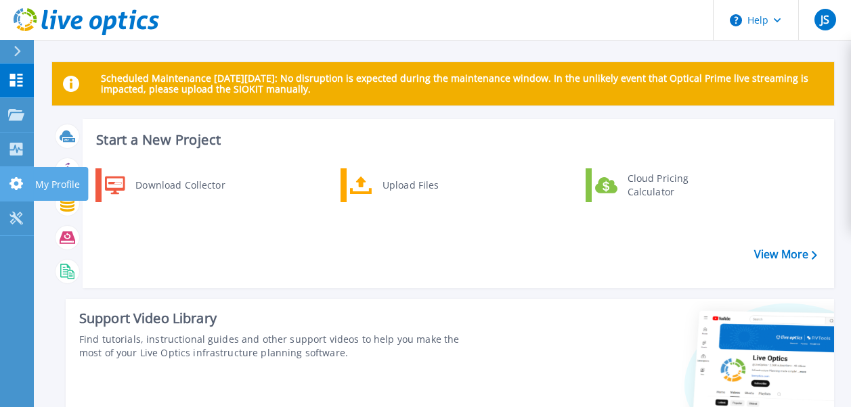
click at [61, 182] on p "My Profile" at bounding box center [57, 184] width 45 height 35
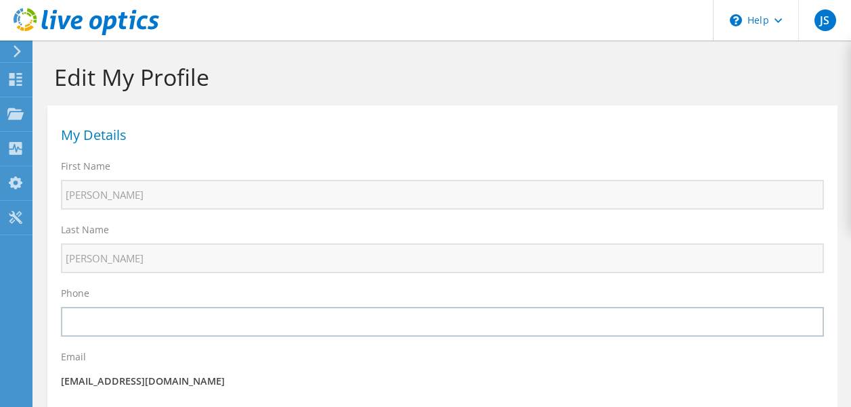
select select "101"
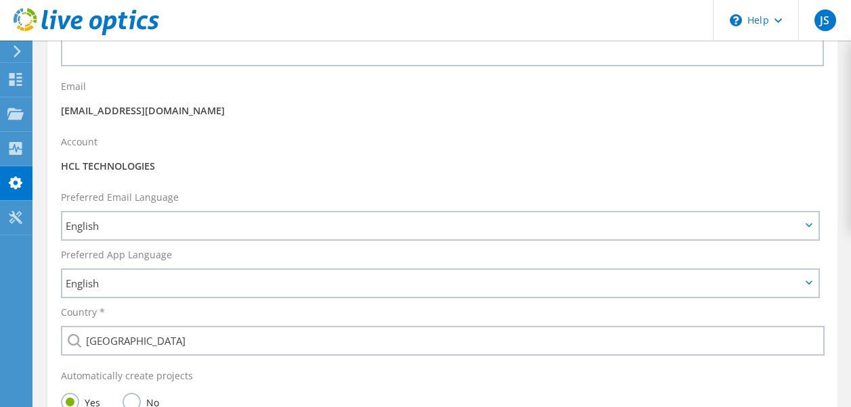
scroll to position [474, 0]
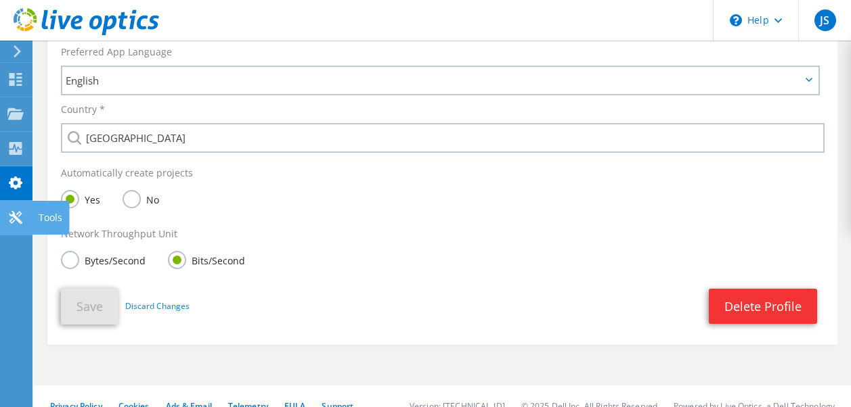
click at [14, 211] on icon at bounding box center [15, 217] width 16 height 13
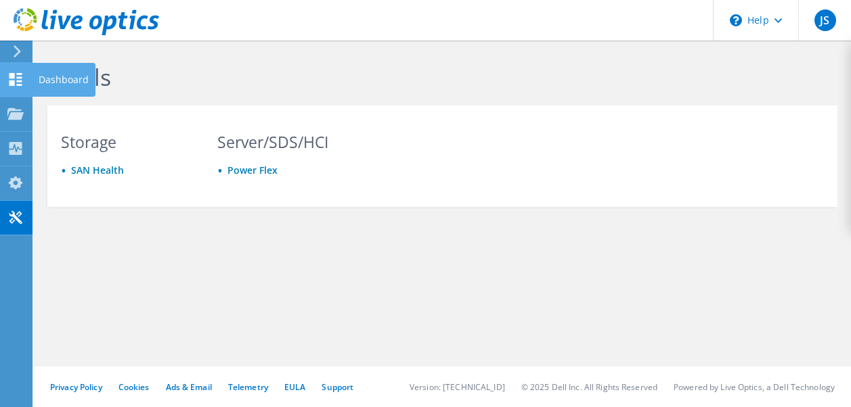
click at [11, 83] on use at bounding box center [15, 79] width 13 height 13
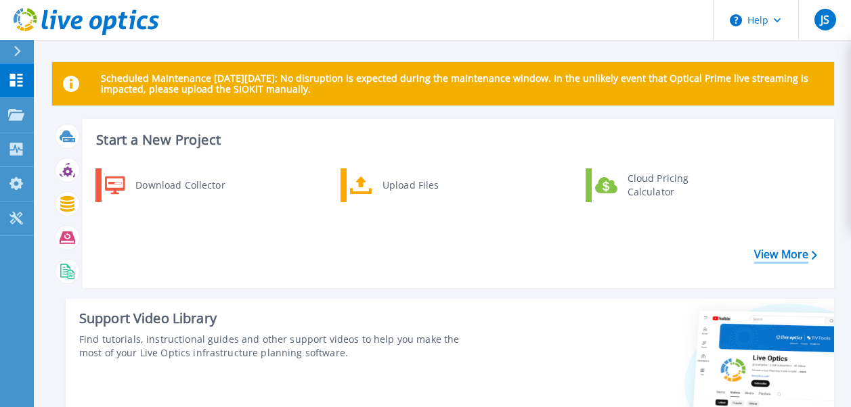
click at [805, 248] on link "View More" at bounding box center [785, 254] width 63 height 13
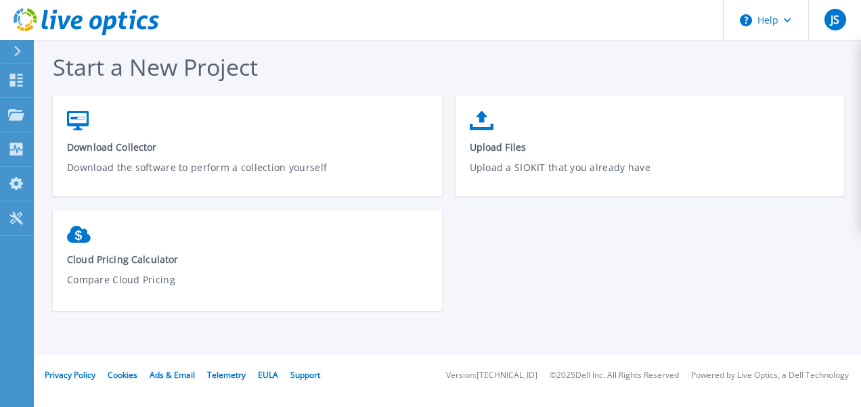
click at [14, 51] on icon at bounding box center [17, 51] width 7 height 11
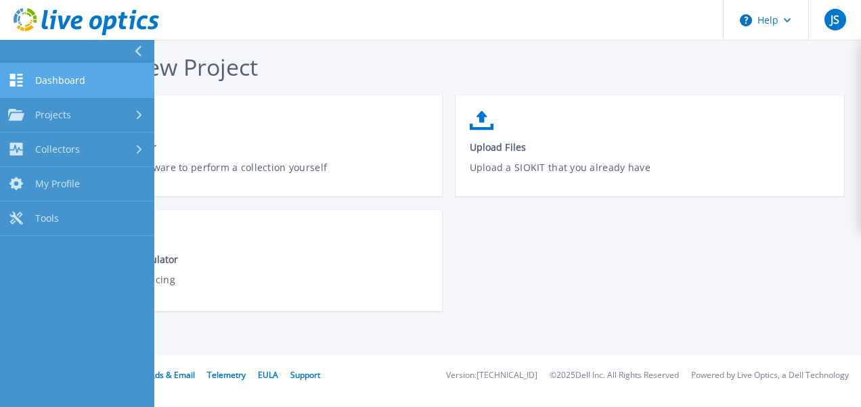
click at [12, 74] on icon at bounding box center [16, 80] width 16 height 13
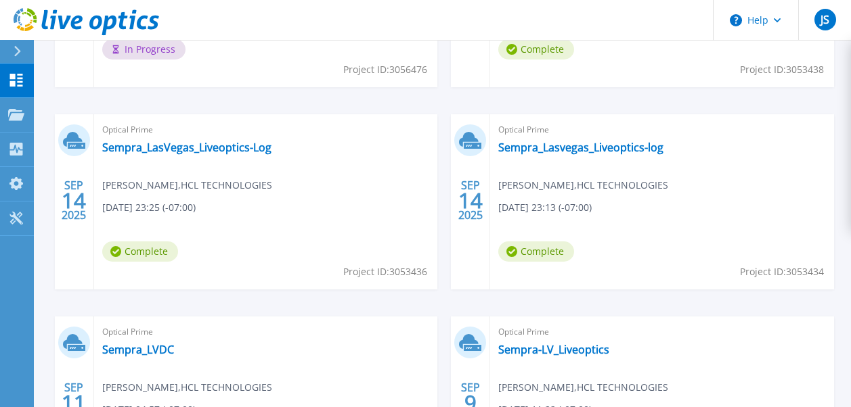
scroll to position [772, 0]
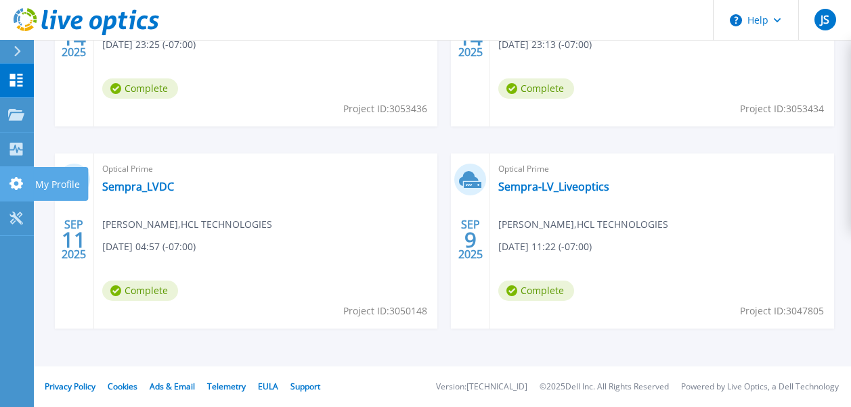
click at [24, 176] on link "My Profile My Profile" at bounding box center [17, 184] width 34 height 35
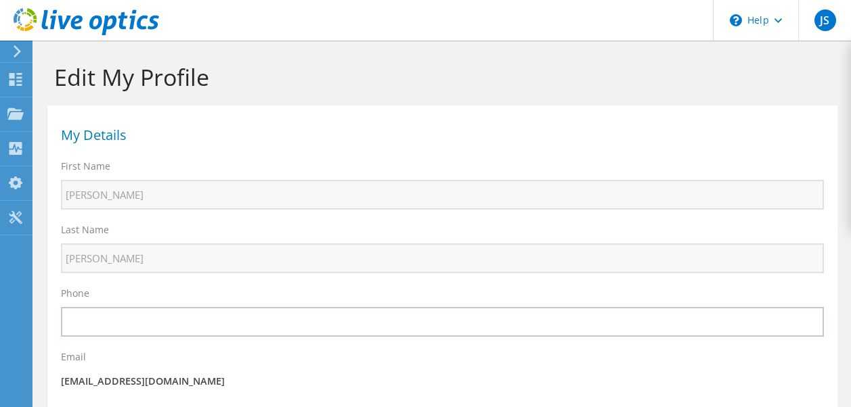
select select "101"
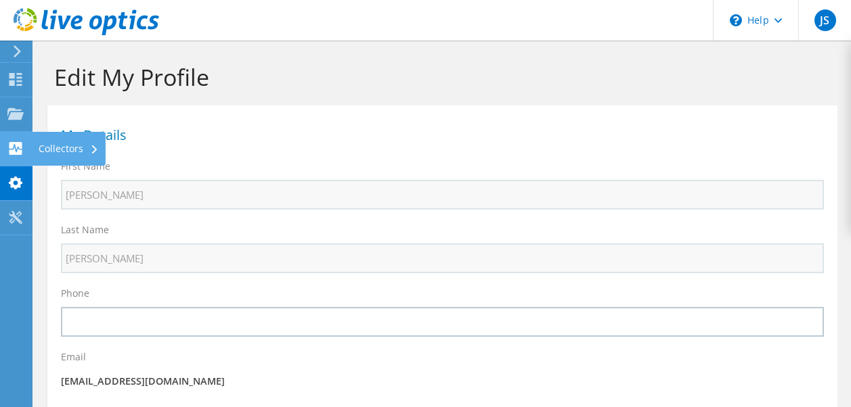
click at [9, 152] on icon at bounding box center [15, 148] width 16 height 13
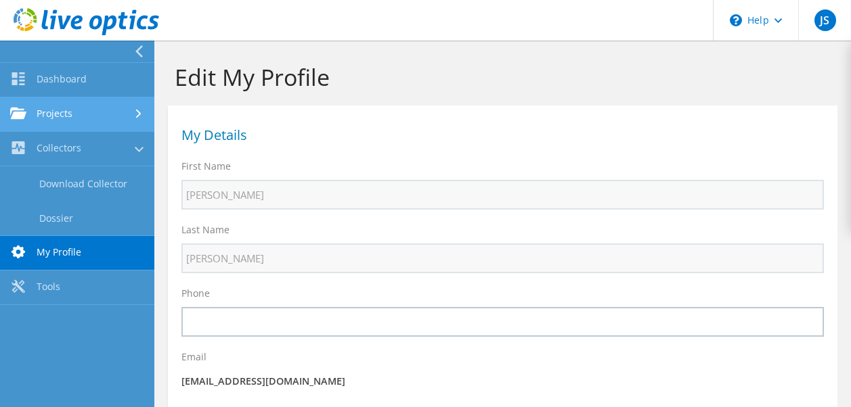
click at [89, 114] on link "Projects" at bounding box center [77, 114] width 154 height 35
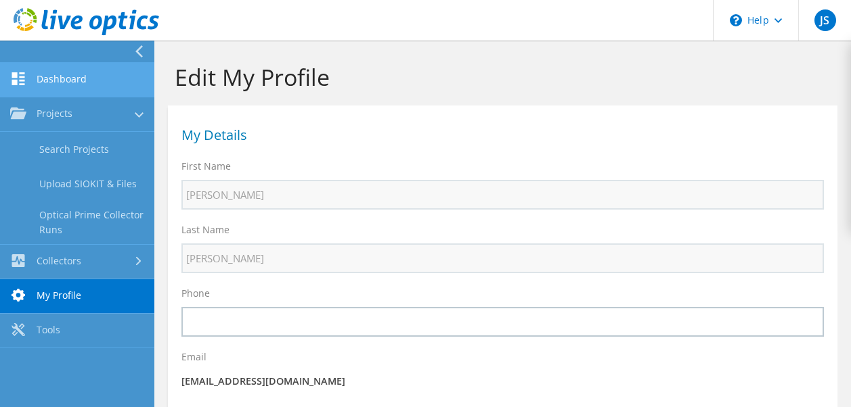
click at [72, 83] on link "Dashboard" at bounding box center [77, 80] width 154 height 35
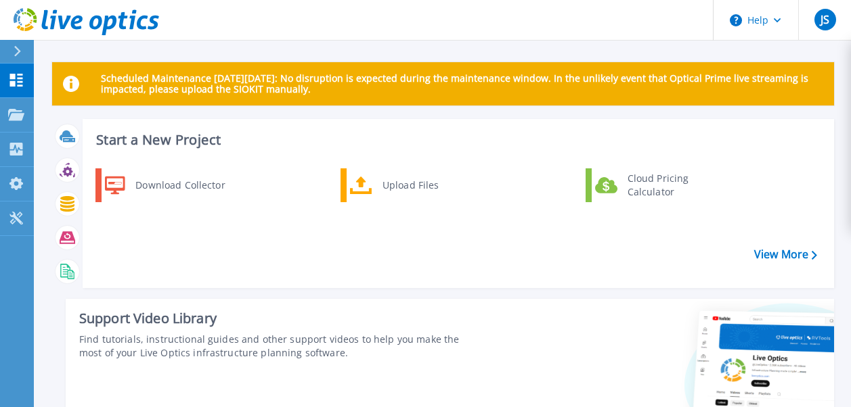
click at [583, 328] on div at bounding box center [662, 377] width 343 height 156
